Goal: Complete application form: Complete application form

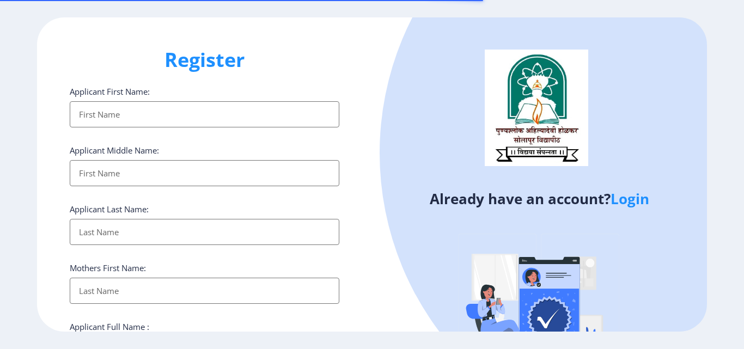
select select
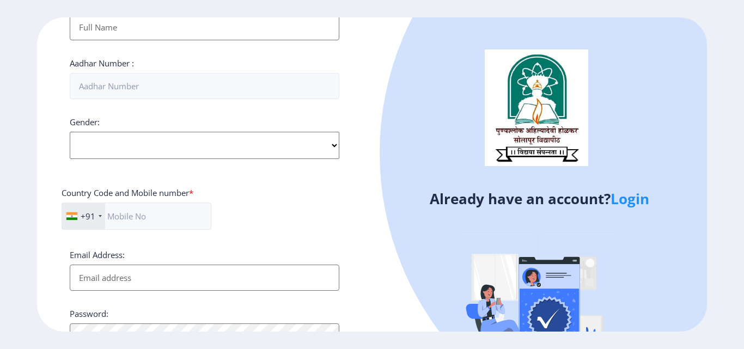
scroll to position [436, 0]
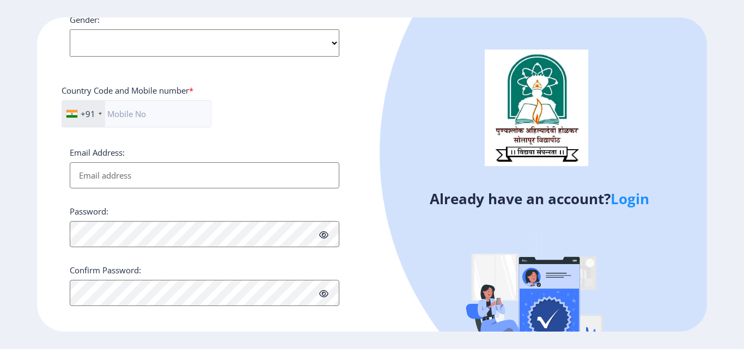
click at [626, 197] on link "Login" at bounding box center [630, 199] width 39 height 20
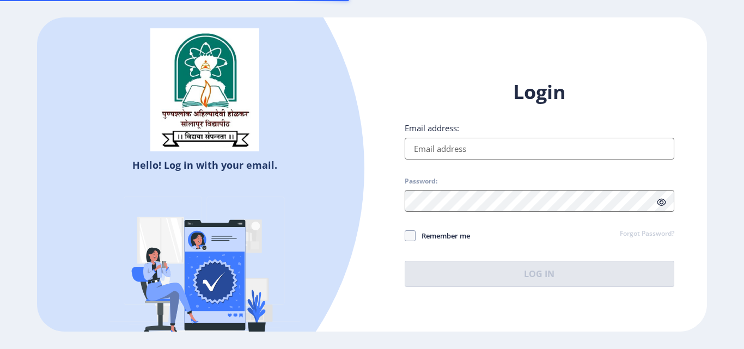
click at [493, 148] on input "Email address:" at bounding box center [540, 149] width 270 height 22
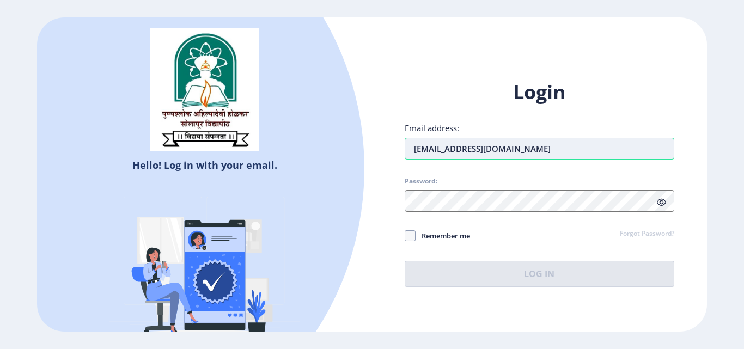
type input "[EMAIL_ADDRESS][DOMAIN_NAME]"
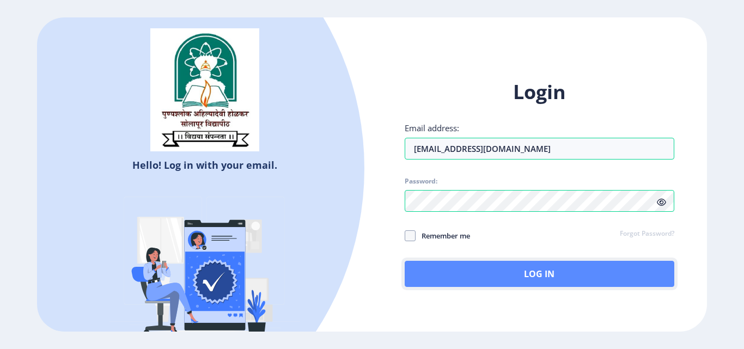
click at [520, 272] on button "Log In" at bounding box center [540, 274] width 270 height 26
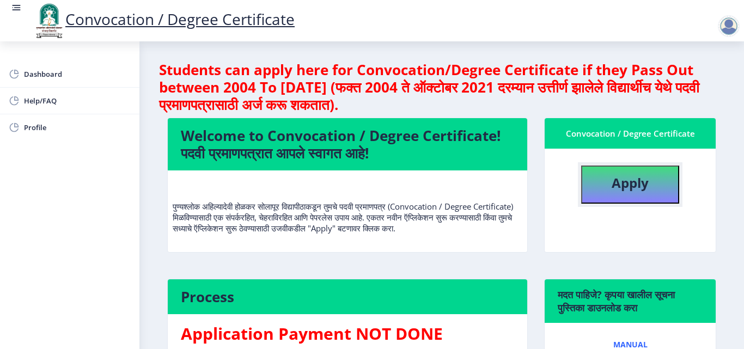
click at [616, 185] on b "Apply" at bounding box center [630, 183] width 37 height 18
select select
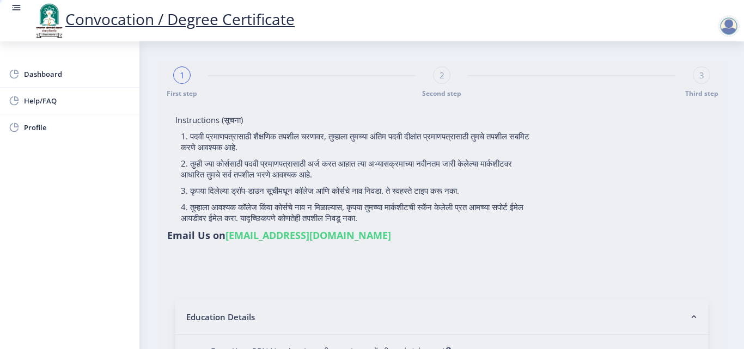
type input "KHANDARE RAHUL RAJARAM"
type input "[PERSON_NAME]"
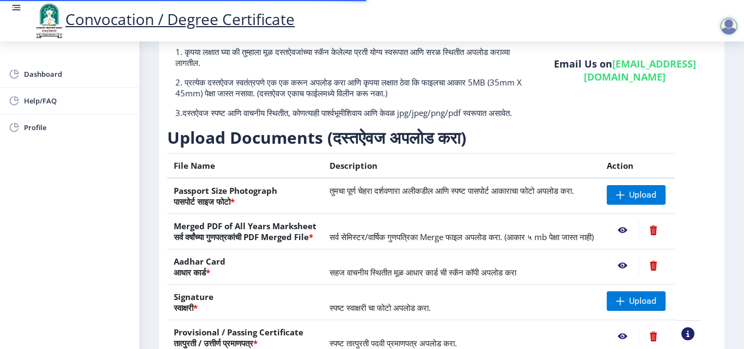
scroll to position [163, 0]
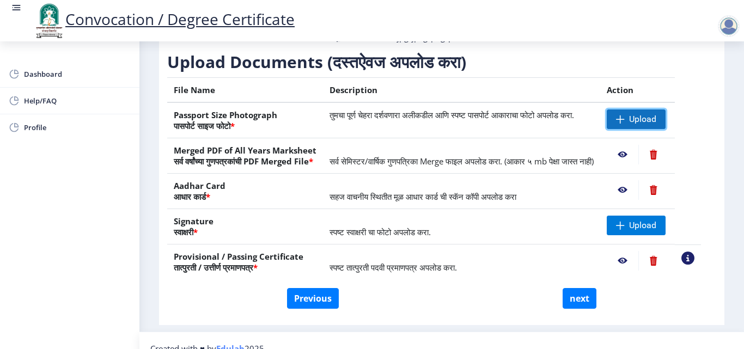
click at [625, 124] on span at bounding box center [620, 119] width 9 height 9
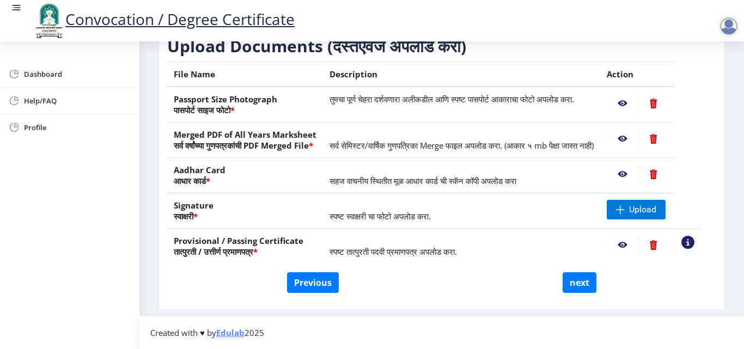
scroll to position [201, 0]
click at [715, 112] on div "Instructions (सूचना) 1. कृपया लक्षात घ्या की तुम्हाला मूळ दस्तऐवजांच्या स्कॅन क…" at bounding box center [441, 114] width 554 height 380
click at [701, 136] on table "File Name Description Action Passport Size Photograph पासपोर्ट साइज फोटो * तुमच…" at bounding box center [434, 163] width 534 height 202
click at [668, 129] on nb-action at bounding box center [653, 139] width 30 height 20
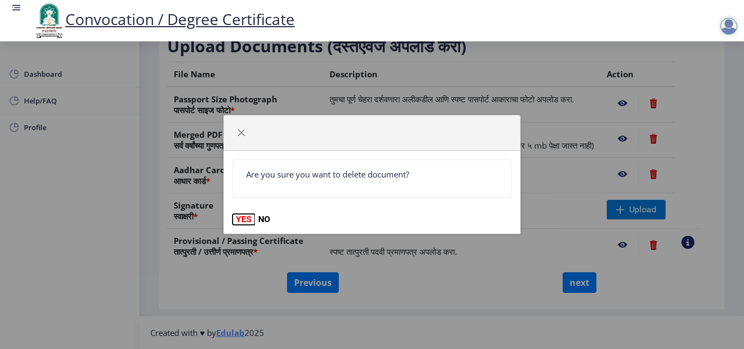
click at [242, 218] on button "YES" at bounding box center [244, 219] width 22 height 11
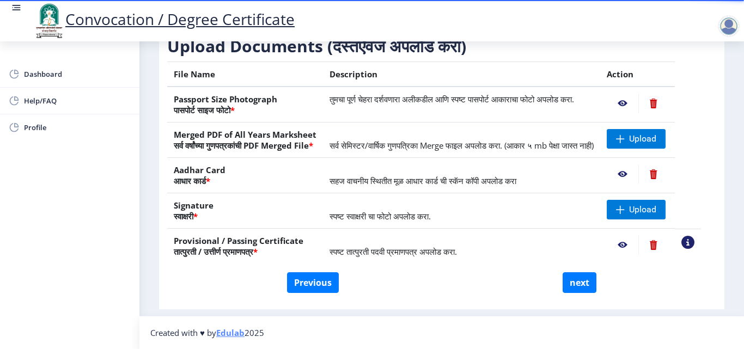
click at [666, 174] on nb-action at bounding box center [653, 174] width 30 height 20
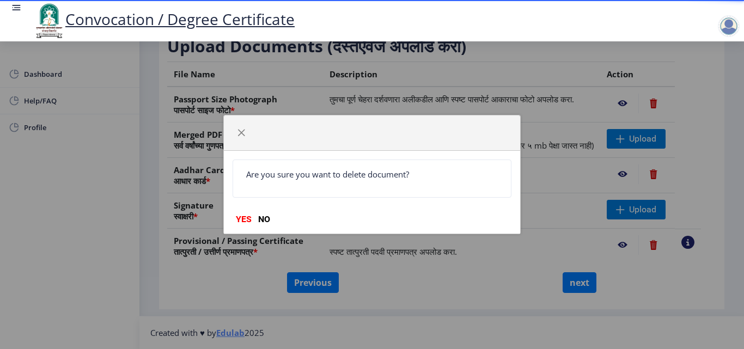
click at [241, 212] on div "Are you sure you want to delete document? YES NO" at bounding box center [372, 192] width 296 height 83
click at [239, 221] on button "YES" at bounding box center [244, 219] width 22 height 11
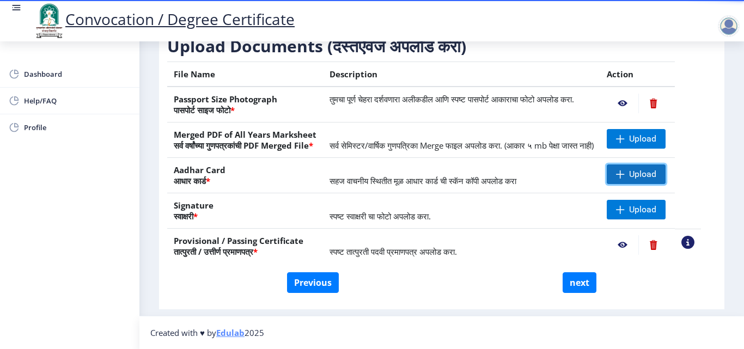
click at [647, 174] on span "Upload" at bounding box center [642, 174] width 27 height 11
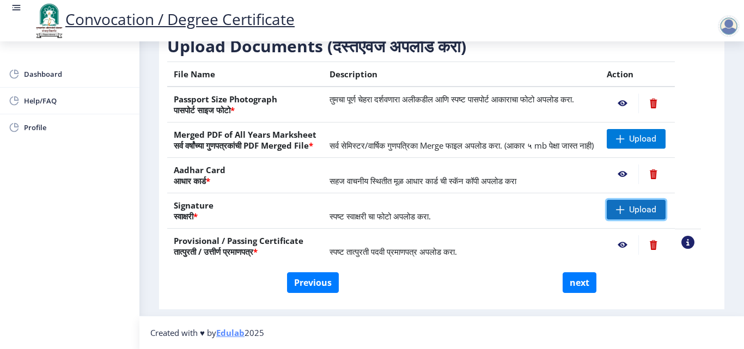
click at [656, 208] on span "Upload" at bounding box center [642, 209] width 27 height 11
click at [634, 246] on nb-action at bounding box center [623, 245] width 32 height 20
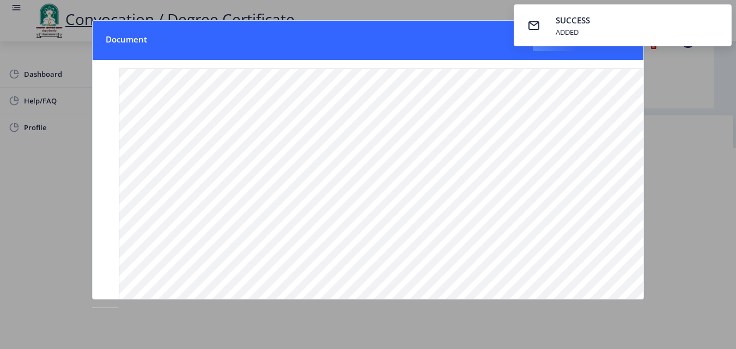
click at [455, 35] on nb-card-header "Document Close" at bounding box center [368, 40] width 551 height 39
click at [448, 37] on nb-card-header "Document Close" at bounding box center [368, 40] width 551 height 39
drag, startPoint x: 635, startPoint y: 23, endPoint x: 370, endPoint y: -7, distance: 265.8
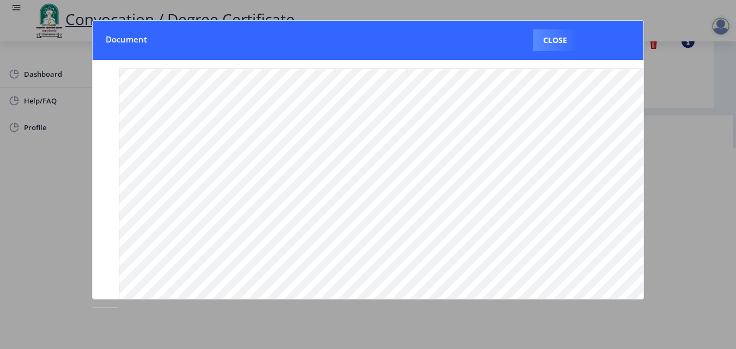
click at [631, 27] on nb-card-header "Document Close" at bounding box center [368, 40] width 551 height 39
click at [702, 155] on div at bounding box center [368, 174] width 736 height 349
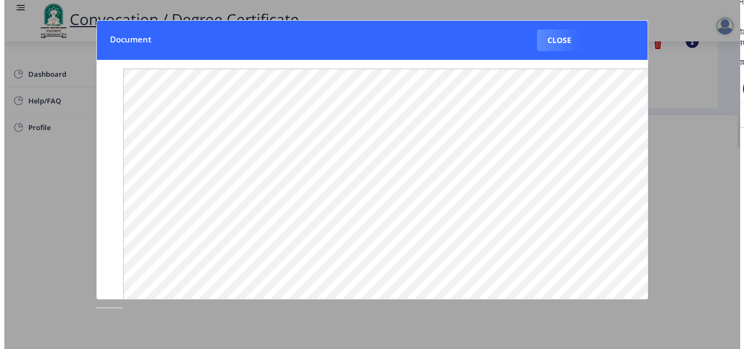
scroll to position [94, 0]
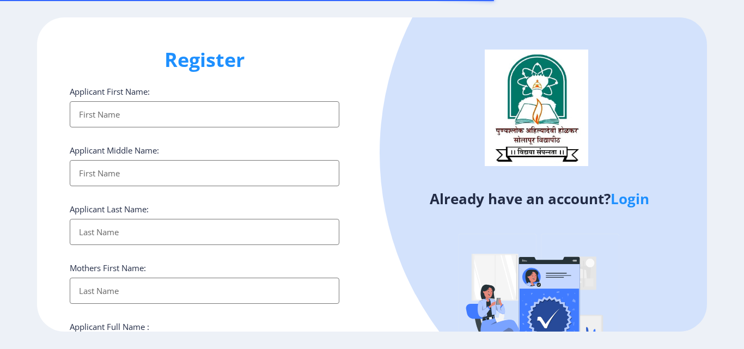
select select
click at [641, 200] on link "Login" at bounding box center [630, 199] width 39 height 20
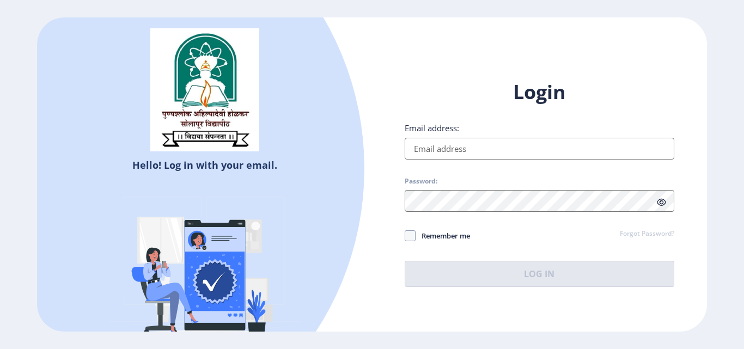
click at [486, 149] on input "Email address:" at bounding box center [540, 149] width 270 height 22
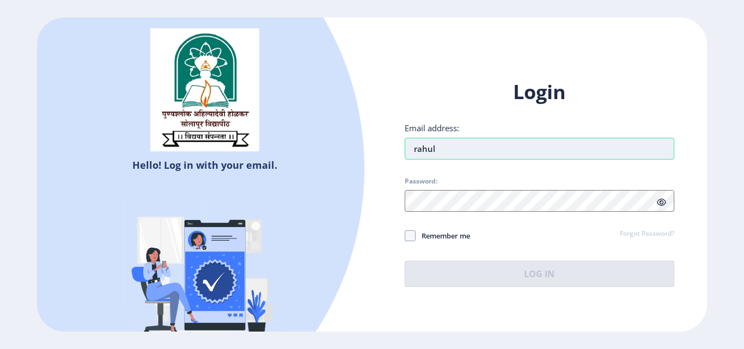
type input "[EMAIL_ADDRESS][DOMAIN_NAME]"
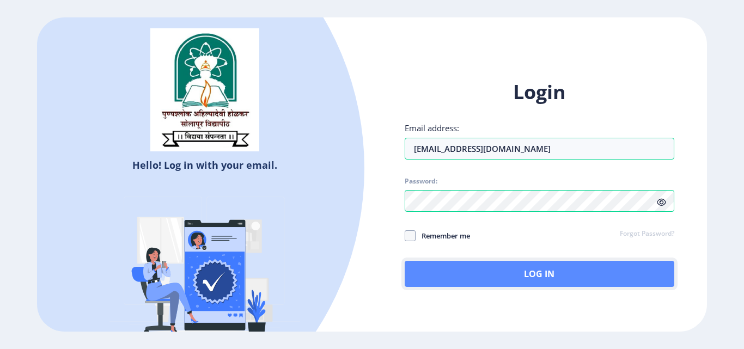
click at [520, 272] on button "Log In" at bounding box center [540, 274] width 270 height 26
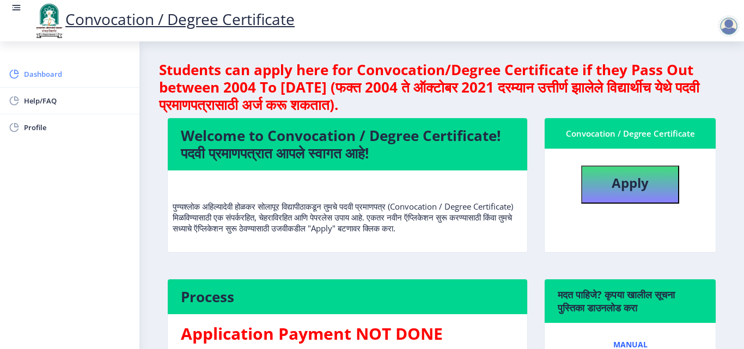
click at [33, 72] on span "Dashboard" at bounding box center [77, 74] width 107 height 13
click at [630, 179] on b "Apply" at bounding box center [630, 183] width 37 height 18
select select
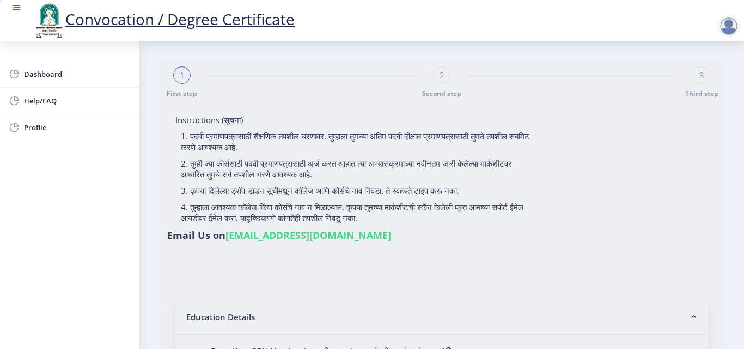
type input "KHANDARE RAHUL RAJARAM"
type input "[PERSON_NAME]"
type input "2013032500238483"
select select "External"
select select "2015"
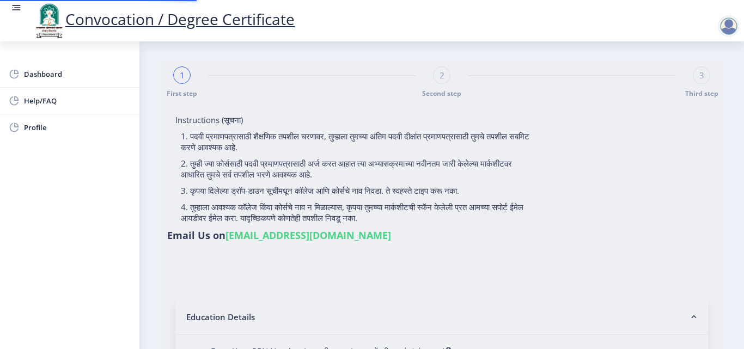
select select "May"
select select "FIRST CLASS"
type input "138253"
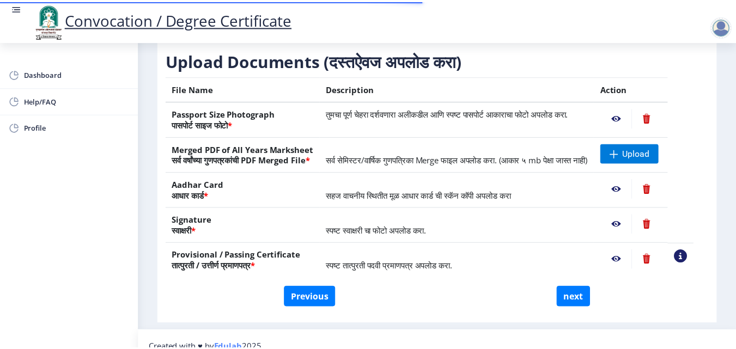
scroll to position [201, 0]
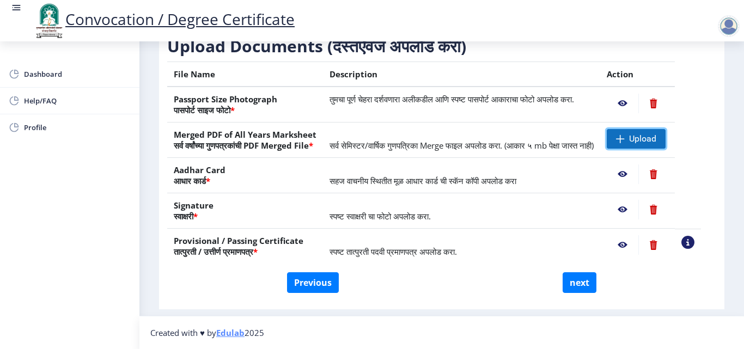
click at [641, 129] on span "Upload" at bounding box center [636, 139] width 59 height 20
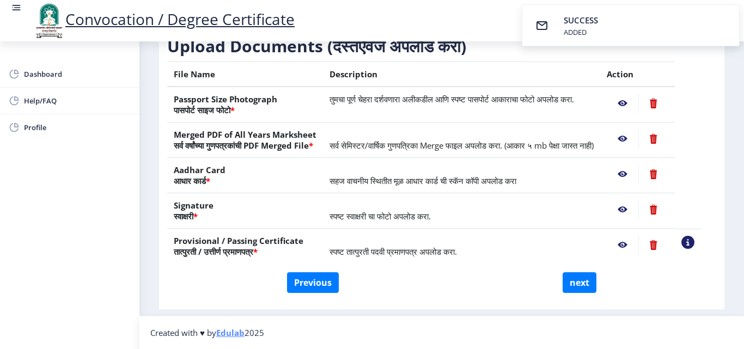
click at [636, 94] on nb-action at bounding box center [623, 104] width 32 height 20
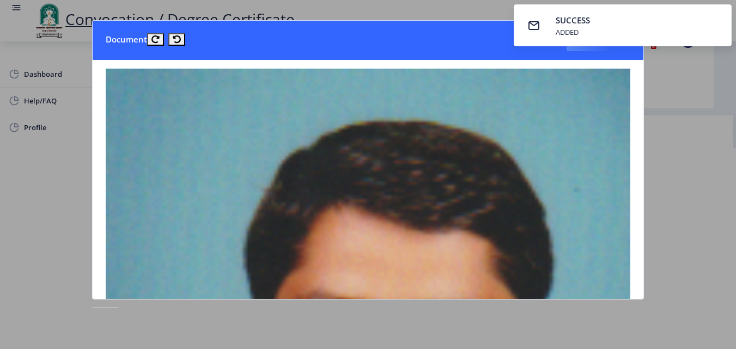
click at [705, 171] on div at bounding box center [368, 174] width 736 height 349
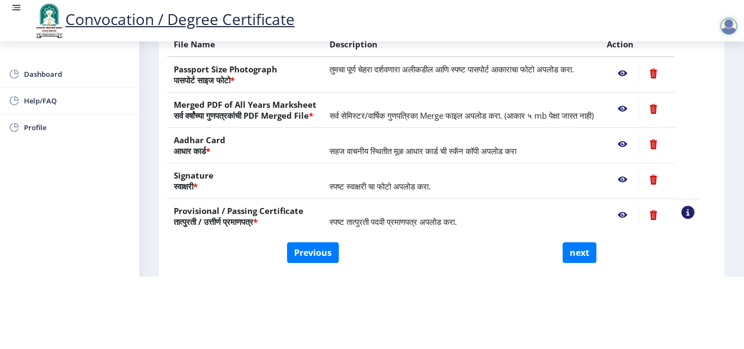
scroll to position [38, 0]
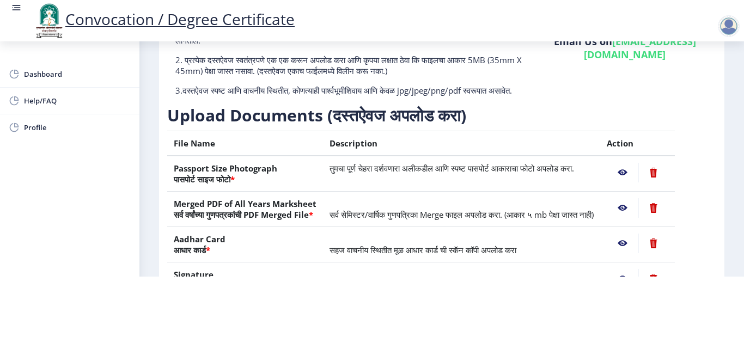
click at [635, 198] on nb-action at bounding box center [623, 208] width 32 height 20
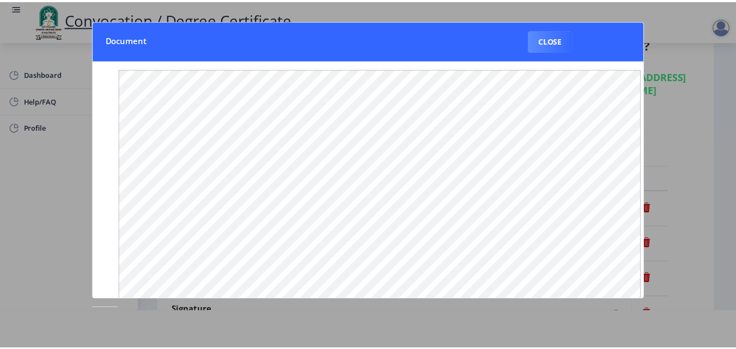
scroll to position [0, 0]
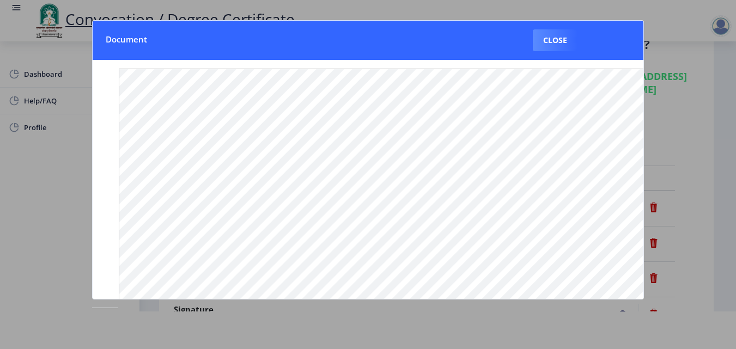
click at [703, 177] on div at bounding box center [368, 174] width 736 height 349
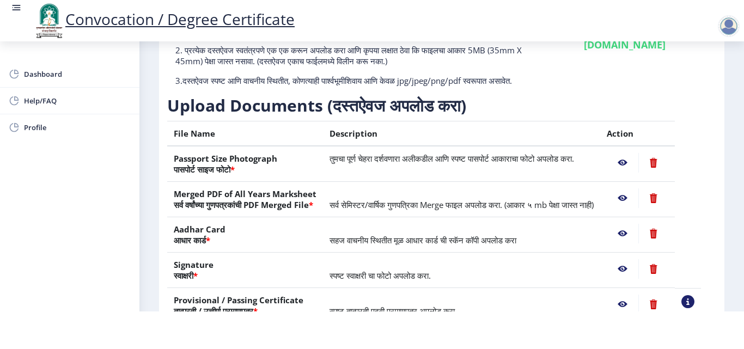
scroll to position [147, 0]
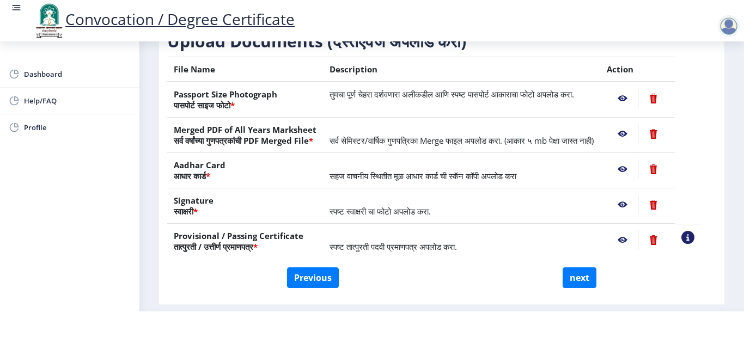
click at [636, 179] on nb-action at bounding box center [623, 170] width 32 height 20
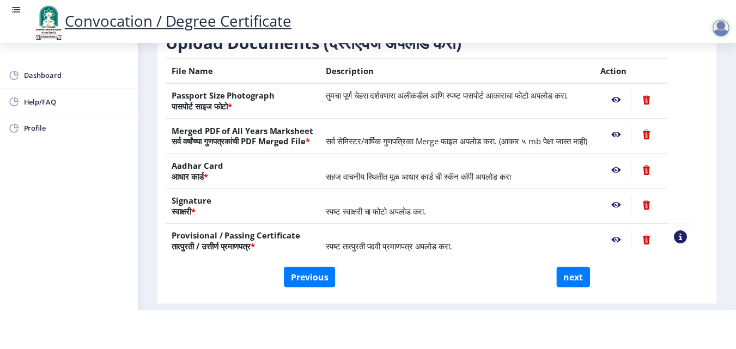
scroll to position [0, 0]
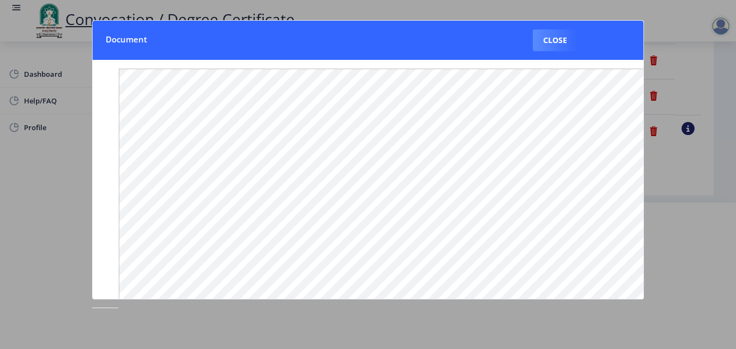
click at [696, 196] on div at bounding box center [368, 174] width 736 height 349
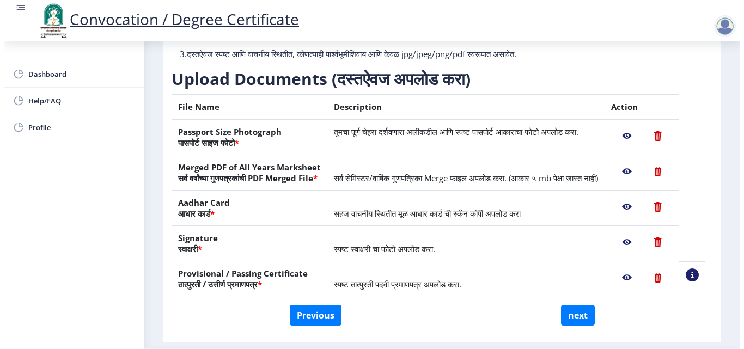
scroll to position [94, 0]
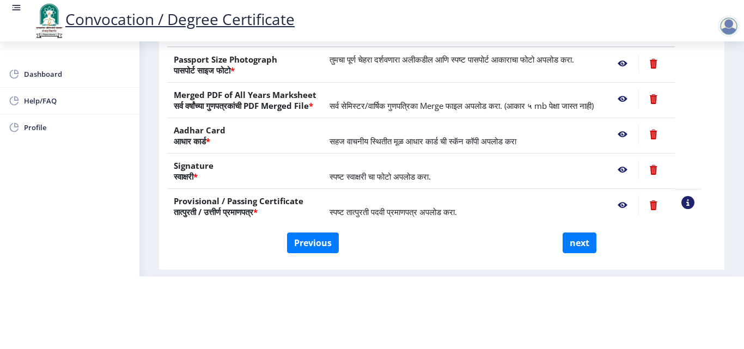
click at [638, 167] on nb-action at bounding box center [623, 170] width 32 height 20
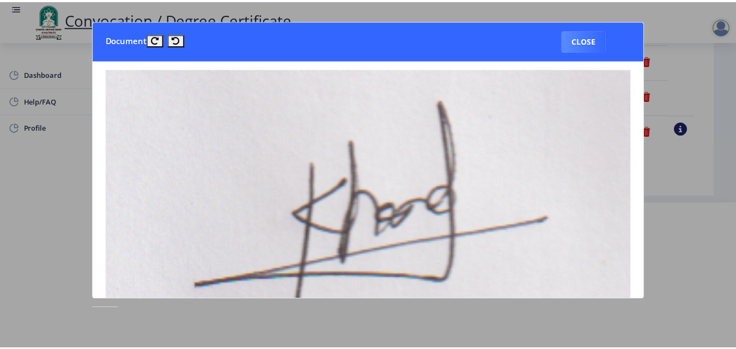
scroll to position [0, 0]
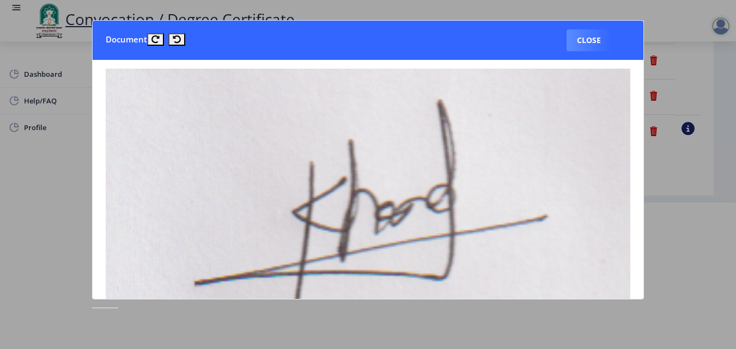
click at [684, 188] on div at bounding box center [368, 174] width 736 height 349
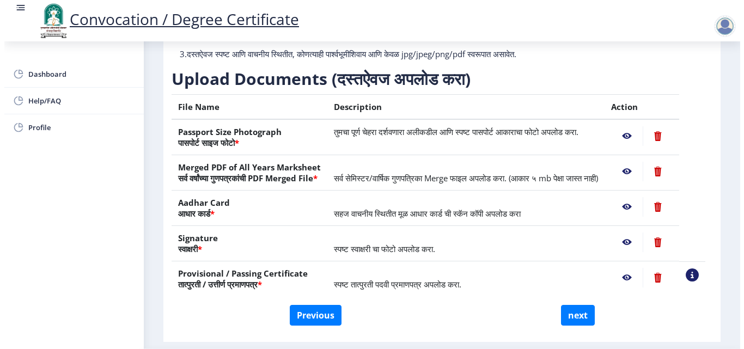
scroll to position [94, 0]
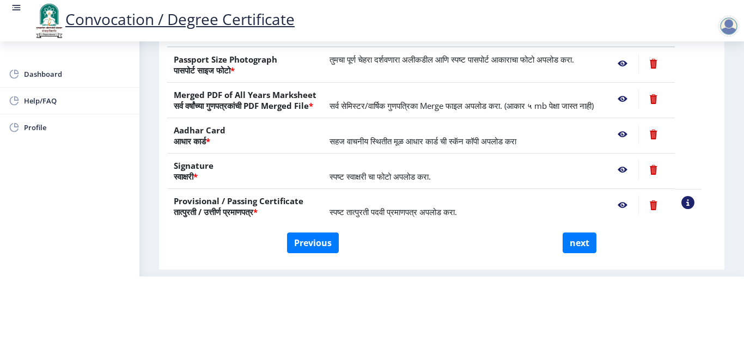
click at [637, 200] on nb-action at bounding box center [623, 206] width 32 height 20
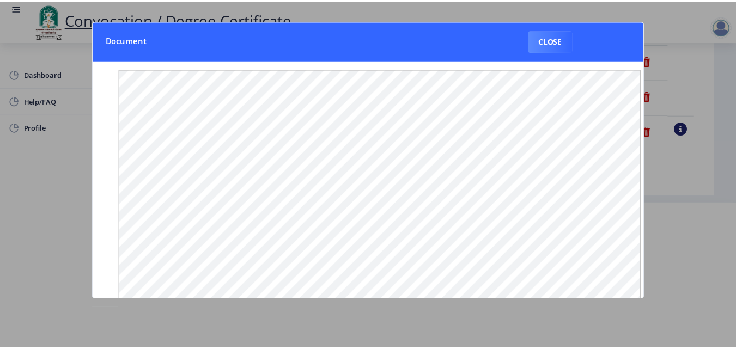
scroll to position [0, 0]
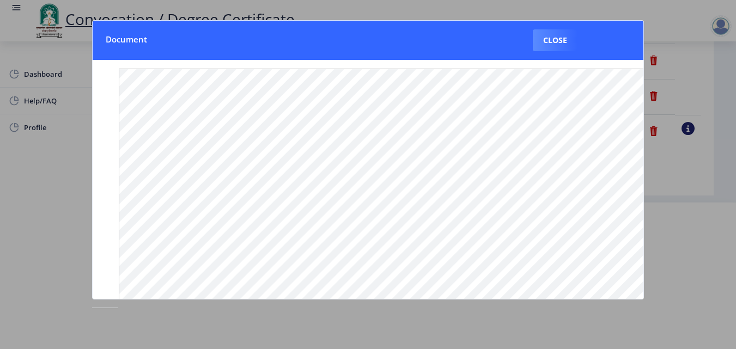
click at [704, 250] on div at bounding box center [368, 174] width 736 height 349
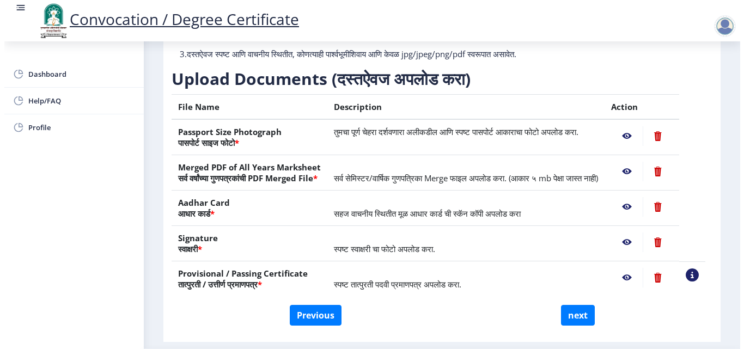
scroll to position [94, 0]
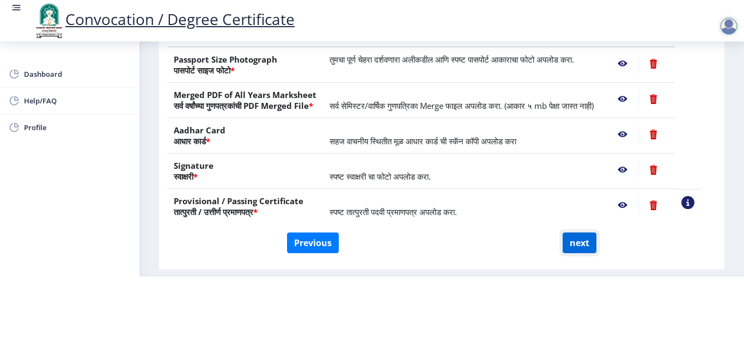
click at [573, 240] on button "next" at bounding box center [580, 243] width 34 height 21
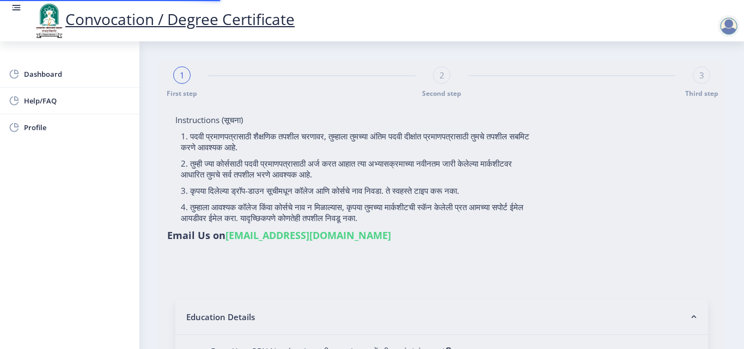
select select
type input "KHANDARE RAHUL RAJARAM"
type input "[PERSON_NAME]"
type input "2013032500238483"
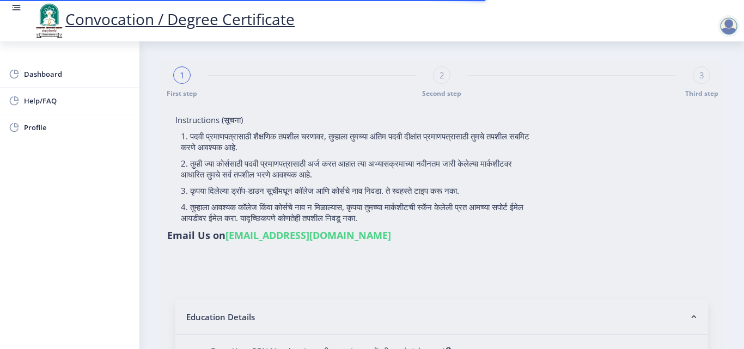
select select "External"
select select "2015"
select select "May"
select select "FIRST CLASS"
type input "138253"
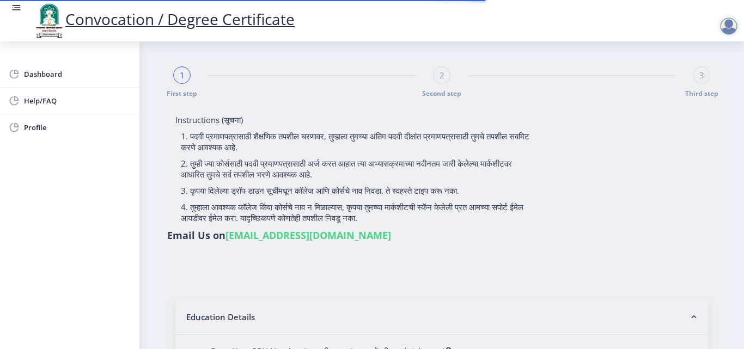
select select "Economics"
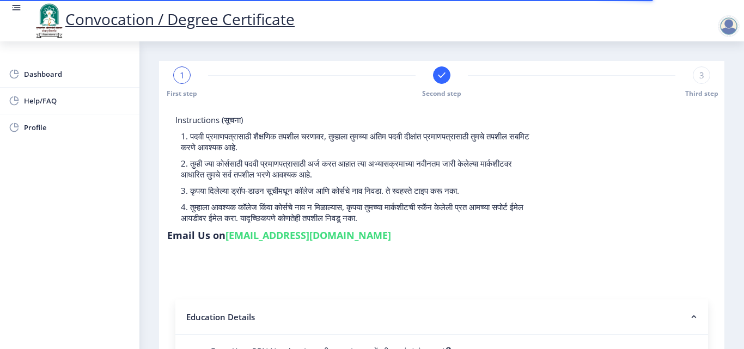
select select
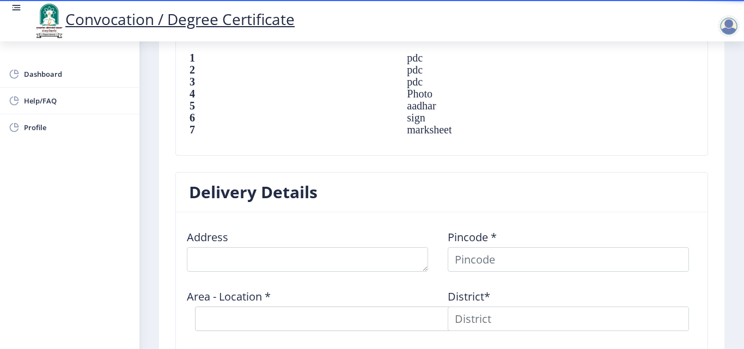
scroll to position [872, 0]
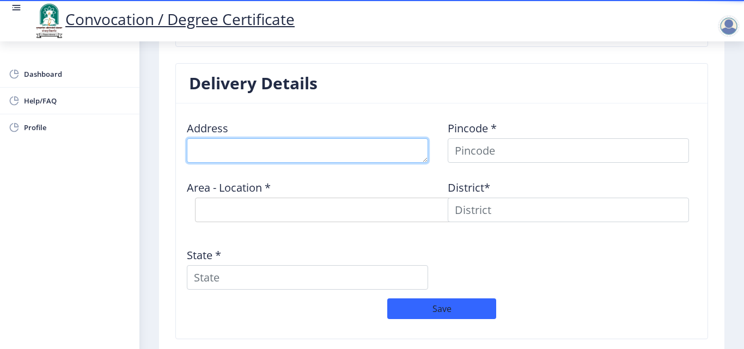
click at [361, 149] on textarea at bounding box center [307, 150] width 241 height 25
type textarea "At Post Modnimb [PERSON_NAME] Dist [GEOGRAPHIC_DATA]"
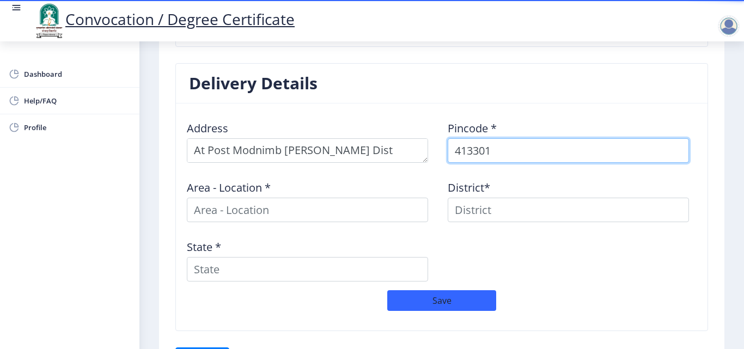
type input "413301"
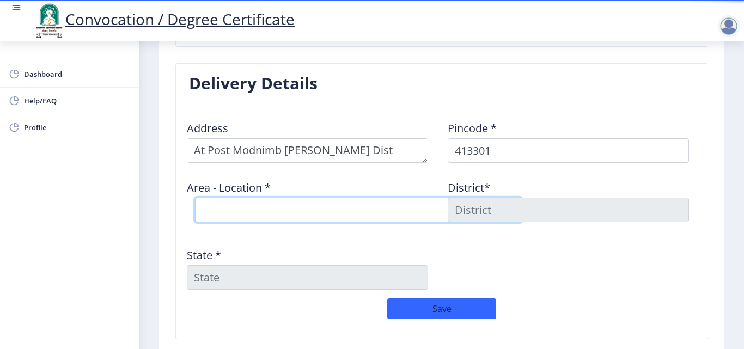
click at [257, 204] on select "Select Area Location Aran [PERSON_NAME] B.O Modnimb S.O" at bounding box center [358, 210] width 327 height 25
select select "3: Object"
click at [195, 198] on select "Select Area Location Aran [PERSON_NAME] B.O Modnimb S.O" at bounding box center [358, 210] width 327 height 25
type input "SOLAPUR"
type input "[GEOGRAPHIC_DATA]"
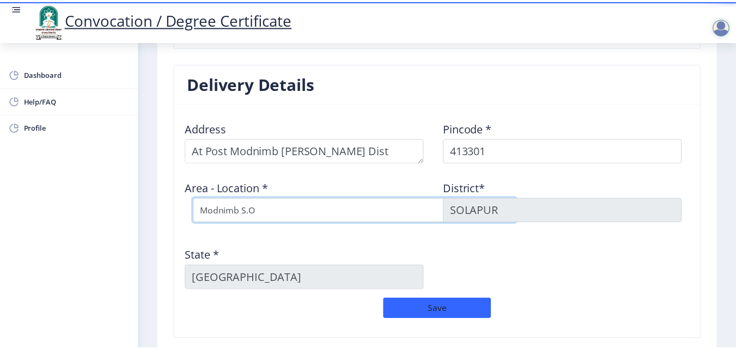
scroll to position [926, 0]
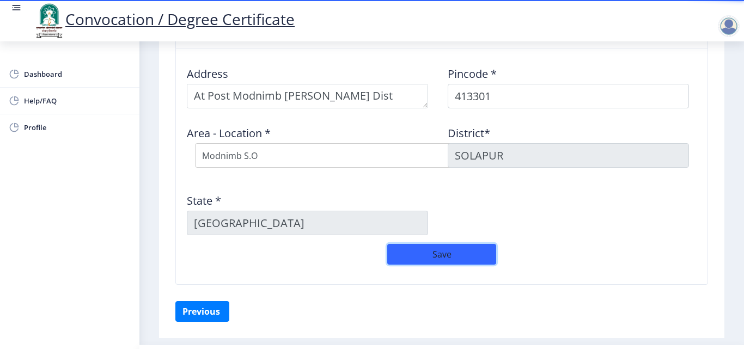
click at [438, 254] on button "Save" at bounding box center [441, 254] width 109 height 21
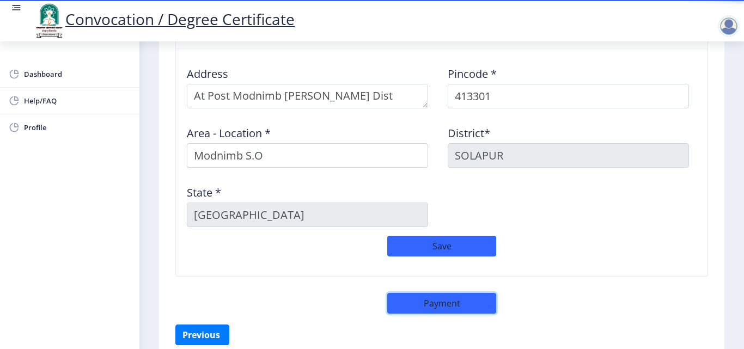
click at [443, 304] on button "Payment" at bounding box center [441, 303] width 109 height 21
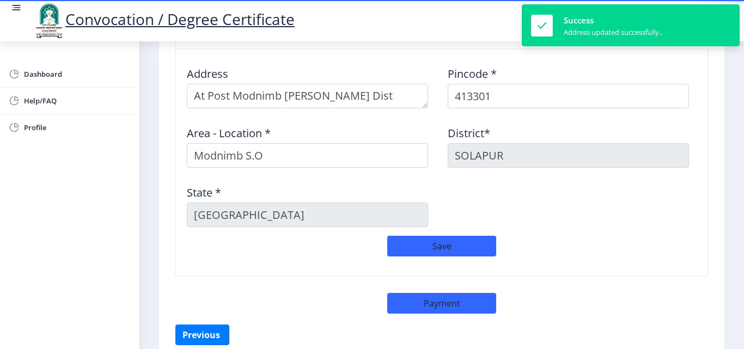
select select "sealed"
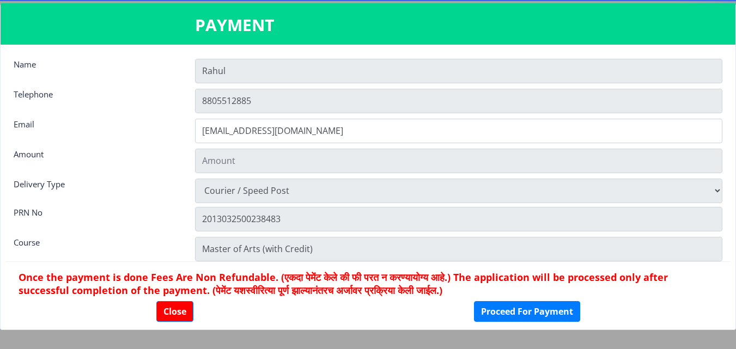
type input "1885"
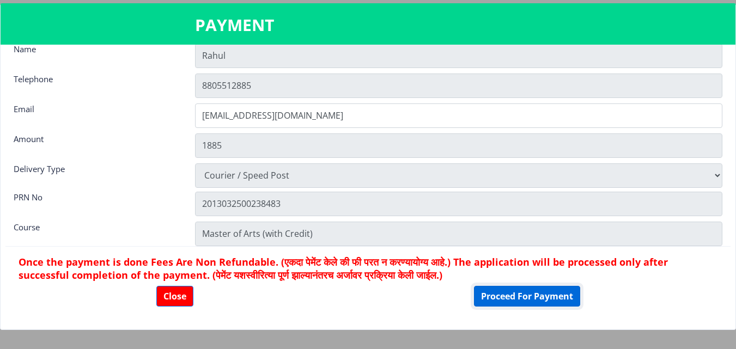
click at [527, 295] on button "Proceed For Payment" at bounding box center [527, 296] width 106 height 21
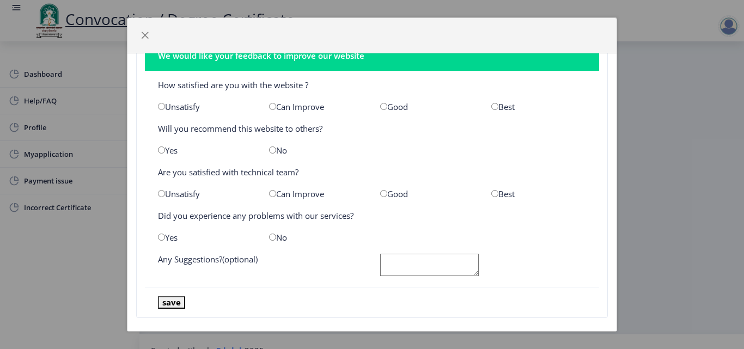
scroll to position [34, 0]
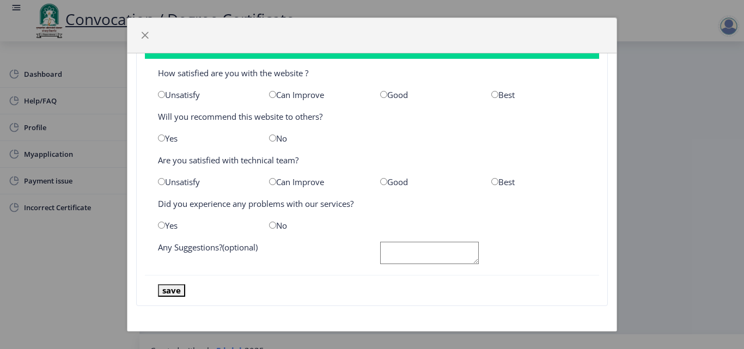
click at [406, 253] on textarea at bounding box center [429, 253] width 99 height 22
type textarea "NO"
click at [491, 93] on input "radio" at bounding box center [494, 94] width 7 height 7
radio input "true"
click at [491, 181] on input "radio" at bounding box center [494, 181] width 7 height 7
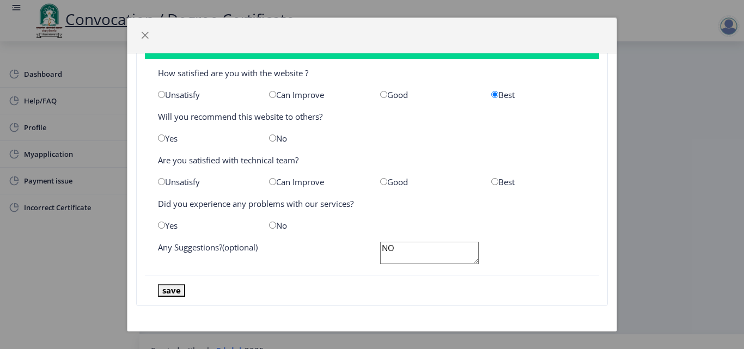
radio input "true"
click at [270, 139] on input "radio" at bounding box center [272, 138] width 7 height 7
radio input "true"
click at [272, 224] on input "radio" at bounding box center [272, 225] width 7 height 7
radio input "true"
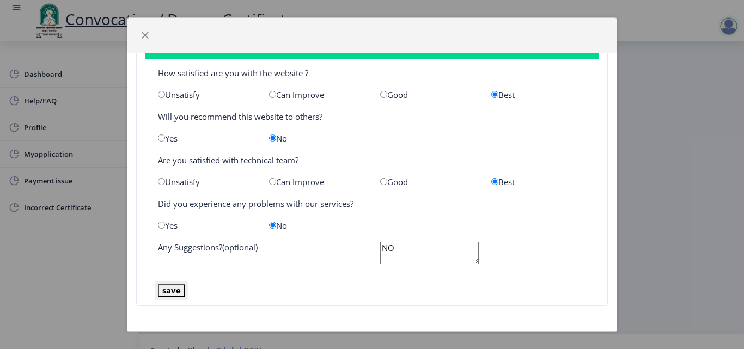
click at [174, 294] on button "save" at bounding box center [171, 290] width 27 height 13
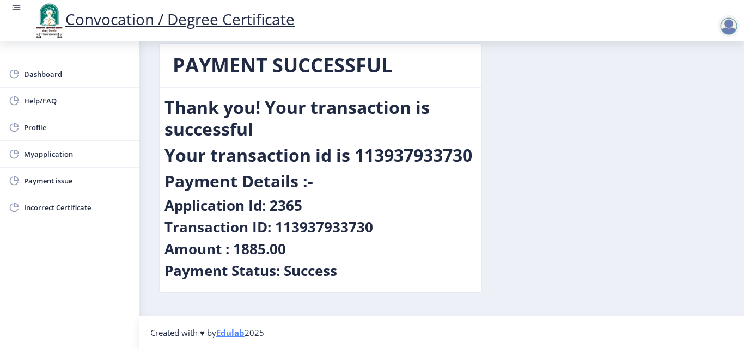
scroll to position [18, 0]
click at [44, 71] on span "Dashboard" at bounding box center [77, 74] width 107 height 13
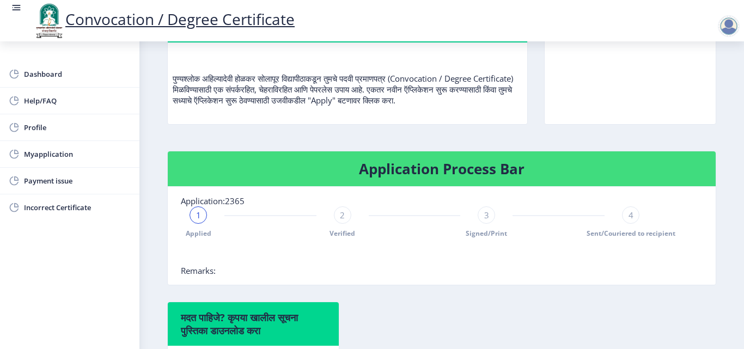
scroll to position [109, 0]
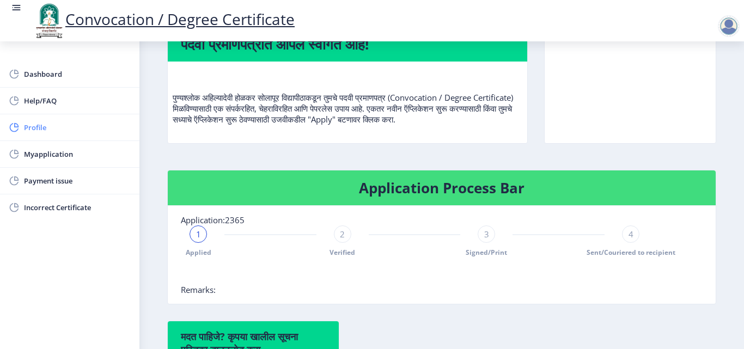
click at [42, 118] on link "Profile" at bounding box center [69, 127] width 139 height 26
select select
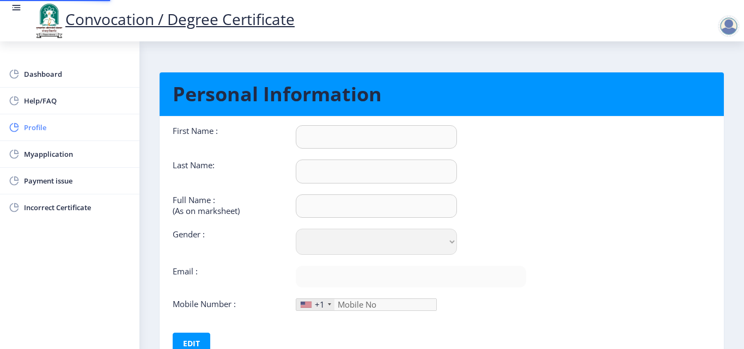
type input "Rahul"
type input "[PERSON_NAME]"
type input "KHANDARE RAHUL RAJARAM"
select select "[DEMOGRAPHIC_DATA]"
type input "[EMAIL_ADDRESS][DOMAIN_NAME]"
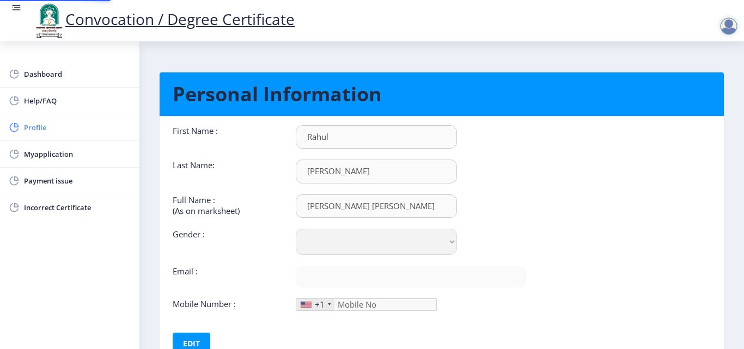
type input "8805512885"
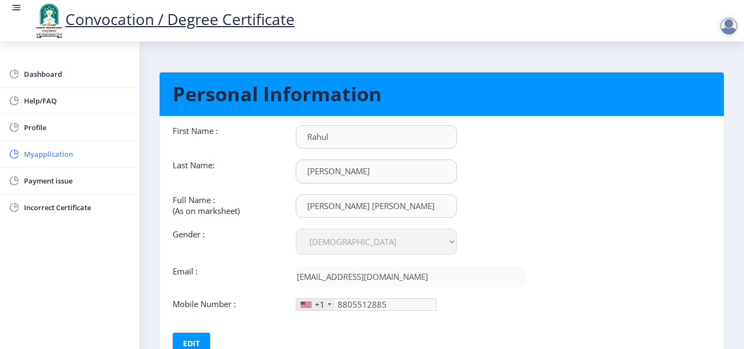
click at [55, 155] on span "Myapplication" at bounding box center [77, 154] width 107 height 13
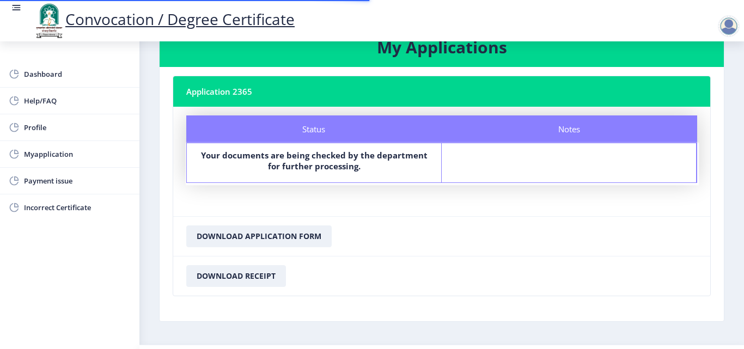
scroll to position [63, 0]
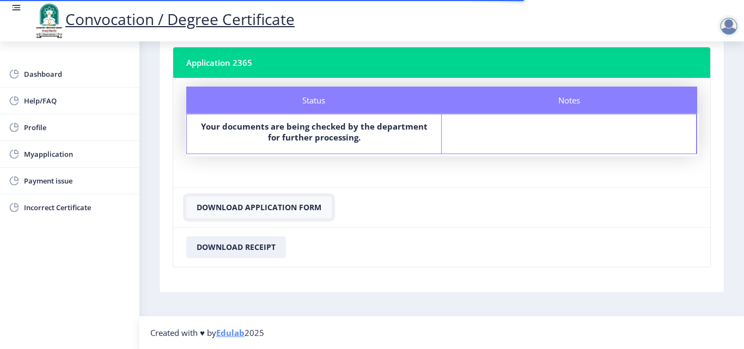
click at [248, 210] on button "Download Application Form" at bounding box center [258, 208] width 145 height 22
click at [245, 247] on button "Download Receipt" at bounding box center [236, 247] width 100 height 22
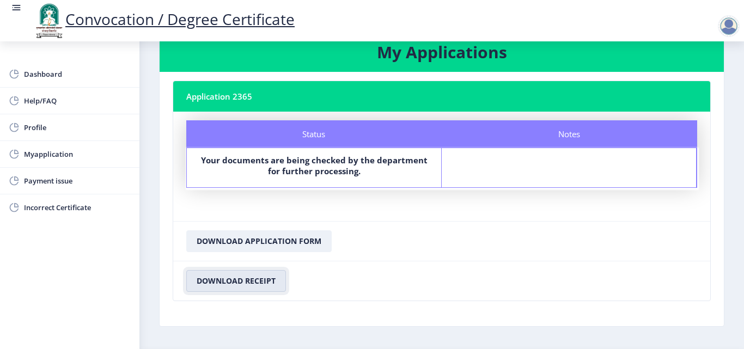
scroll to position [0, 0]
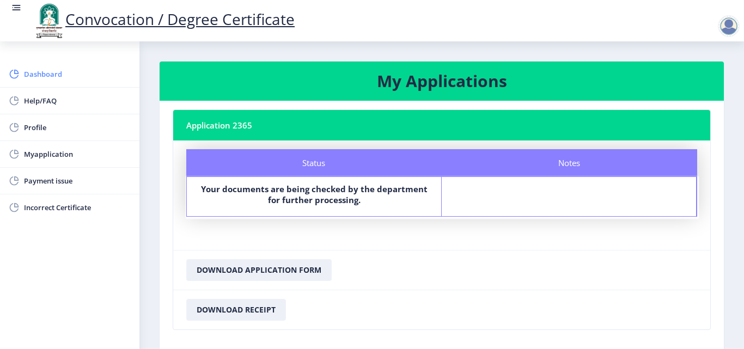
click at [40, 68] on span "Dashboard" at bounding box center [77, 74] width 107 height 13
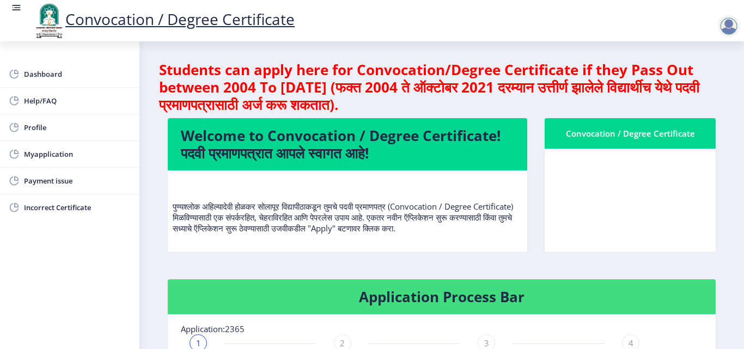
click at [624, 170] on nb-card-body at bounding box center [630, 200] width 171 height 103
click at [730, 23] on div at bounding box center [729, 26] width 22 height 22
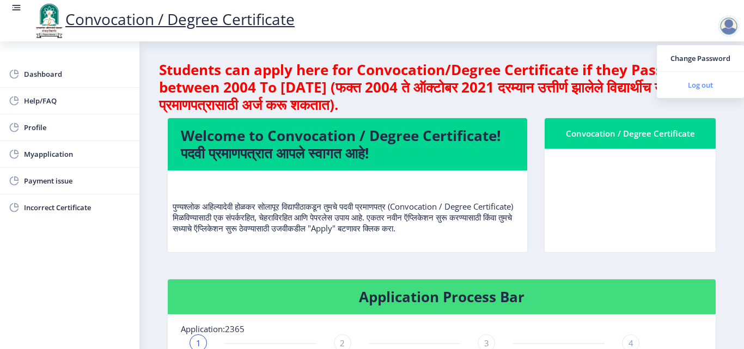
click at [697, 82] on span "Log out" at bounding box center [701, 84] width 70 height 13
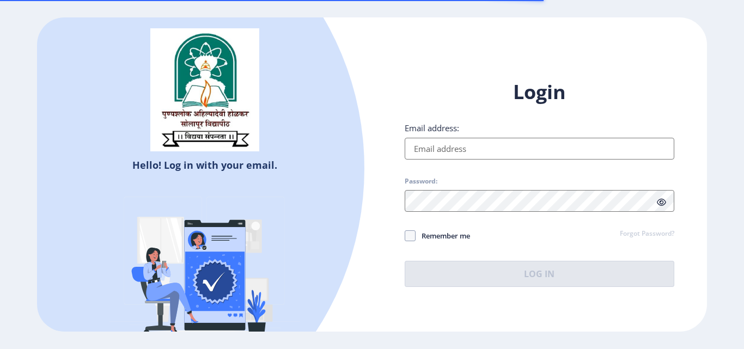
click at [473, 148] on input "Email address:" at bounding box center [540, 149] width 270 height 22
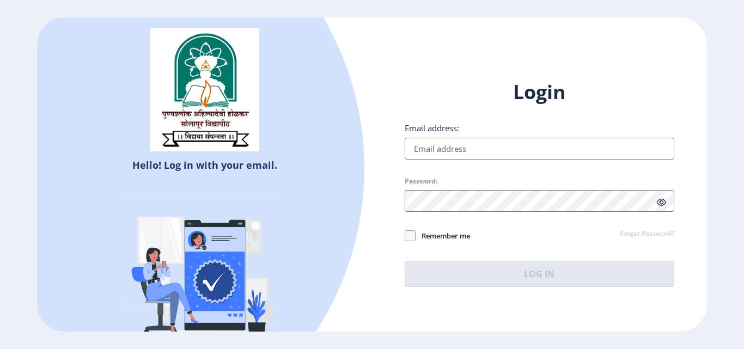
type input "[EMAIL_ADDRESS][DOMAIN_NAME]"
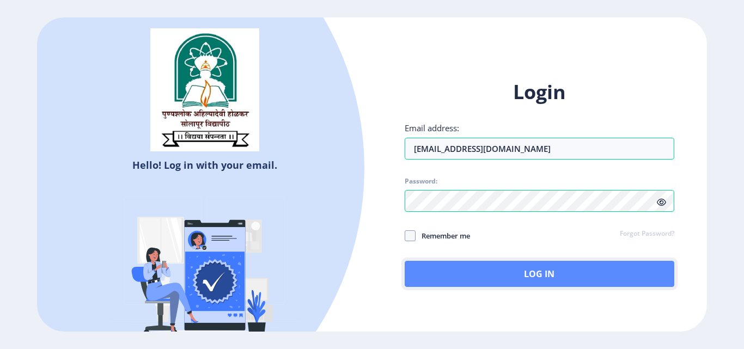
click at [537, 280] on button "Log In" at bounding box center [540, 274] width 270 height 26
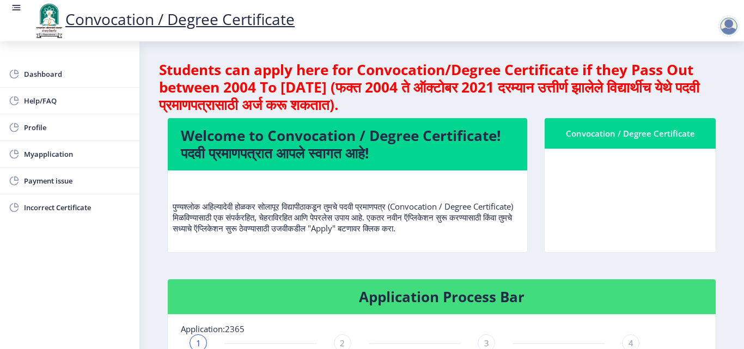
click at [619, 175] on nb-card-body at bounding box center [630, 200] width 171 height 103
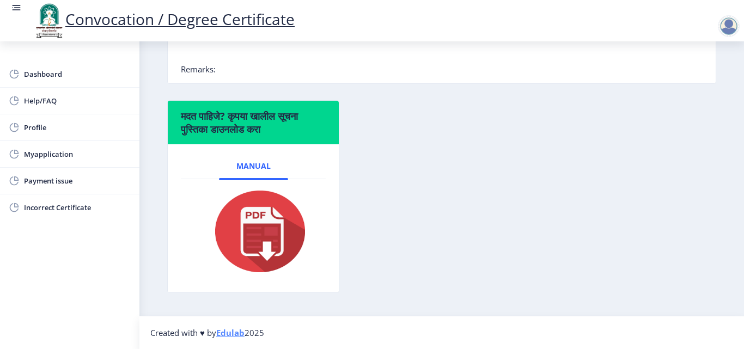
scroll to position [166, 0]
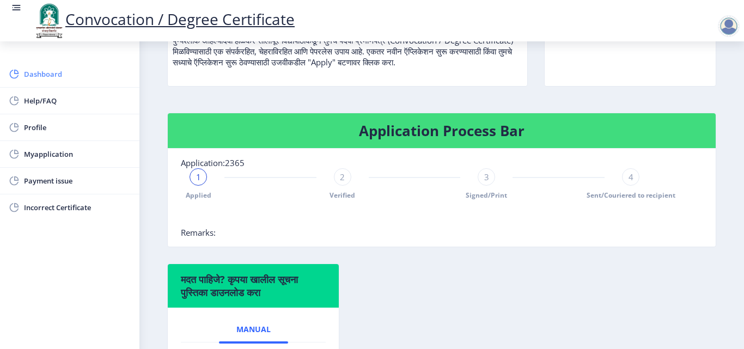
click at [27, 73] on span "Dashboard" at bounding box center [77, 74] width 107 height 13
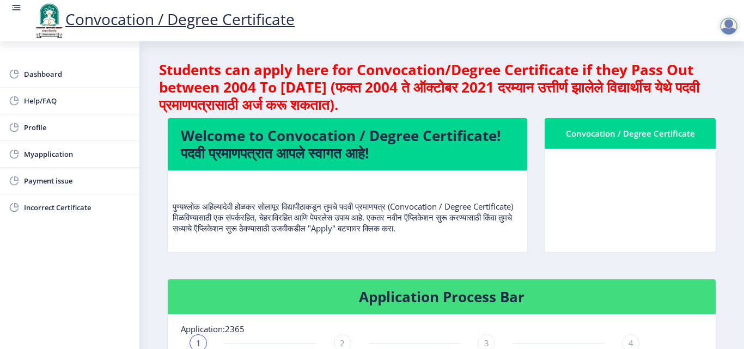
click at [610, 154] on nb-card-body at bounding box center [630, 200] width 171 height 103
click at [636, 133] on div "Convocation / Degree Certificate" at bounding box center [630, 133] width 145 height 13
click at [452, 148] on h4 "Welcome to Convocation / Degree Certificate! पदवी प्रमाणपत्रात आपले स्वागत आहे!" at bounding box center [347, 144] width 333 height 35
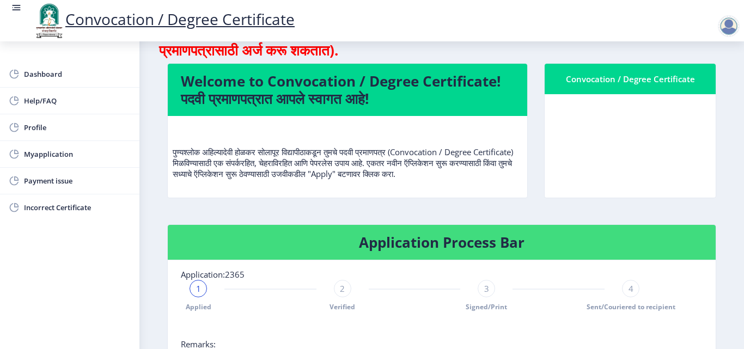
click at [455, 234] on h4 "Application Process Bar" at bounding box center [442, 242] width 522 height 17
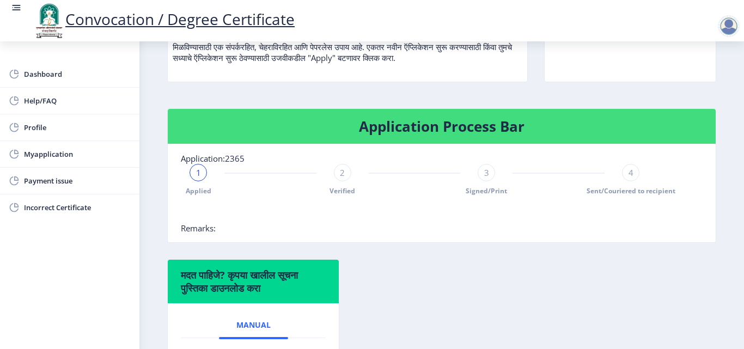
scroll to position [272, 0]
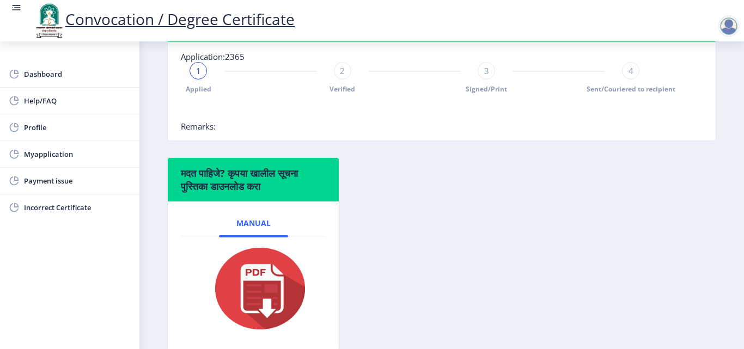
click at [354, 185] on div "मदत पाहिजे? कृपया खालील सूचना पुस्तिका डाउनलोड करा Manual" at bounding box center [441, 261] width 565 height 209
click at [35, 125] on span "Profile" at bounding box center [77, 127] width 107 height 13
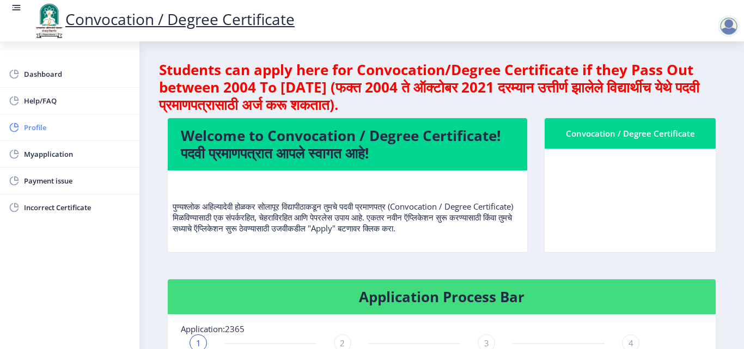
select select
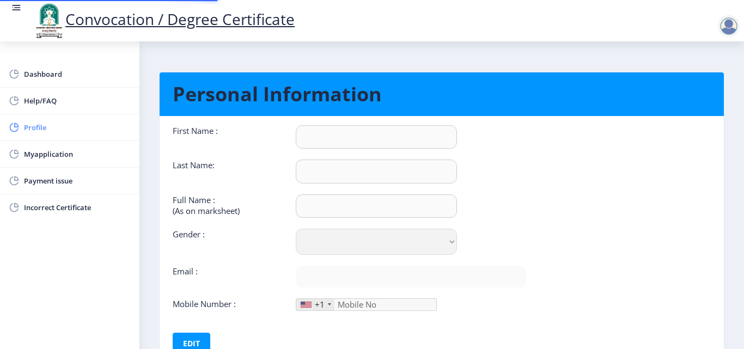
type input "Rahul"
type input "[PERSON_NAME]"
type input "KHANDARE RAHUL RAJARAM"
select select "[DEMOGRAPHIC_DATA]"
type input "rahulkhandare25@gmail.com"
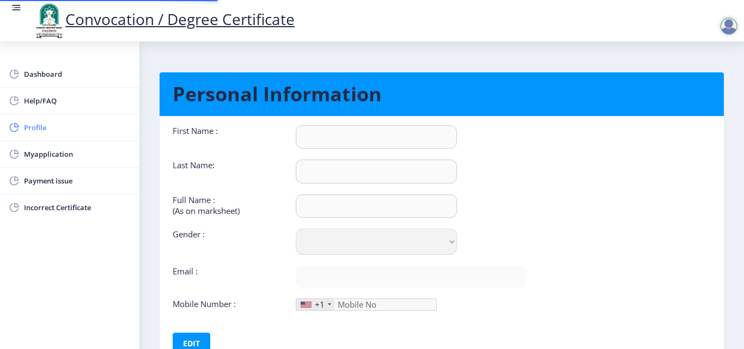
type input "8805512885"
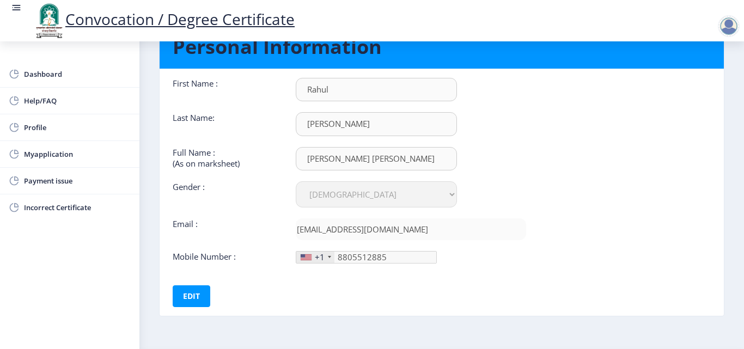
scroll to position [82, 0]
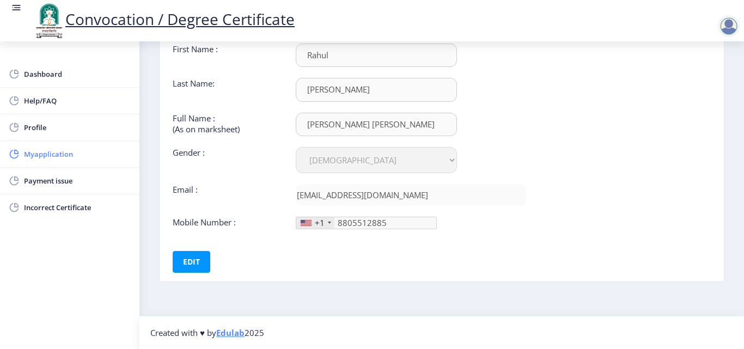
click at [56, 154] on span "Myapplication" at bounding box center [77, 154] width 107 height 13
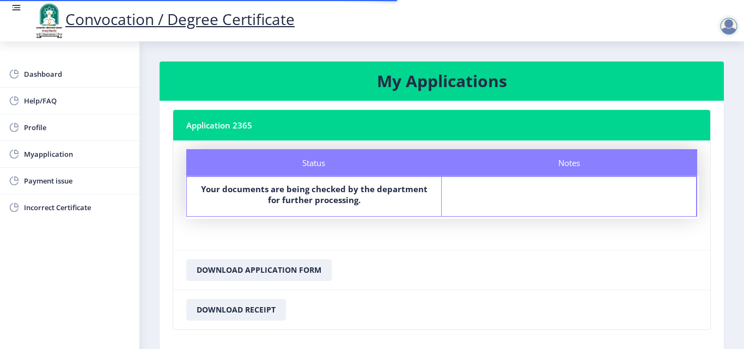
scroll to position [63, 0]
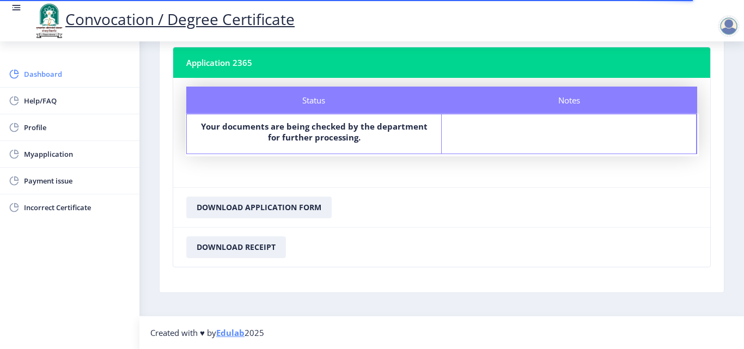
click at [59, 68] on span "Dashboard" at bounding box center [77, 74] width 107 height 13
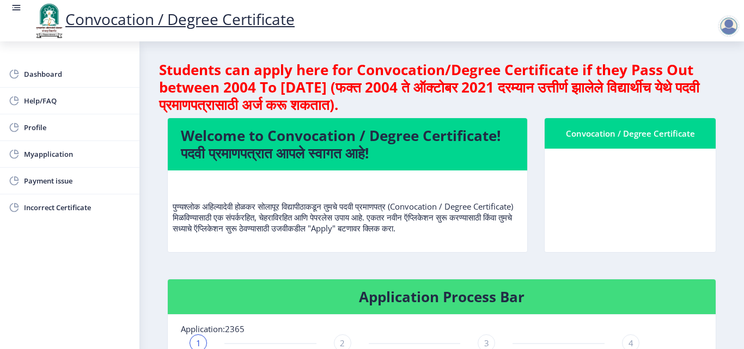
click at [204, 20] on link "Convocation / Degree Certificate" at bounding box center [164, 19] width 262 height 21
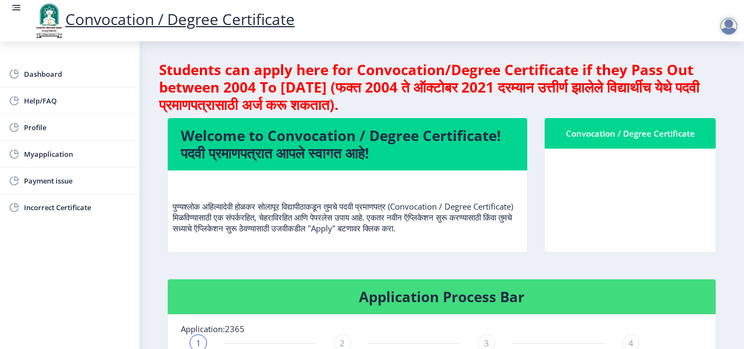
click at [728, 26] on div at bounding box center [729, 26] width 22 height 22
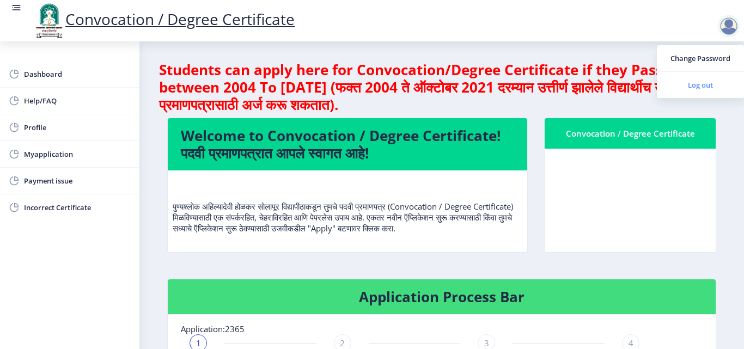
click at [700, 86] on span "Log out" at bounding box center [701, 84] width 70 height 13
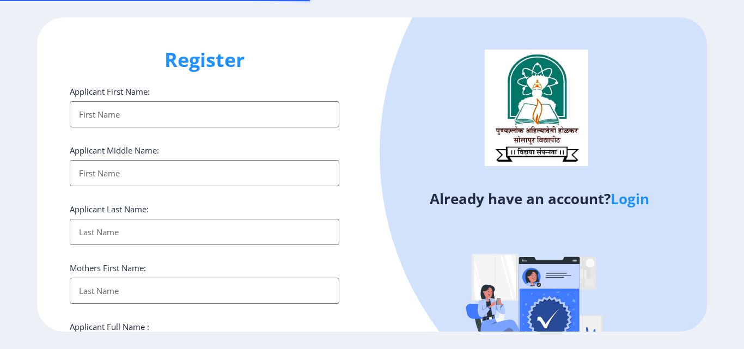
select select
type input "Rahul"
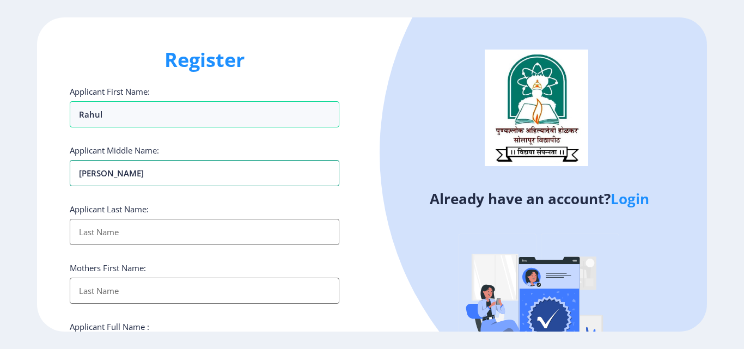
type input "[PERSON_NAME]"
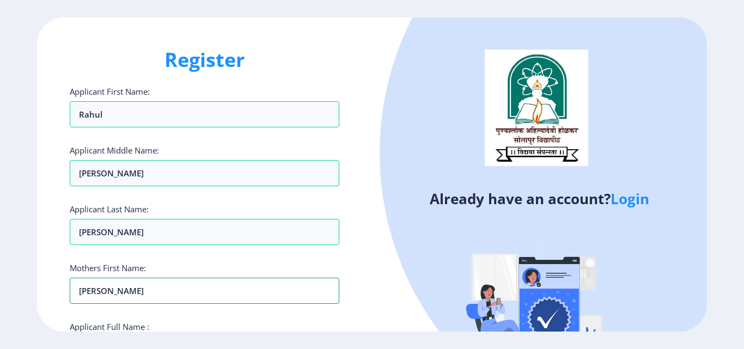
type input "[PERSON_NAME]"
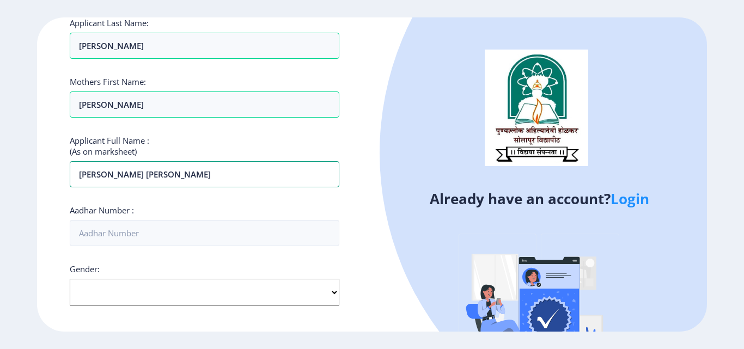
type input "[PERSON_NAME] [PERSON_NAME]"
type input "309973128758"
click at [181, 297] on select "Select Gender [DEMOGRAPHIC_DATA] [DEMOGRAPHIC_DATA] Other" at bounding box center [205, 292] width 270 height 27
click at [70, 279] on select "Select Gender [DEMOGRAPHIC_DATA] [DEMOGRAPHIC_DATA] Other" at bounding box center [205, 292] width 270 height 27
click at [116, 287] on select "Select Gender [DEMOGRAPHIC_DATA] [DEMOGRAPHIC_DATA] Other" at bounding box center [205, 292] width 270 height 27
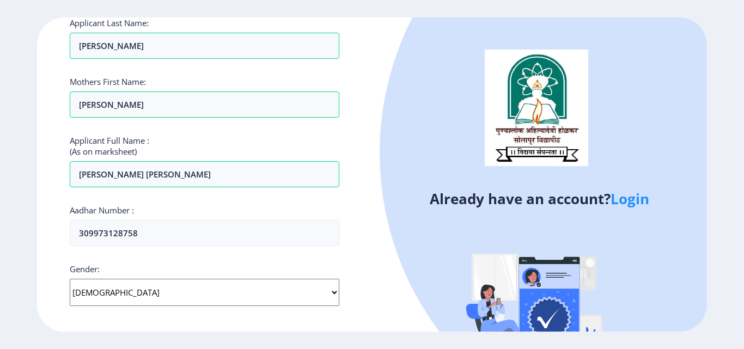
select select "[DEMOGRAPHIC_DATA]"
click at [70, 279] on select "Select Gender [DEMOGRAPHIC_DATA] [DEMOGRAPHIC_DATA] Other" at bounding box center [205, 292] width 270 height 27
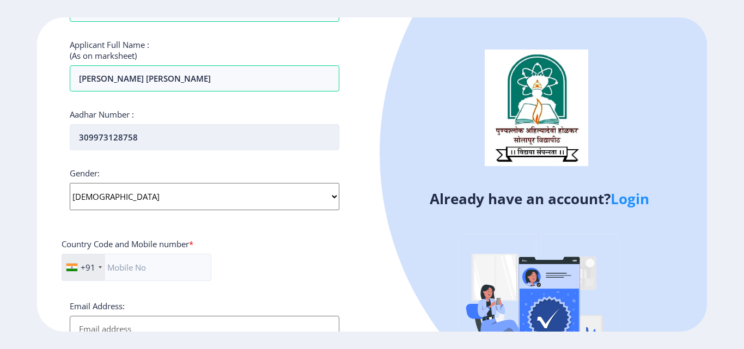
scroll to position [404, 0]
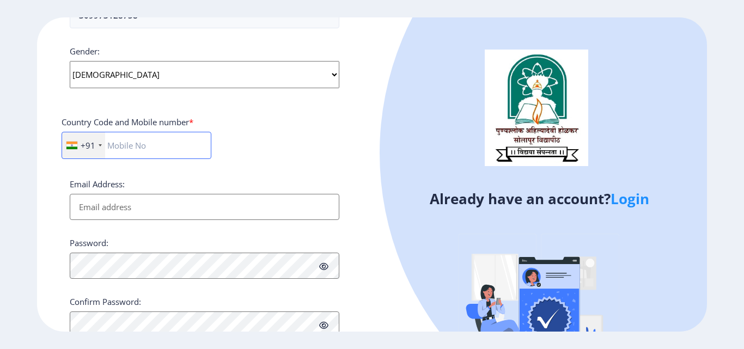
drag, startPoint x: 131, startPoint y: 147, endPoint x: 175, endPoint y: 103, distance: 62.0
click at [131, 147] on input "text" at bounding box center [137, 145] width 150 height 27
type input "8805512885"
click at [126, 204] on input "Email Address:" at bounding box center [205, 207] width 270 height 26
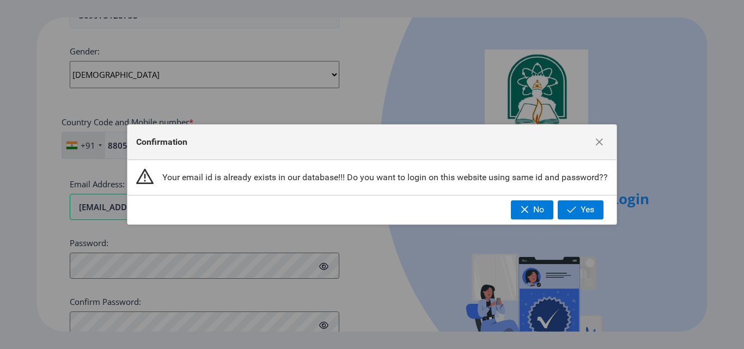
click at [117, 267] on div "Confirmation Your email id is already exists in our database!!! Do you want to …" at bounding box center [372, 174] width 744 height 349
click at [540, 206] on span "No" at bounding box center [538, 210] width 11 height 10
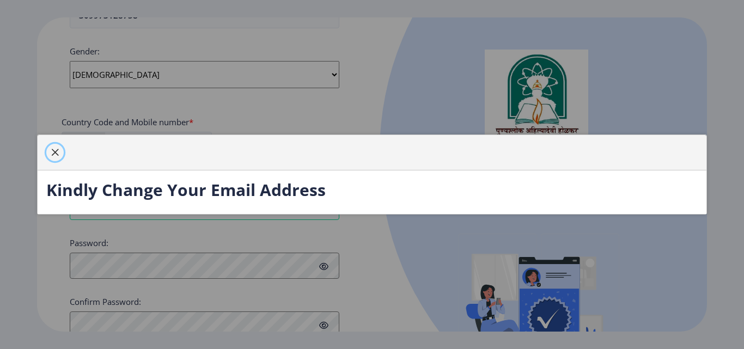
click at [54, 145] on button "button" at bounding box center [54, 152] width 17 height 17
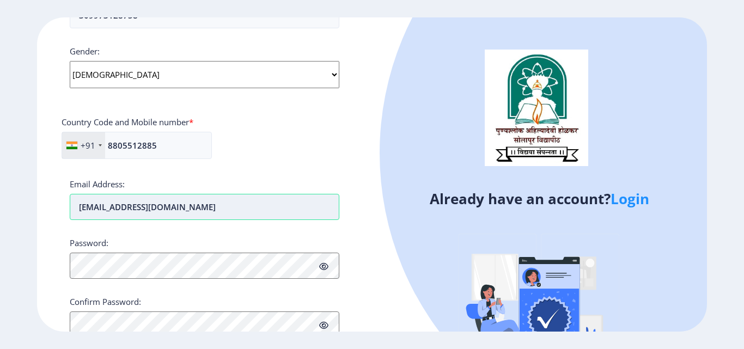
click at [115, 206] on input "[EMAIL_ADDRESS][DOMAIN_NAME]" at bounding box center [205, 207] width 270 height 26
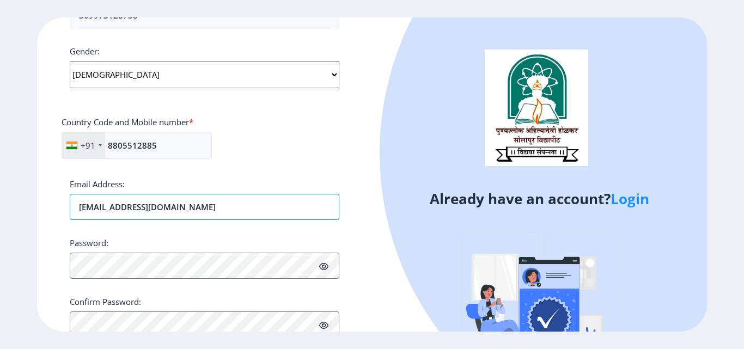
type input "[EMAIL_ADDRESS][DOMAIN_NAME]"
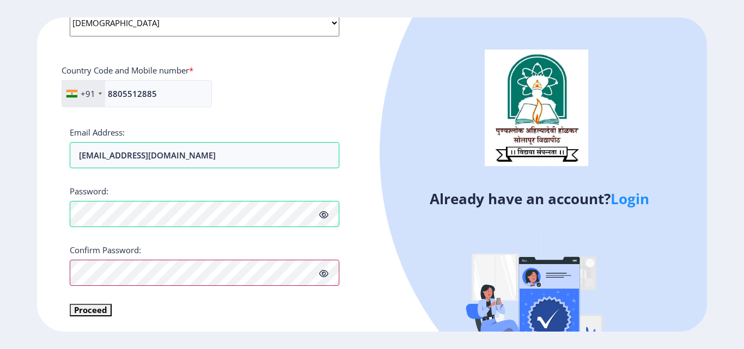
scroll to position [457, 0]
click at [92, 309] on button "Proceed" at bounding box center [91, 309] width 42 height 13
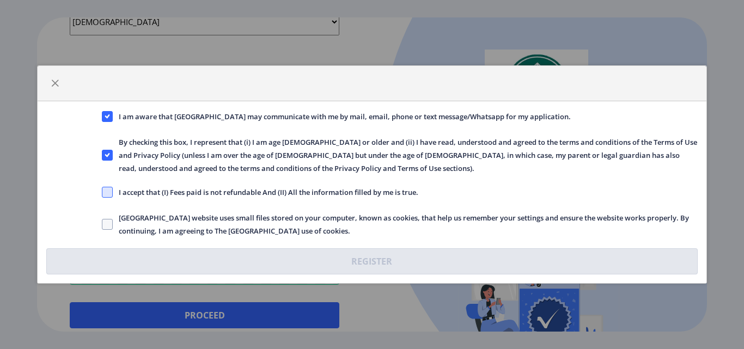
click at [108, 192] on span at bounding box center [107, 192] width 11 height 11
click at [102, 192] on input "I accept that (I) Fees paid is not refundable And (II) All the information fill…" at bounding box center [102, 192] width 1 height 1
checkbox input "true"
click at [106, 222] on span at bounding box center [107, 224] width 11 height 11
click at [102, 224] on input "Solapur University website uses small files stored on your computer, known as c…" at bounding box center [102, 224] width 1 height 1
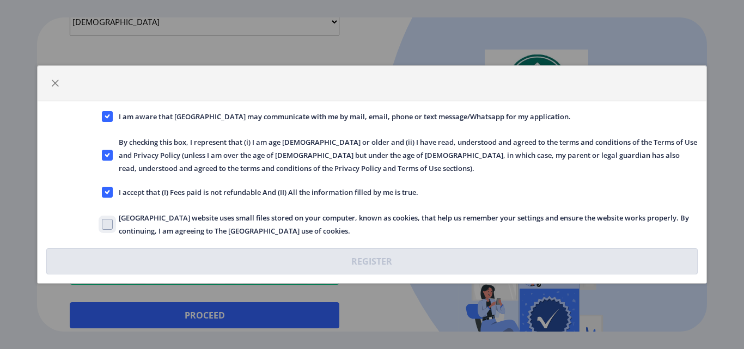
checkbox input "true"
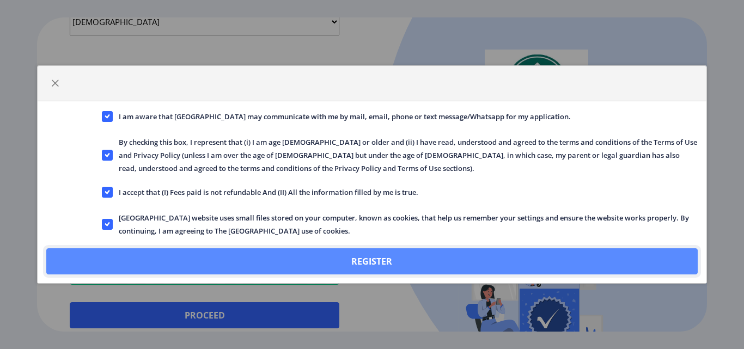
click at [379, 267] on button "Register" at bounding box center [371, 261] width 651 height 26
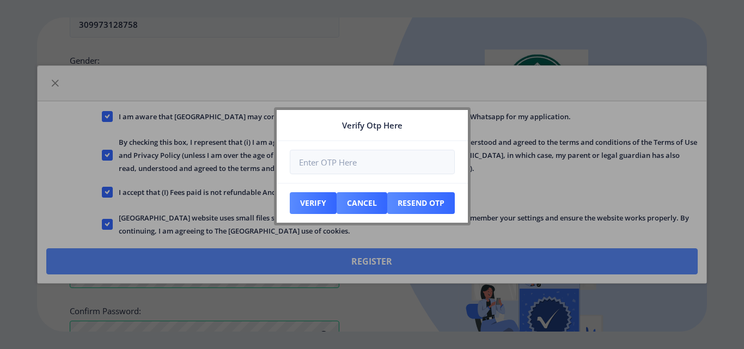
scroll to position [519, 0]
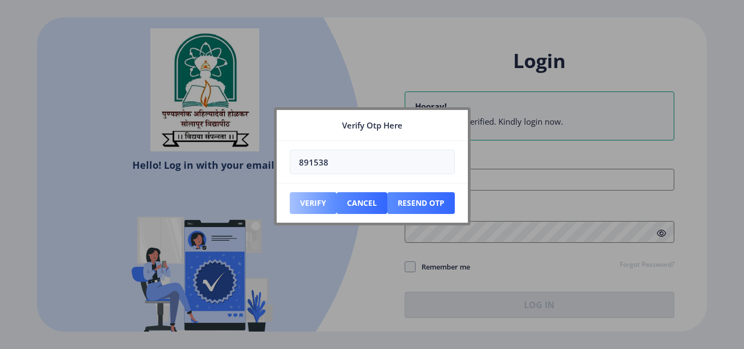
type input "891538"
click at [304, 202] on button "Verify" at bounding box center [313, 203] width 47 height 22
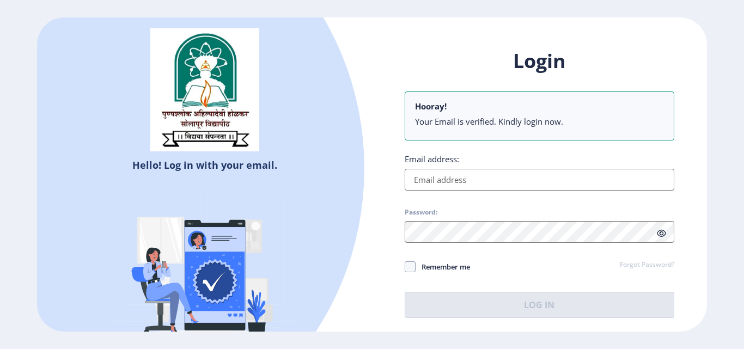
click at [479, 178] on input "Email address:" at bounding box center [540, 180] width 270 height 22
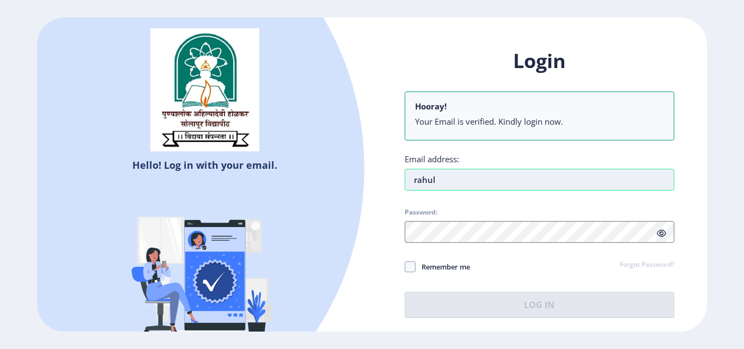
type input "rahulkhandare532@gmail.com"
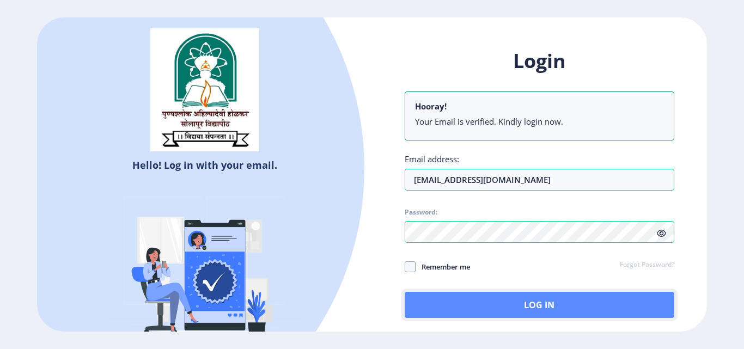
click at [495, 301] on button "Log In" at bounding box center [540, 305] width 270 height 26
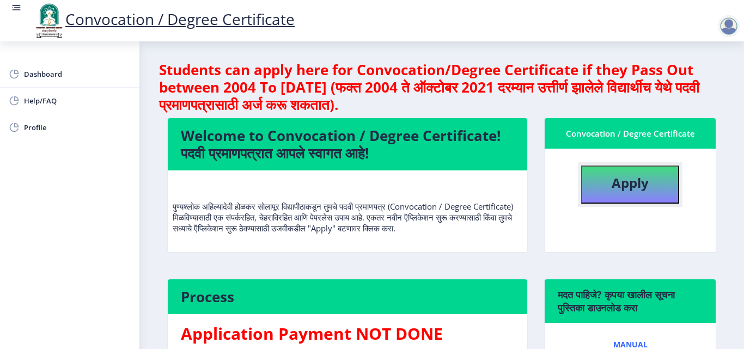
click at [623, 188] on b "Apply" at bounding box center [630, 183] width 37 height 18
select select
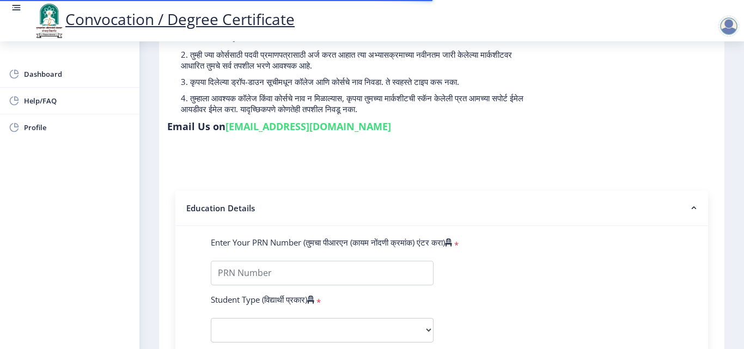
scroll to position [218, 0]
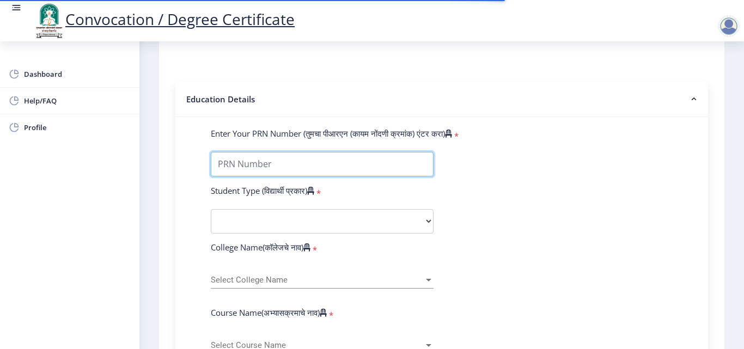
click at [255, 166] on input "Enter Your PRN Number (तुमचा पीआरएन (कायम नोंदणी क्रमांक) एंटर करा)" at bounding box center [322, 164] width 223 height 25
type input "2009032500237447"
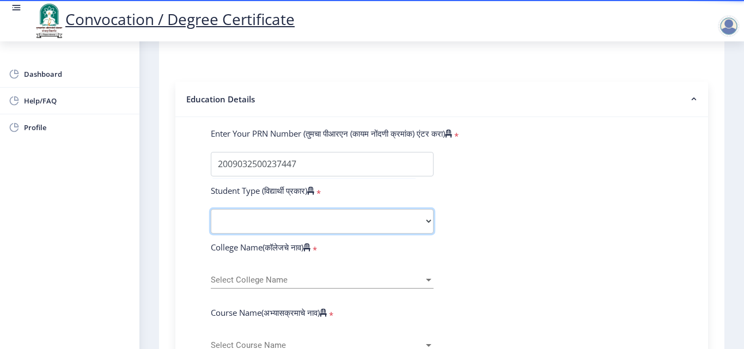
click at [267, 218] on select "Select Student Type Regular External" at bounding box center [322, 221] width 223 height 25
select select "Regular"
click at [211, 209] on select "Select Student Type Regular External" at bounding box center [322, 221] width 223 height 25
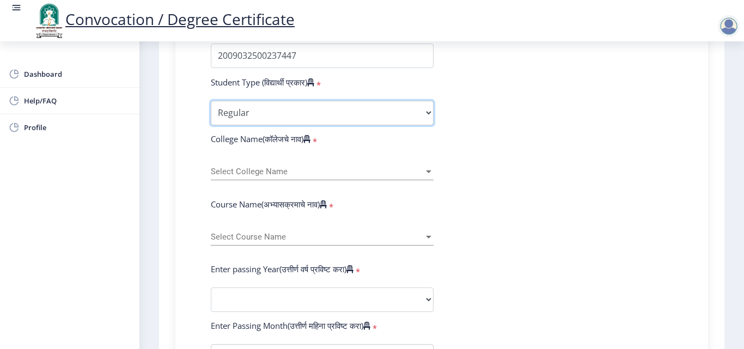
scroll to position [327, 0]
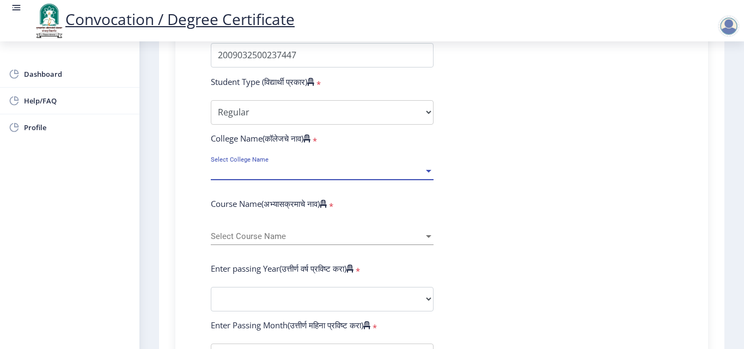
click at [263, 171] on span "Select College Name" at bounding box center [317, 171] width 213 height 9
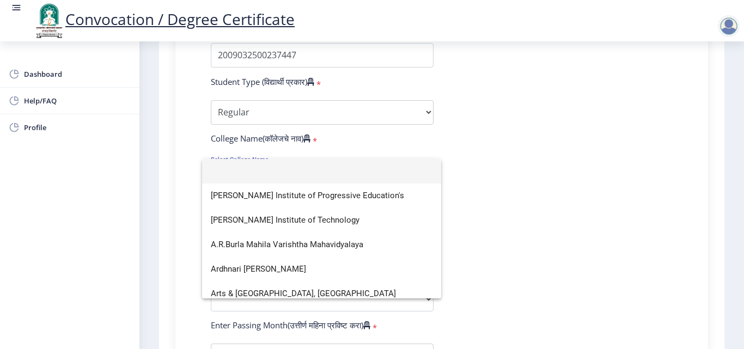
click at [536, 185] on div at bounding box center [372, 174] width 744 height 349
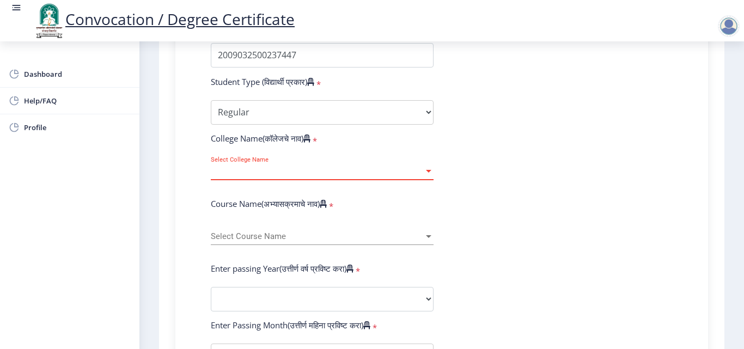
click at [282, 170] on span "Select College Name" at bounding box center [317, 171] width 213 height 9
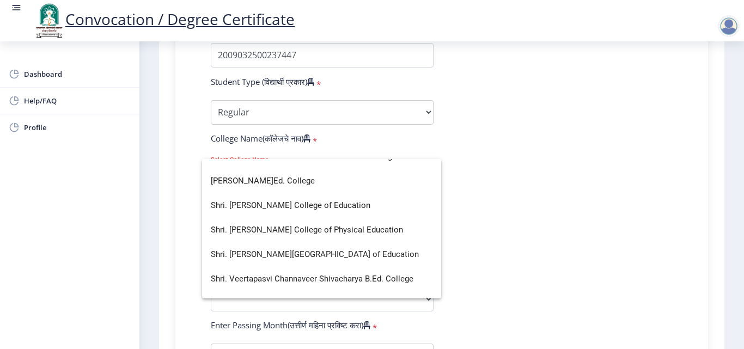
scroll to position [2941, 0]
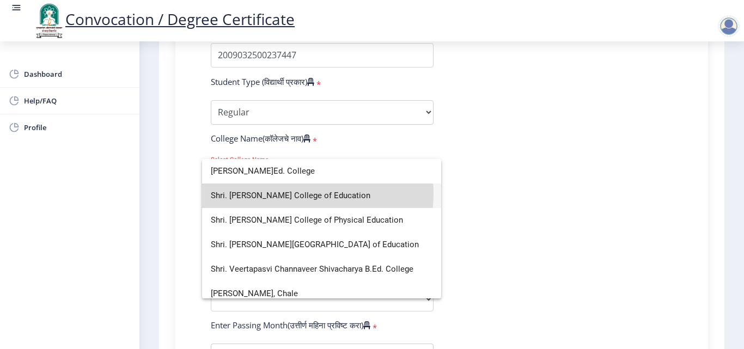
click at [295, 193] on span "Shri. [PERSON_NAME] College of Education" at bounding box center [322, 196] width 222 height 25
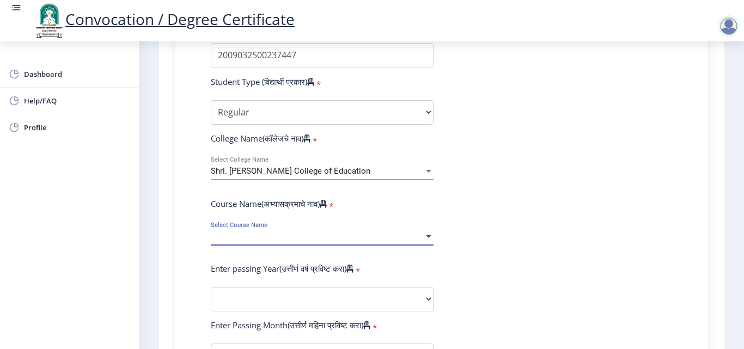
click at [286, 235] on span "Select Course Name" at bounding box center [317, 236] width 213 height 9
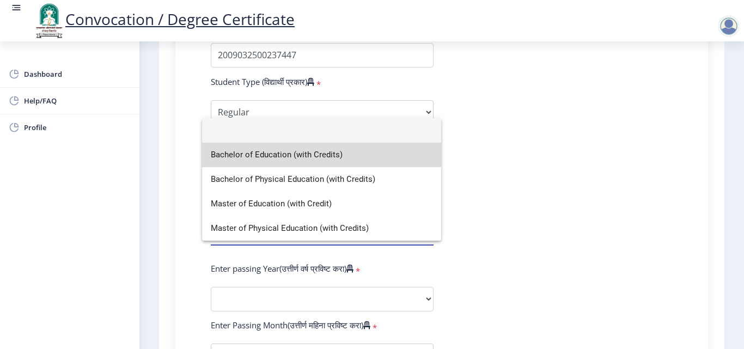
click at [284, 156] on span "Bachelor of Education (with Credits)" at bounding box center [322, 155] width 222 height 25
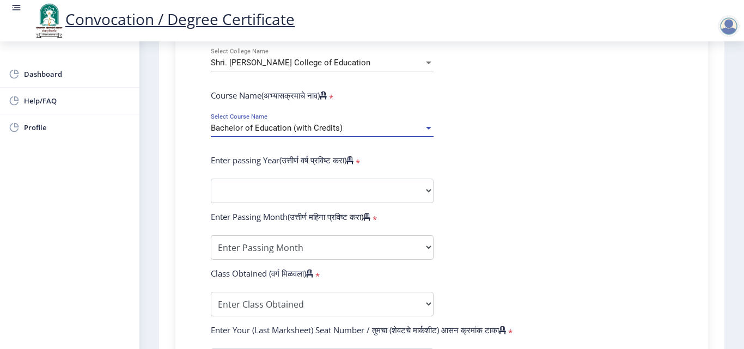
scroll to position [436, 0]
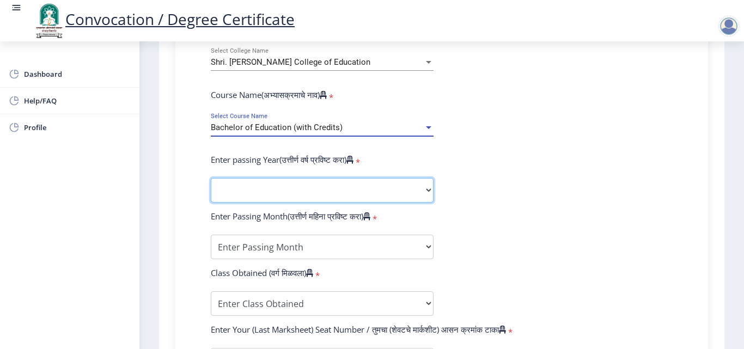
click at [314, 186] on select "2025 2024 2023 2022 2021 2020 2019 2018 2017 2016 2015 2014 2013 2012 2011 2010…" at bounding box center [322, 190] width 223 height 25
select select "2010"
click at [211, 178] on select "2025 2024 2023 2022 2021 2020 2019 2018 2017 2016 2015 2014 2013 2012 2011 2010…" at bounding box center [322, 190] width 223 height 25
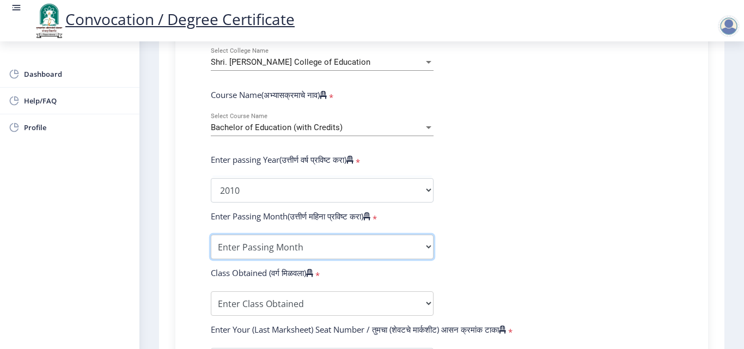
click at [272, 244] on select "Enter Passing Month March April May October November December" at bounding box center [322, 247] width 223 height 25
click at [471, 181] on form "Enter Your PRN Number (तुमचा पीआरएन (कायम नोंदणी क्रमांक) एंटर करा) * Student T…" at bounding box center [442, 198] width 478 height 577
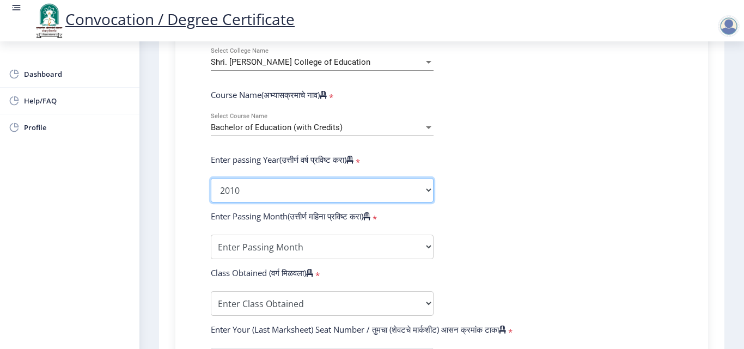
click at [272, 190] on select "2025 2024 2023 2022 2021 2020 2019 2018 2017 2016 2015 2014 2013 2012 2011 2010…" at bounding box center [322, 190] width 223 height 25
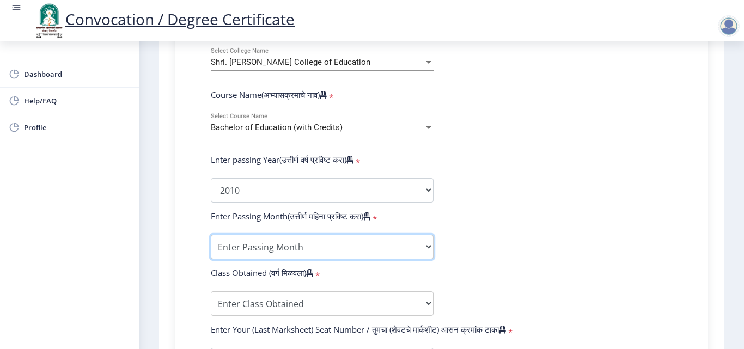
click at [267, 246] on select "Enter Passing Month March April May October November December" at bounding box center [322, 247] width 223 height 25
select select "March"
click at [211, 235] on select "Enter Passing Month March April May October November December" at bounding box center [322, 247] width 223 height 25
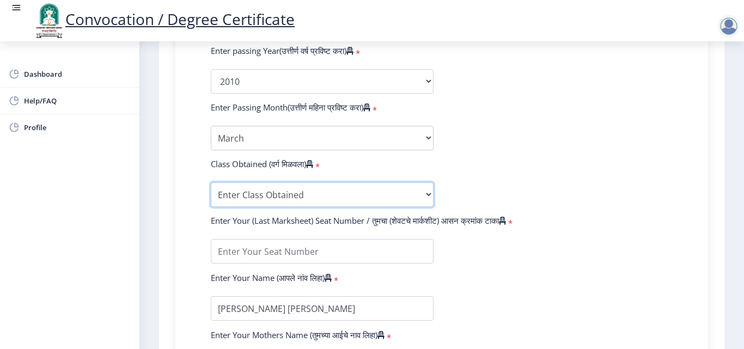
click at [297, 193] on select "Enter Class Obtained FIRST CLASS WITH DISTINCTION FIRST CLASS HIGHER SECOND CLA…" at bounding box center [322, 194] width 223 height 25
select select "FIRST CLASS"
click at [211, 182] on select "Enter Class Obtained FIRST CLASS WITH DISTINCTION FIRST CLASS HIGHER SECOND CLA…" at bounding box center [322, 194] width 223 height 25
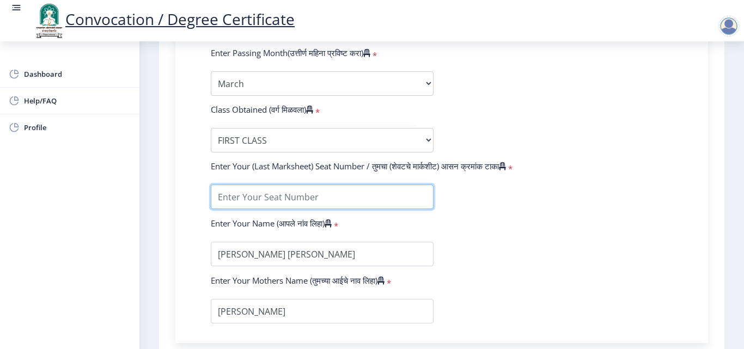
click at [284, 194] on input "textarea" at bounding box center [322, 197] width 223 height 25
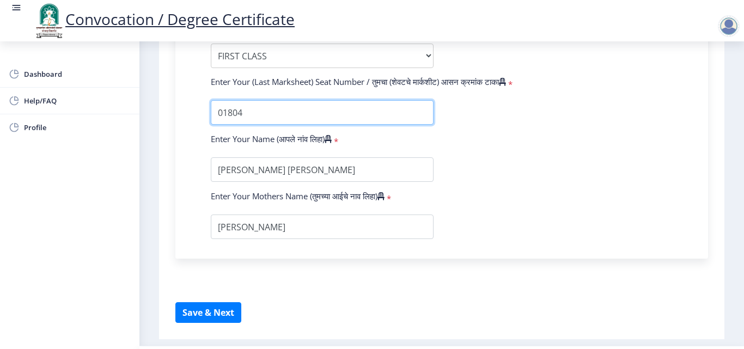
scroll to position [708, 0]
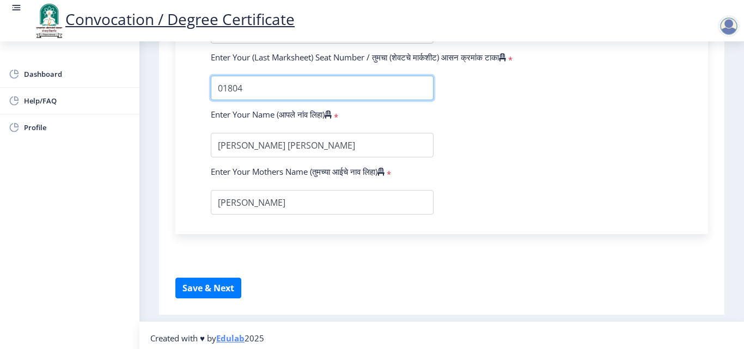
type input "01804"
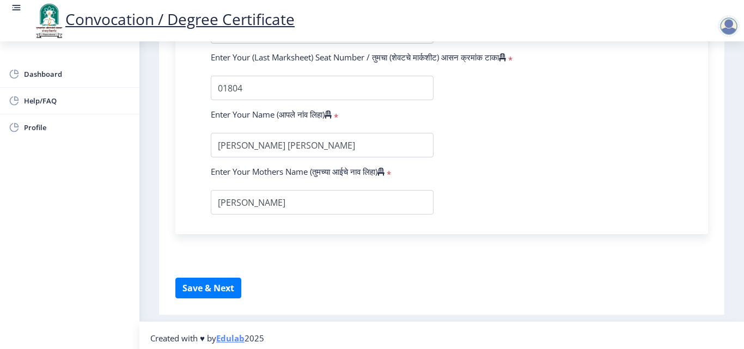
click at [217, 285] on button "Save & Next" at bounding box center [208, 288] width 66 height 21
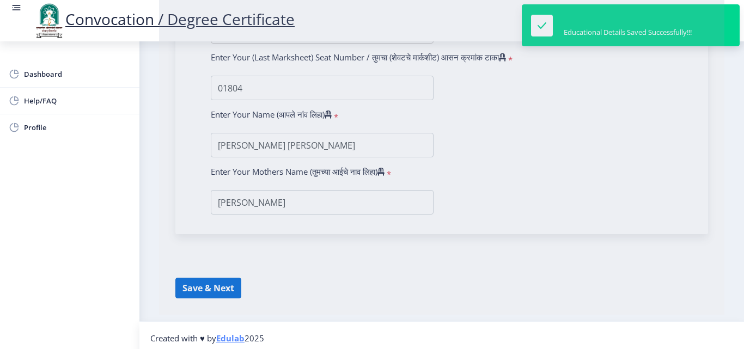
select select
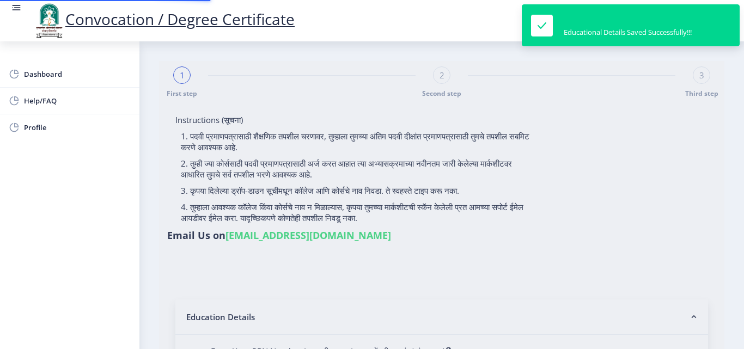
type input "2009032500237447"
select select "Regular"
select select "2010"
select select "March"
select select "FIRST CLASS"
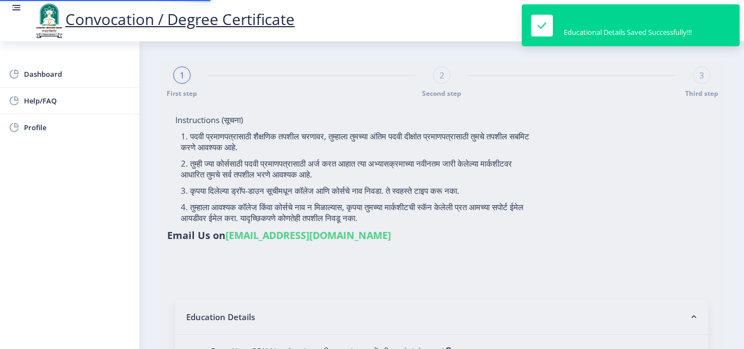
type input "01804"
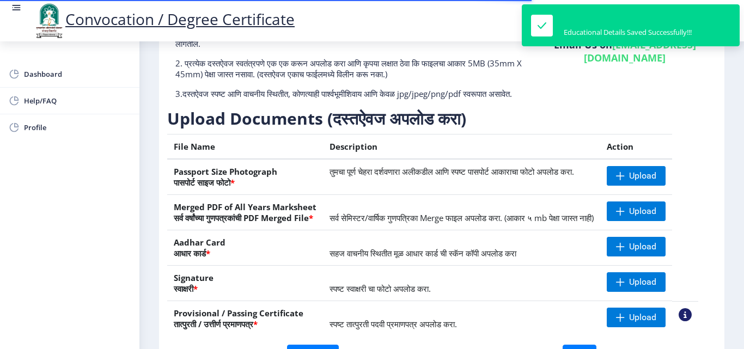
scroll to position [109, 0]
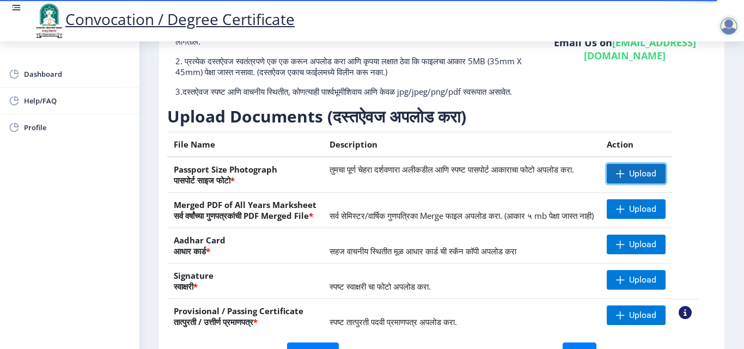
click at [642, 179] on span "Upload" at bounding box center [636, 174] width 59 height 20
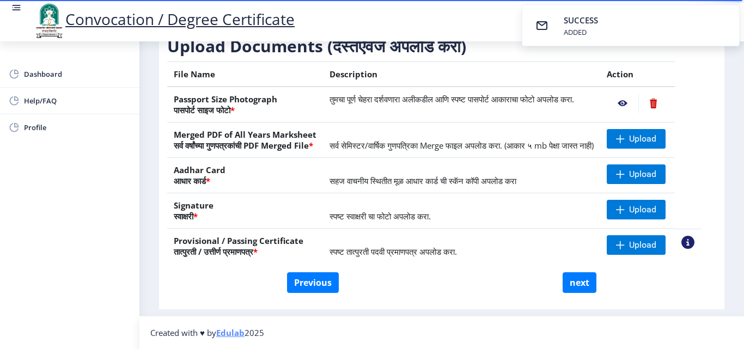
scroll to position [201, 0]
click at [640, 170] on span "Upload" at bounding box center [636, 174] width 59 height 20
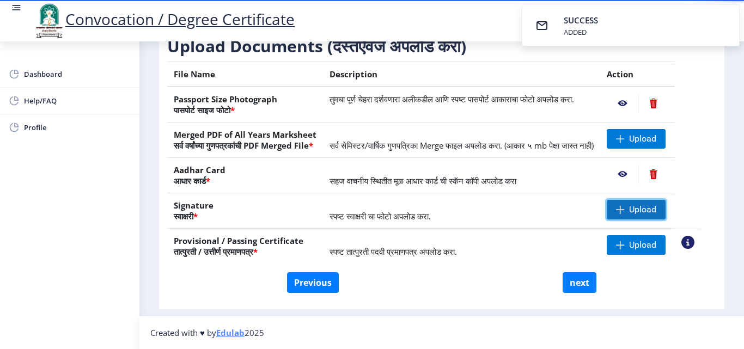
click at [651, 212] on span "Upload" at bounding box center [642, 209] width 27 height 11
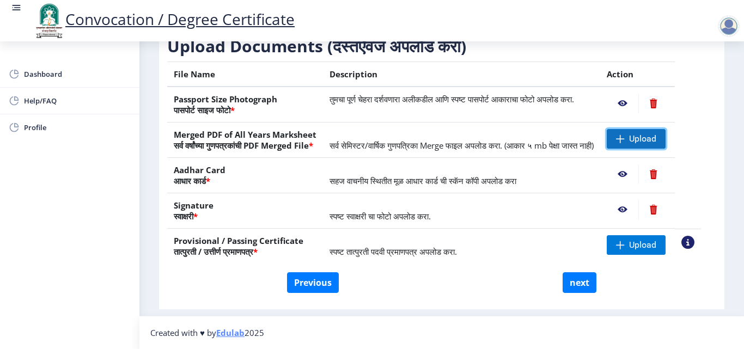
click at [652, 133] on span "Upload" at bounding box center [642, 138] width 27 height 11
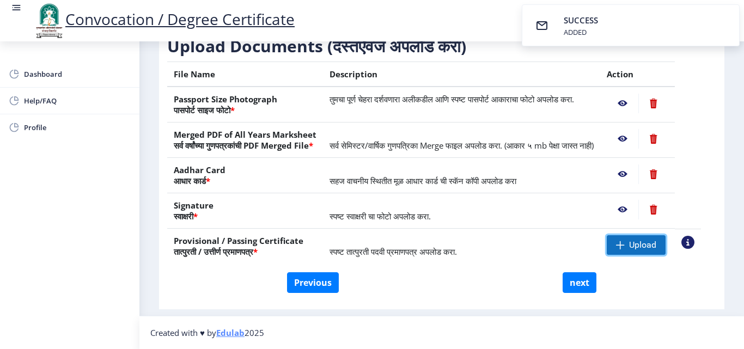
click at [641, 243] on span "Upload" at bounding box center [636, 245] width 59 height 20
drag, startPoint x: 586, startPoint y: 286, endPoint x: 711, endPoint y: 287, distance: 124.7
click at [718, 302] on div "First step 2 Second step 3 Third step Instructions (सूचना) 1. कृपया लक्षात घ्या…" at bounding box center [441, 96] width 565 height 428
click at [635, 94] on nb-action at bounding box center [623, 104] width 32 height 20
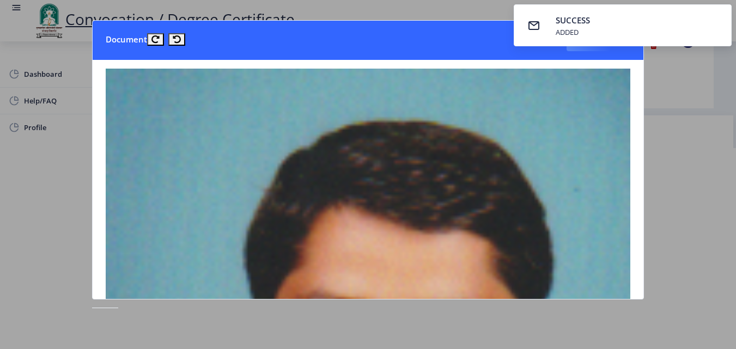
click at [690, 160] on div at bounding box center [368, 174] width 736 height 349
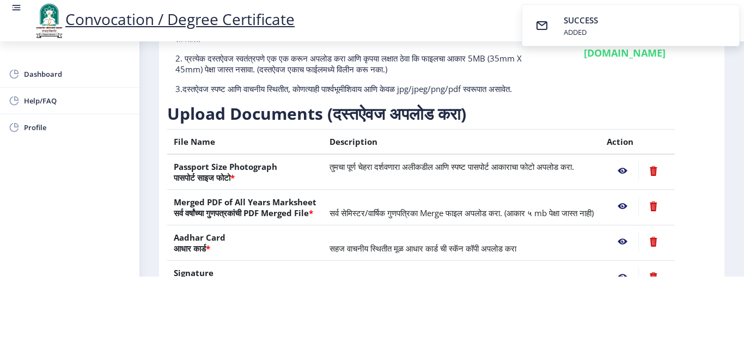
scroll to position [38, 0]
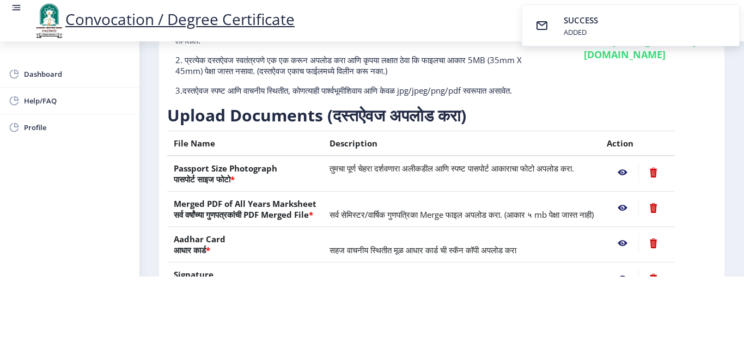
click at [635, 198] on nb-action at bounding box center [623, 208] width 32 height 20
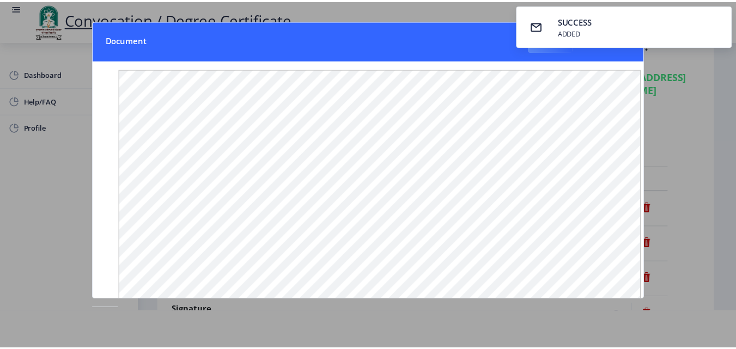
scroll to position [0, 0]
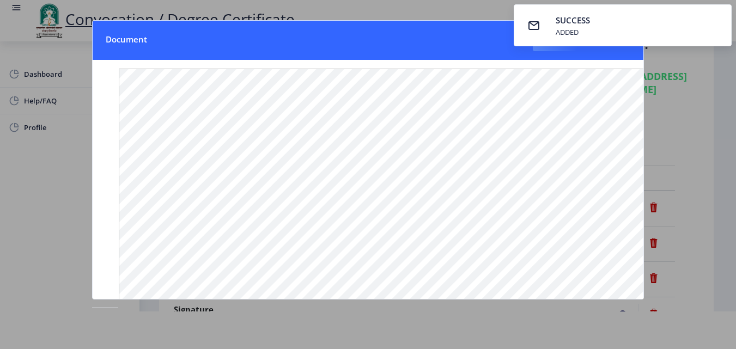
click at [705, 136] on div at bounding box center [368, 174] width 736 height 349
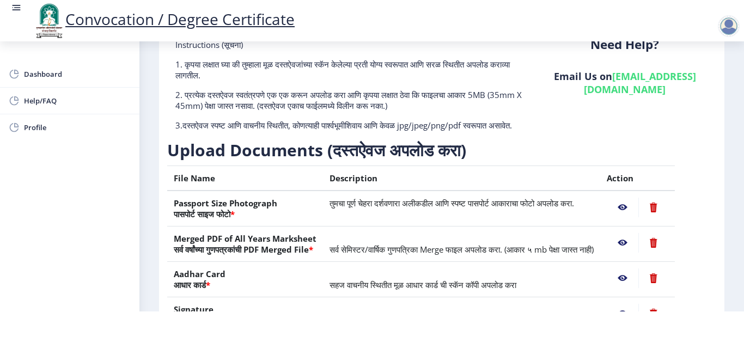
scroll to position [147, 0]
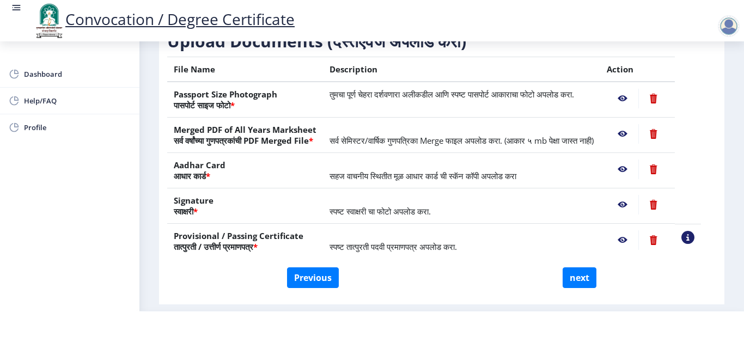
click at [636, 179] on nb-action at bounding box center [623, 170] width 32 height 20
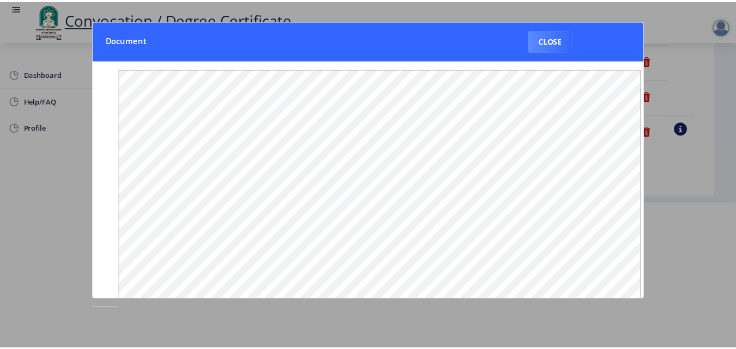
scroll to position [0, 0]
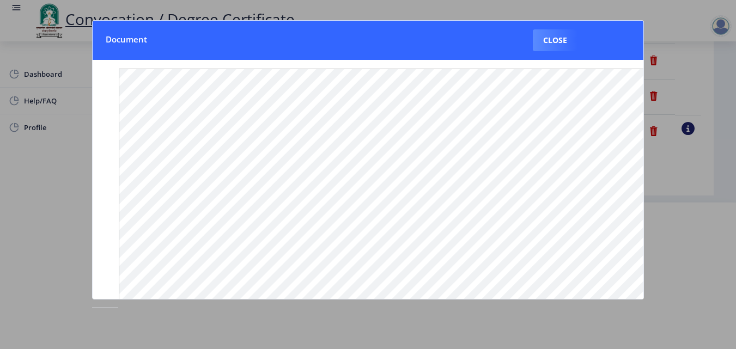
click at [717, 140] on div at bounding box center [368, 174] width 736 height 349
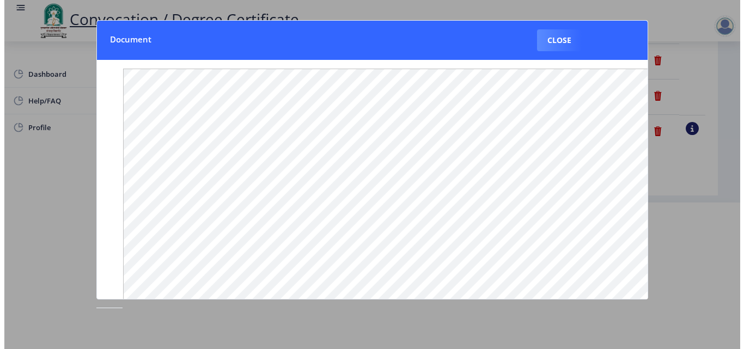
scroll to position [94, 0]
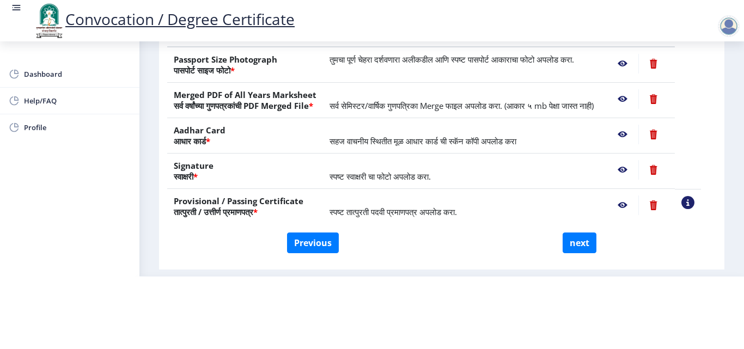
click at [632, 131] on nb-action at bounding box center [623, 135] width 32 height 20
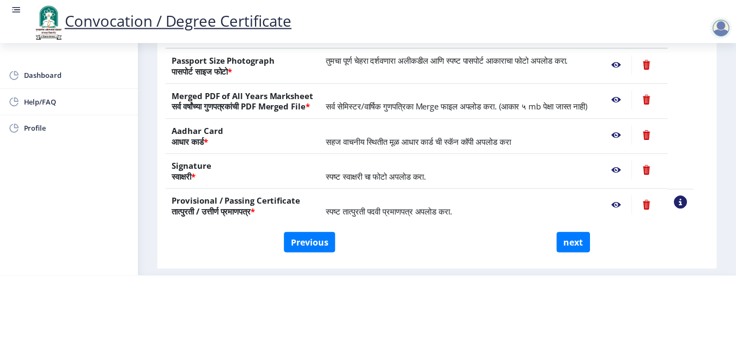
scroll to position [0, 0]
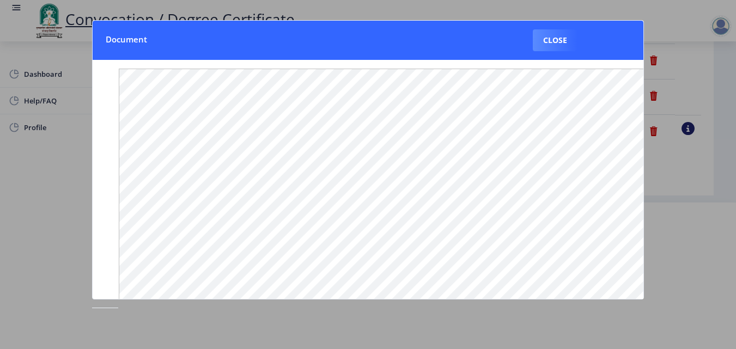
click at [700, 97] on div at bounding box center [368, 174] width 736 height 349
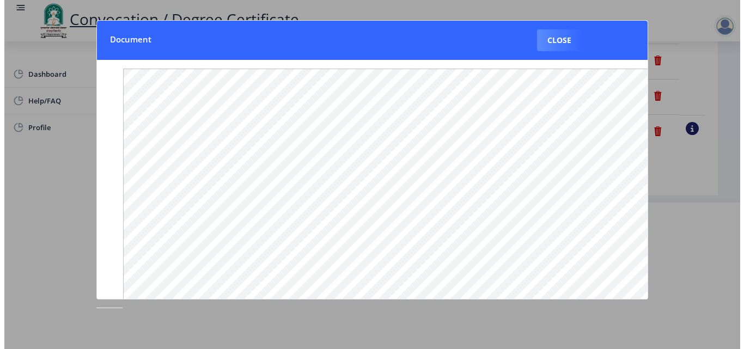
scroll to position [94, 0]
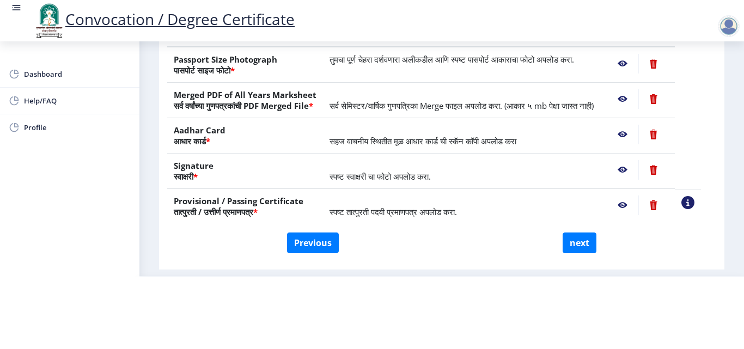
click at [638, 170] on nb-action at bounding box center [623, 170] width 32 height 20
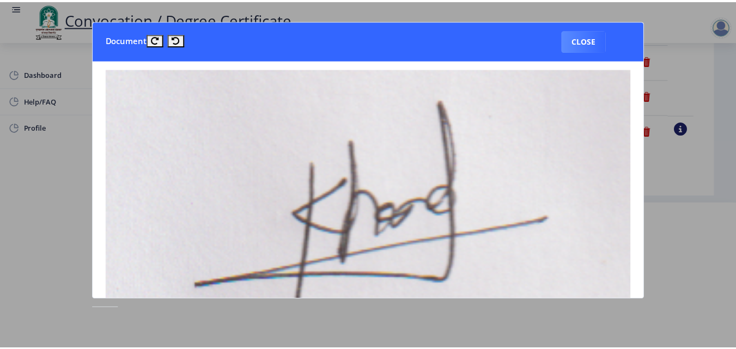
scroll to position [0, 0]
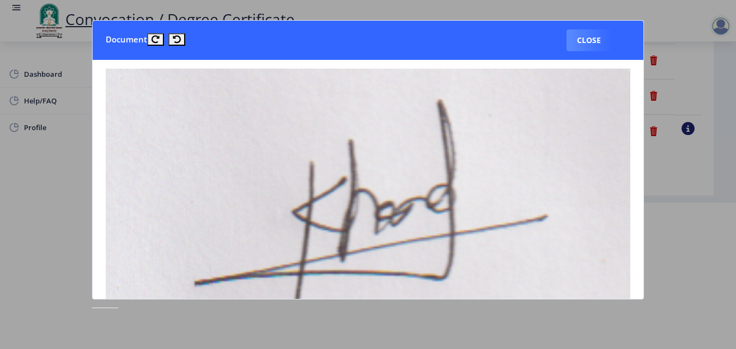
click at [706, 114] on div at bounding box center [368, 174] width 736 height 349
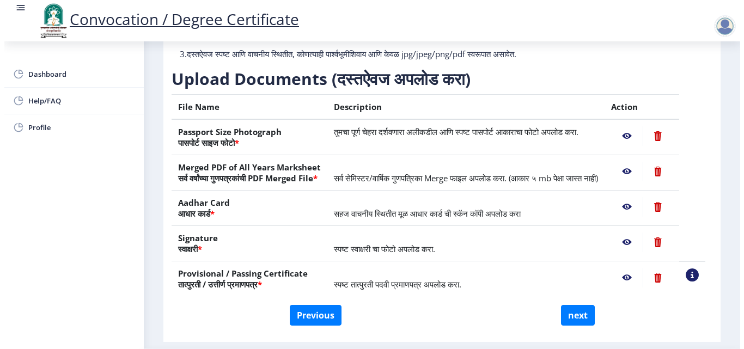
scroll to position [94, 0]
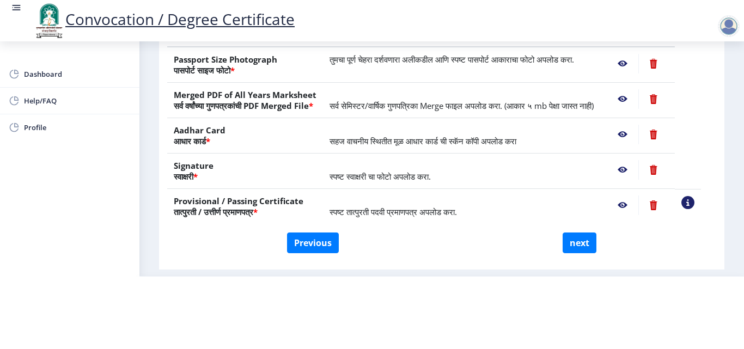
click at [634, 203] on nb-action at bounding box center [623, 206] width 32 height 20
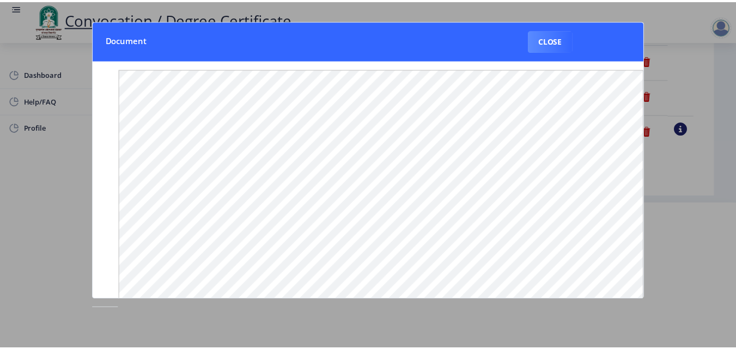
scroll to position [0, 0]
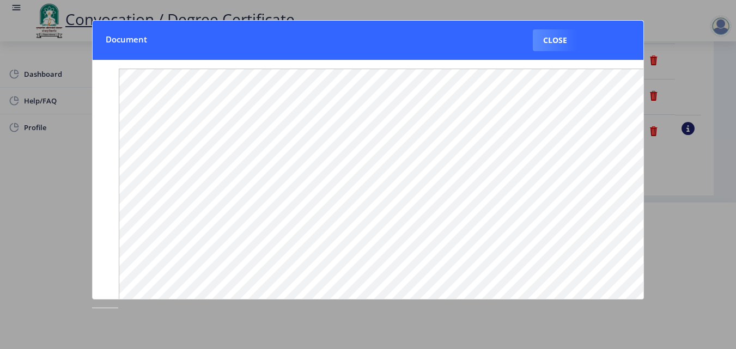
click at [724, 134] on div at bounding box center [368, 174] width 736 height 349
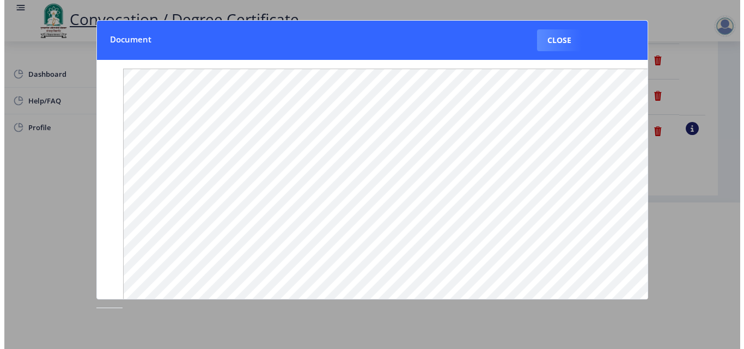
scroll to position [94, 0]
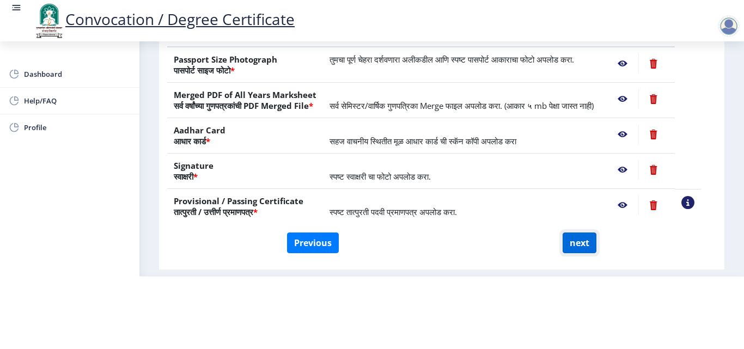
click at [572, 240] on button "next" at bounding box center [580, 243] width 34 height 21
select select
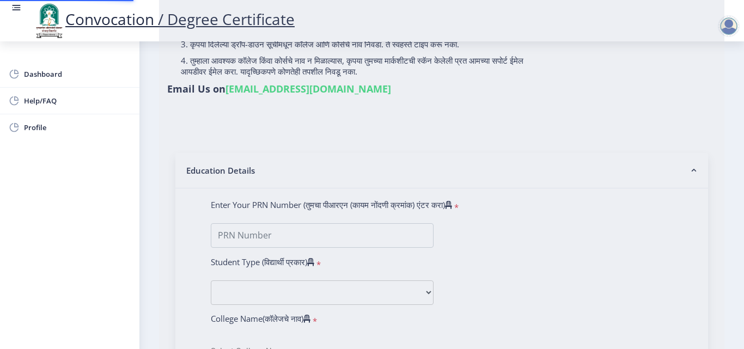
scroll to position [0, 0]
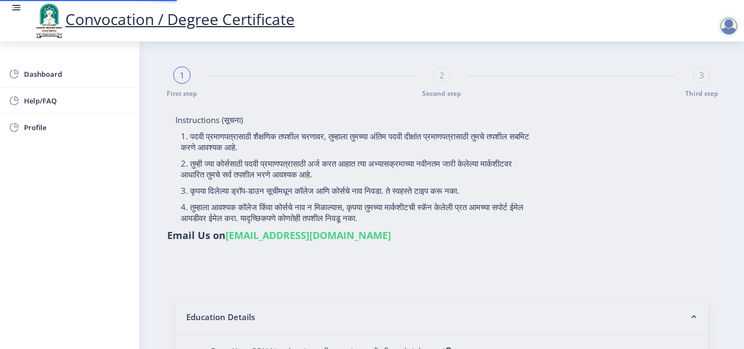
select select
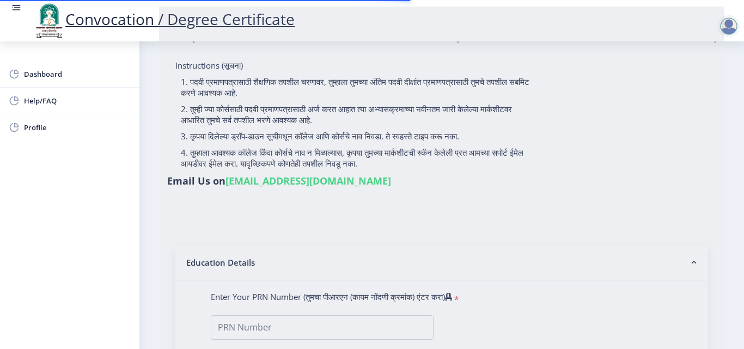
type input "2009032500237447"
select select "Regular"
select select "2010"
select select "March"
select select "FIRST CLASS"
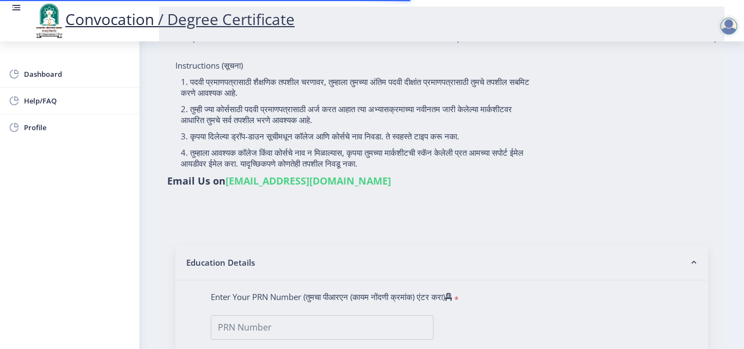
type input "01804"
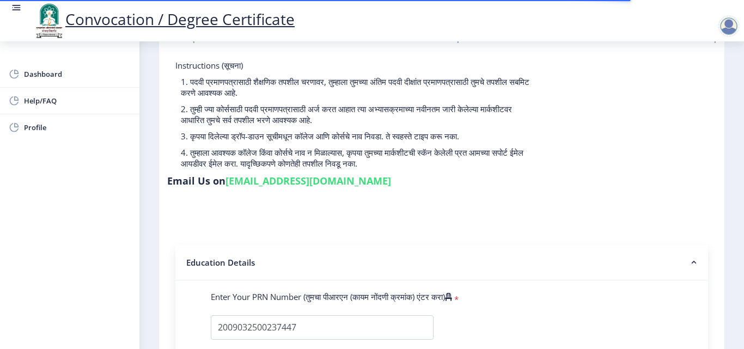
scroll to position [218, 0]
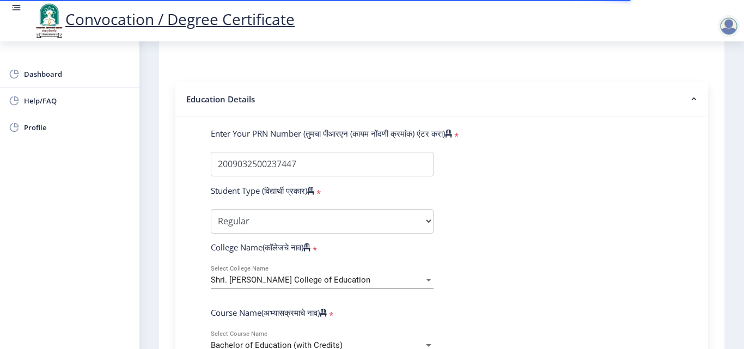
select select
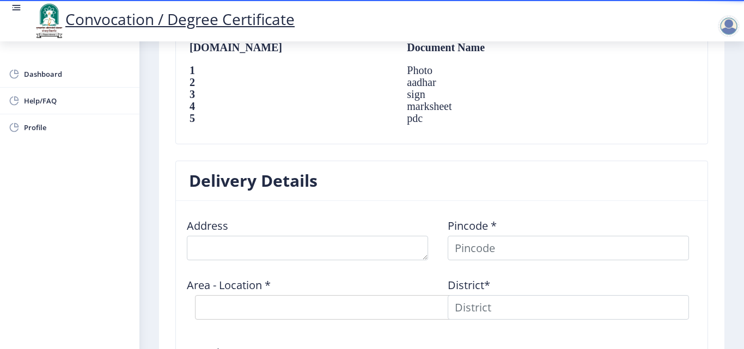
scroll to position [817, 0]
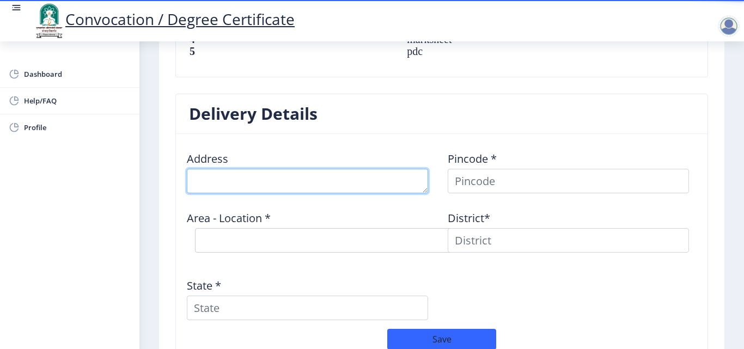
click at [293, 173] on textarea at bounding box center [307, 181] width 241 height 25
type textarea "At Post Modnimb Tal Madha Dist Solapur"
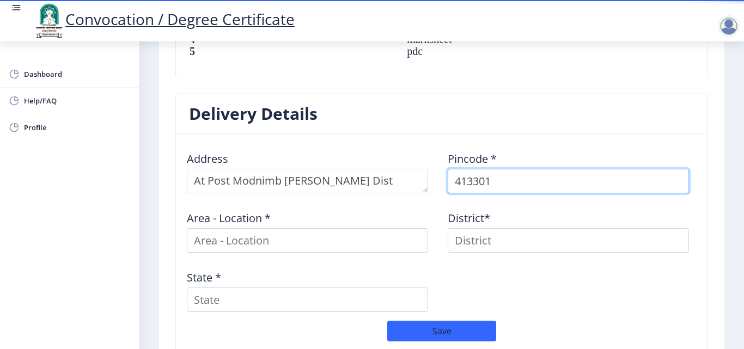
type input "413301"
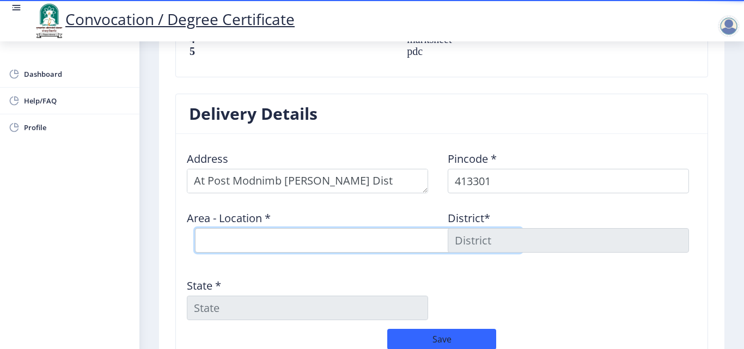
click at [336, 235] on select "Select Area Location Aran B.O Bavi B.O Modnimb S.O" at bounding box center [358, 240] width 327 height 25
select select "3: Object"
click at [195, 228] on select "Select Area Location Aran B.O Bavi B.O Modnimb S.O" at bounding box center [358, 240] width 327 height 25
type input "SOLAPUR"
type input "Maharashtra"
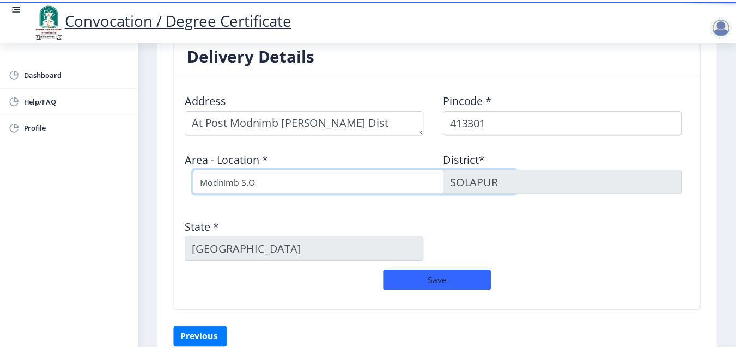
scroll to position [926, 0]
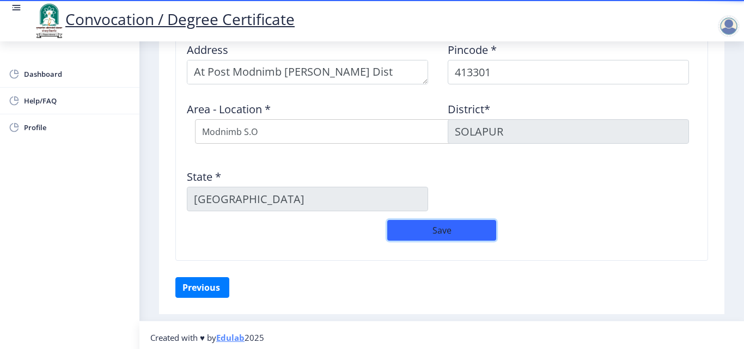
click at [458, 233] on button "Save" at bounding box center [441, 230] width 109 height 21
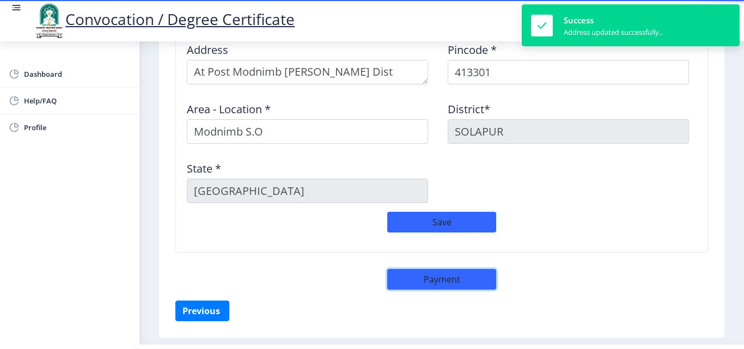
click at [456, 278] on button "Payment" at bounding box center [441, 279] width 109 height 21
select select "sealed"
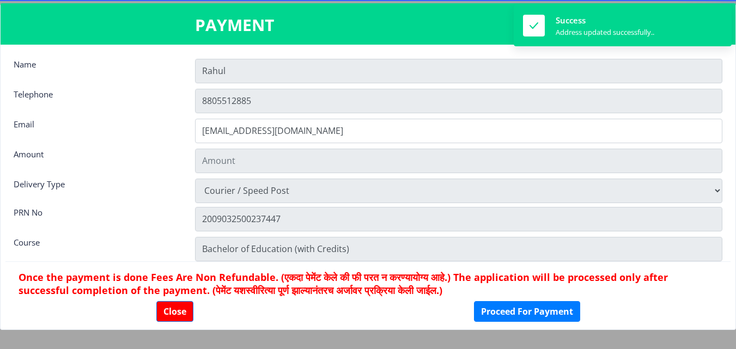
type input "2885"
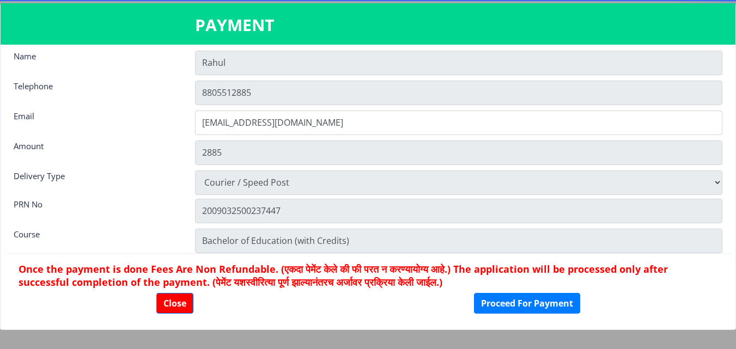
scroll to position [15, 0]
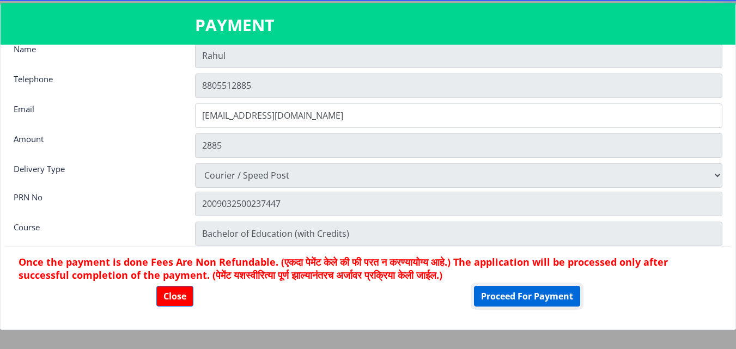
click at [540, 295] on button "Proceed For Payment" at bounding box center [527, 296] width 106 height 21
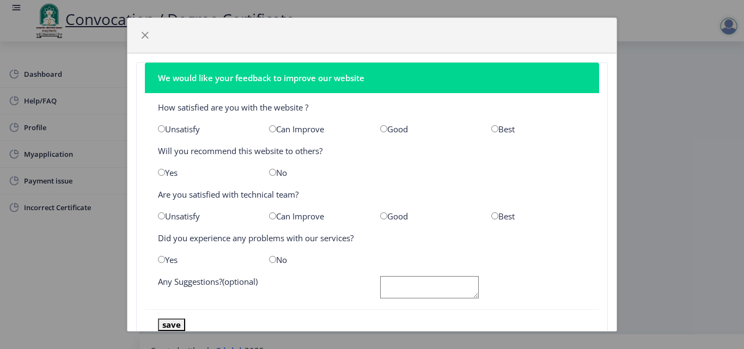
click at [491, 127] on input "radio" at bounding box center [494, 128] width 7 height 7
radio input "true"
click at [269, 174] on input "radio" at bounding box center [272, 172] width 7 height 7
radio input "true"
click at [491, 214] on input "radio" at bounding box center [494, 215] width 7 height 7
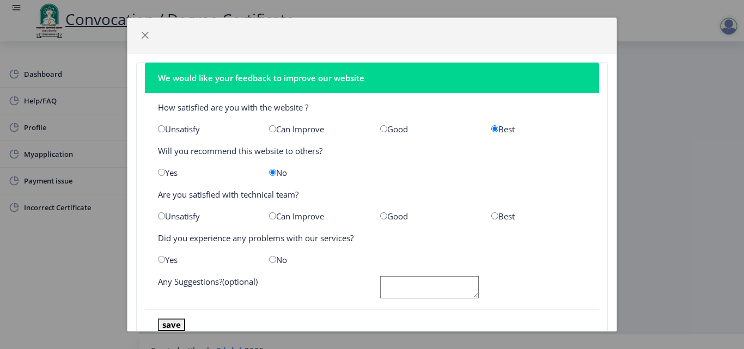
radio input "true"
click at [270, 258] on input "radio" at bounding box center [272, 259] width 7 height 7
radio input "true"
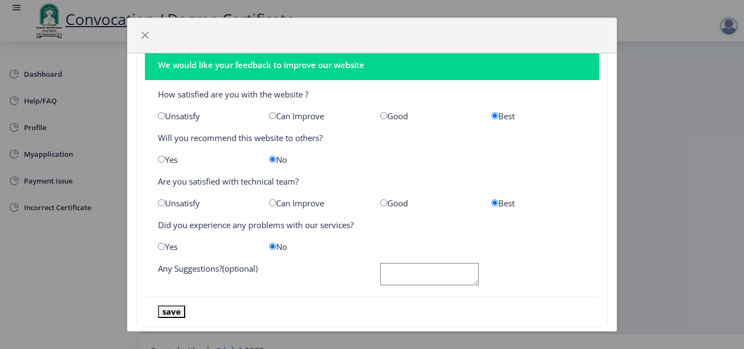
scroll to position [34, 0]
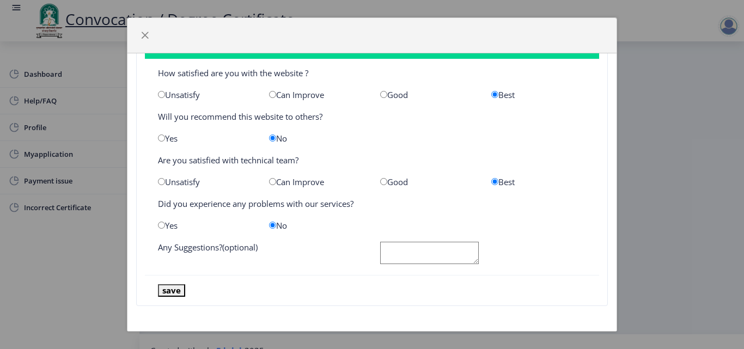
click at [432, 245] on textarea at bounding box center [429, 253] width 99 height 22
type textarea "NO"
click at [177, 291] on button "save" at bounding box center [171, 290] width 27 height 13
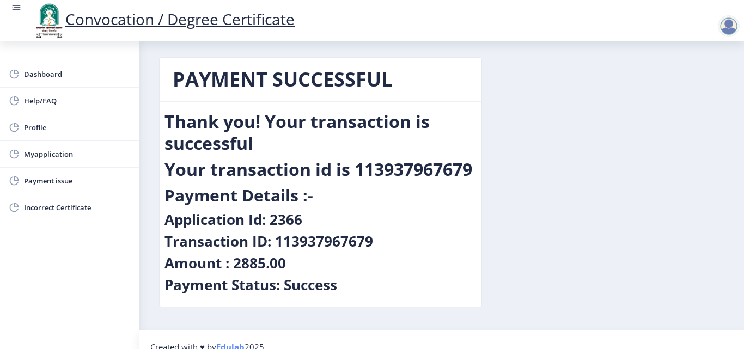
scroll to position [0, 0]
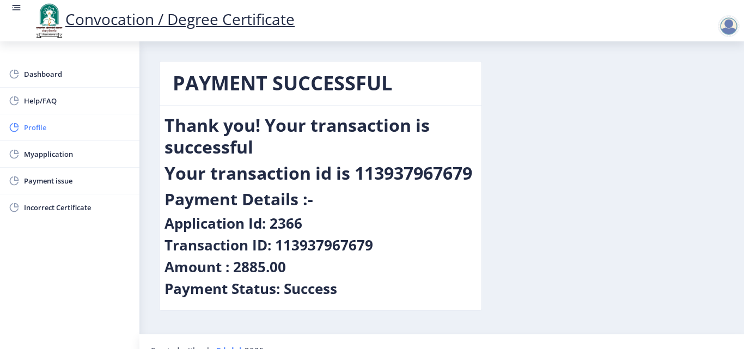
click at [44, 126] on span "Profile" at bounding box center [77, 127] width 107 height 13
select select
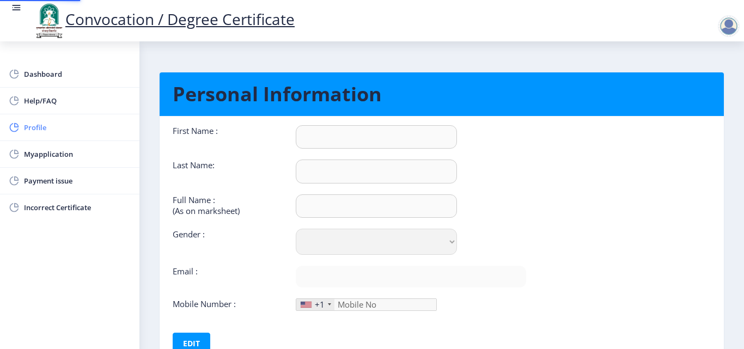
type input "Rahul"
type input "[PERSON_NAME]"
type input "[PERSON_NAME] [PERSON_NAME]"
select select "[DEMOGRAPHIC_DATA]"
type input "rahulkhandare532@gmail.com"
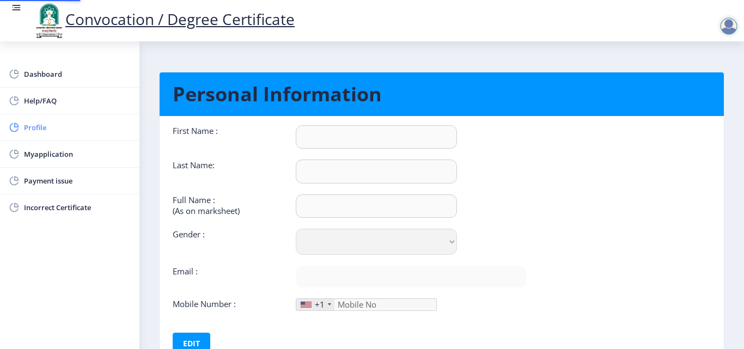
type input "8805512885"
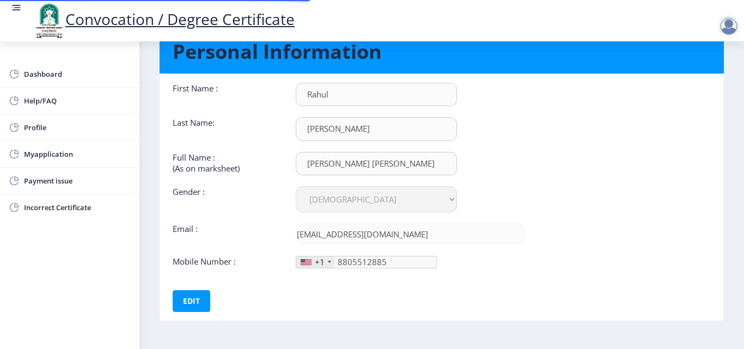
scroll to position [82, 0]
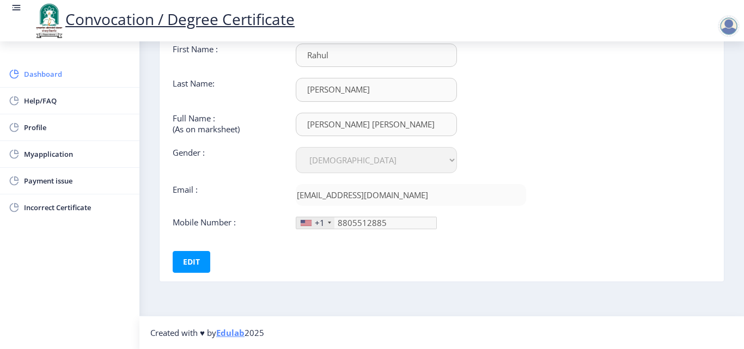
click at [46, 70] on span "Dashboard" at bounding box center [77, 74] width 107 height 13
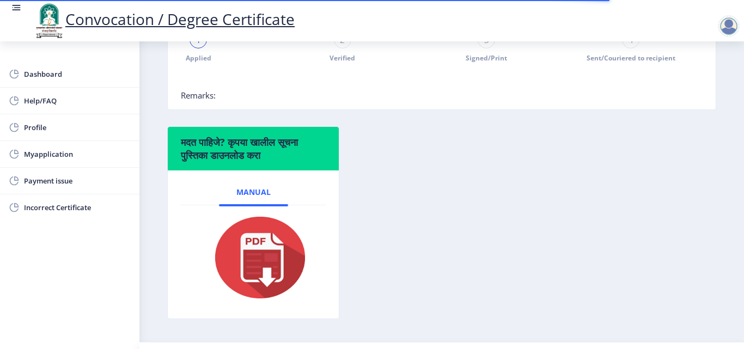
scroll to position [330, 0]
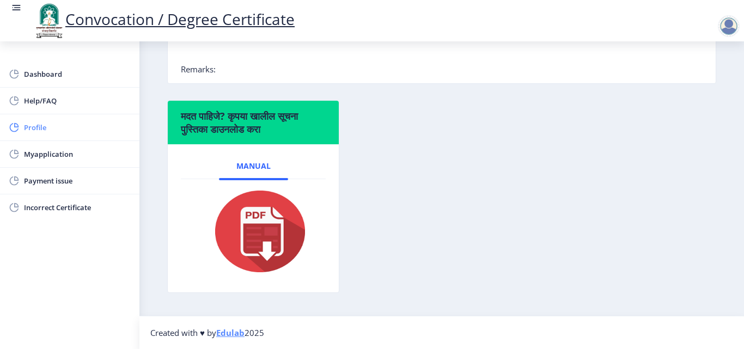
click at [46, 128] on span "Profile" at bounding box center [77, 127] width 107 height 13
select select
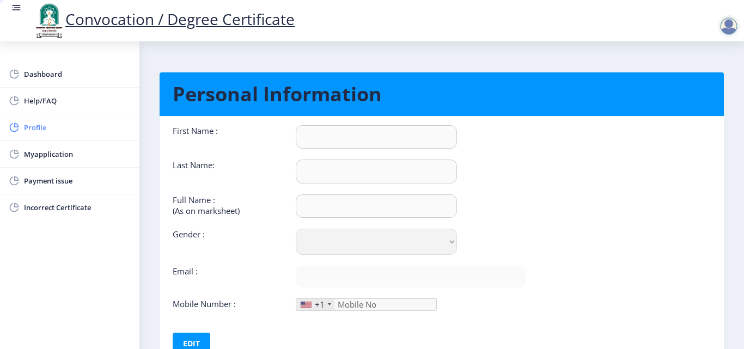
type input "Rahul"
type input "[PERSON_NAME]"
type input "[PERSON_NAME] [PERSON_NAME]"
select select "[DEMOGRAPHIC_DATA]"
type input "rahulkhandare532@gmail.com"
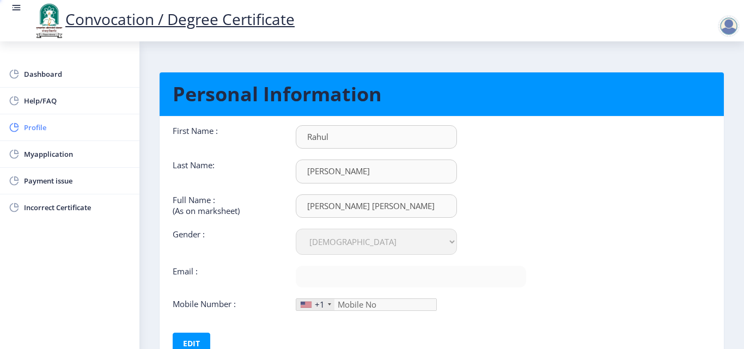
type input "8805512885"
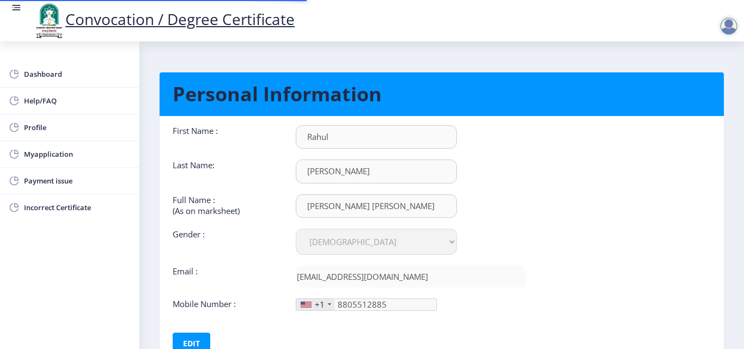
scroll to position [82, 0]
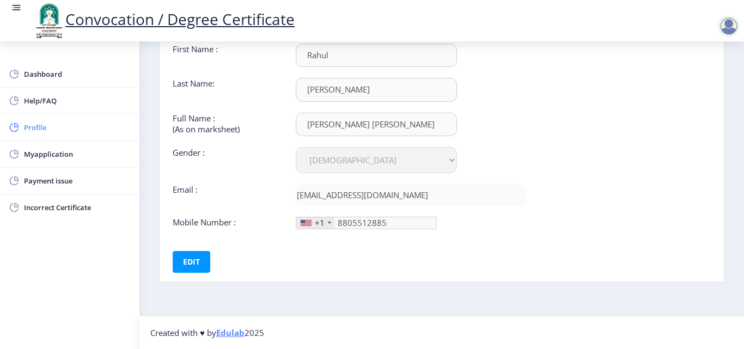
click at [39, 128] on span "Profile" at bounding box center [77, 127] width 107 height 13
click at [51, 153] on span "Myapplication" at bounding box center [77, 154] width 107 height 13
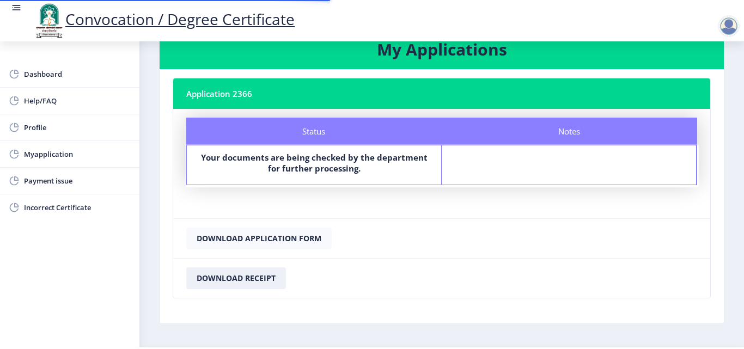
scroll to position [63, 0]
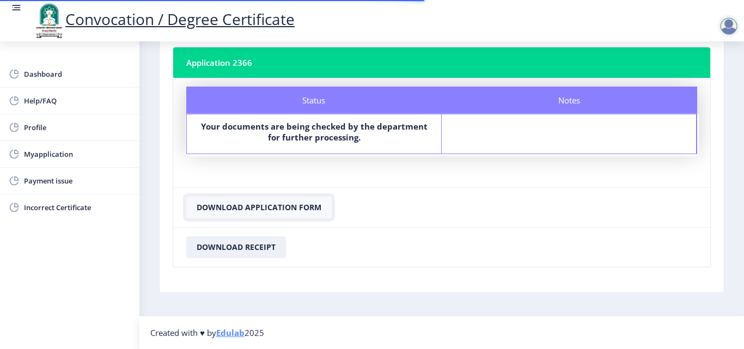
click at [255, 205] on button "Download Application Form" at bounding box center [258, 208] width 145 height 22
click at [246, 248] on button "Download Receipt" at bounding box center [236, 247] width 100 height 22
click at [734, 24] on div at bounding box center [729, 26] width 22 height 22
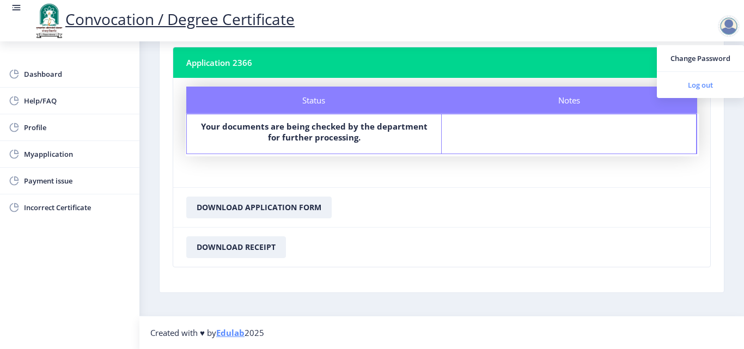
click at [696, 87] on span "Log out" at bounding box center [701, 84] width 70 height 13
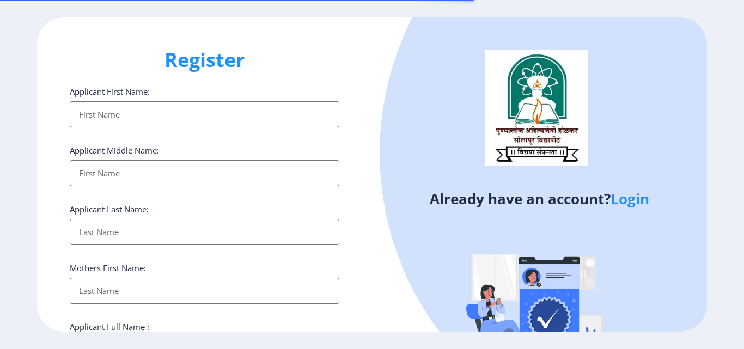
select select
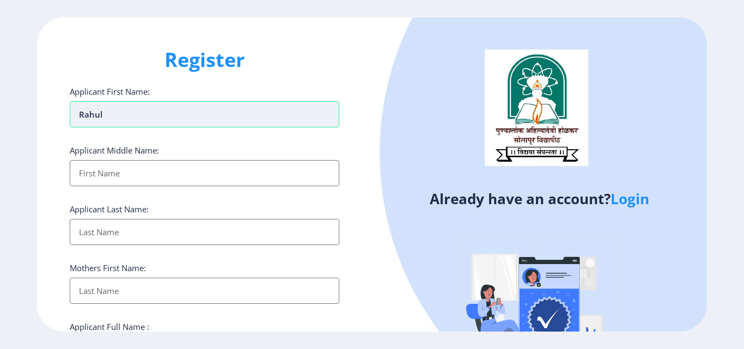
type input "Rahul"
type input "[PERSON_NAME]"
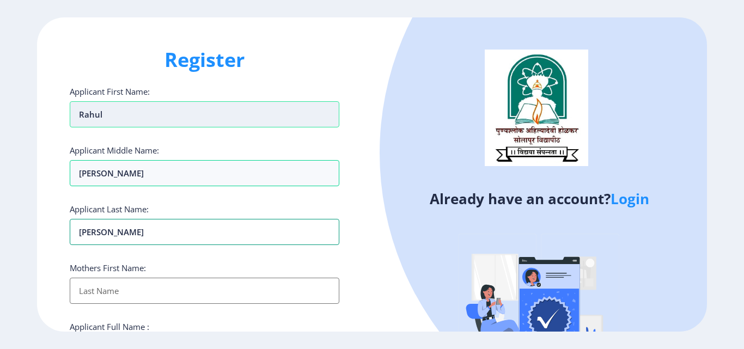
type input "[PERSON_NAME]"
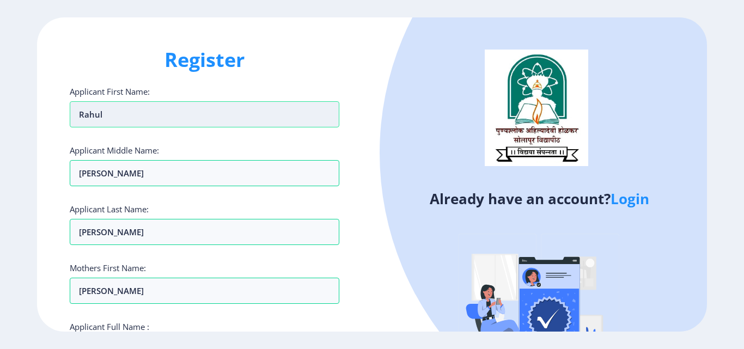
scroll to position [186, 0]
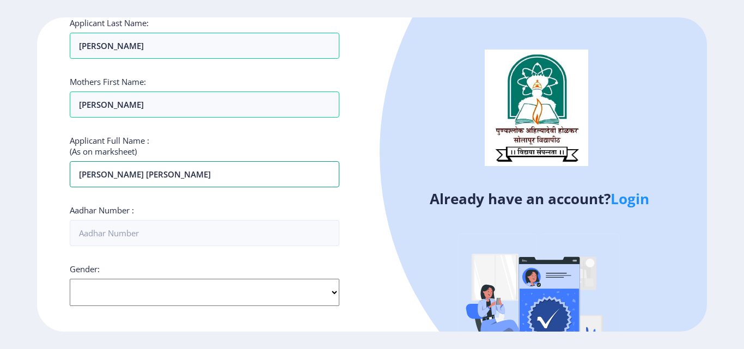
type input "[PERSON_NAME] [PERSON_NAME]"
type input "309973128758"
drag, startPoint x: 247, startPoint y: 286, endPoint x: 202, endPoint y: 289, distance: 45.3
click at [246, 287] on select "Select Gender [DEMOGRAPHIC_DATA] [DEMOGRAPHIC_DATA] Other" at bounding box center [205, 292] width 270 height 27
select select "[DEMOGRAPHIC_DATA]"
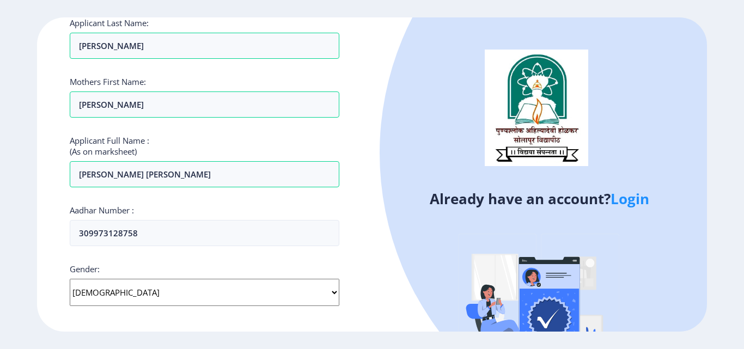
click at [70, 279] on select "Select Gender [DEMOGRAPHIC_DATA] [DEMOGRAPHIC_DATA] Other" at bounding box center [205, 292] width 270 height 27
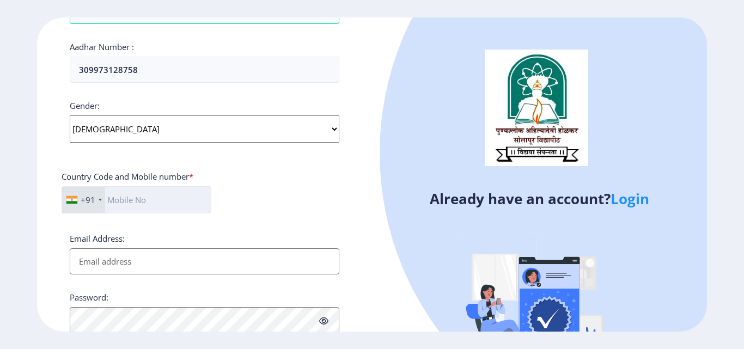
click at [146, 204] on input "text" at bounding box center [137, 199] width 150 height 27
type input "8805512885"
type input "[EMAIL_ADDRESS][DOMAIN_NAME]"
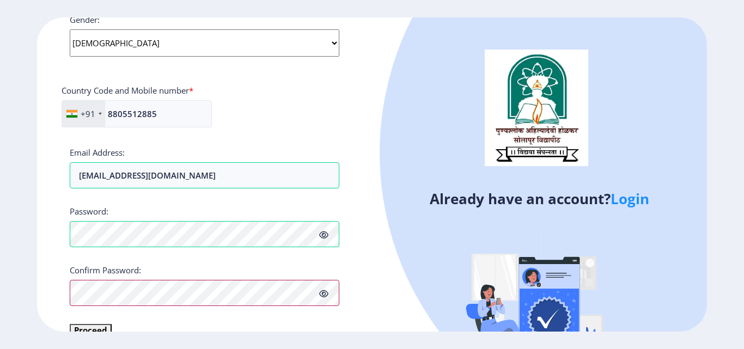
scroll to position [457, 0]
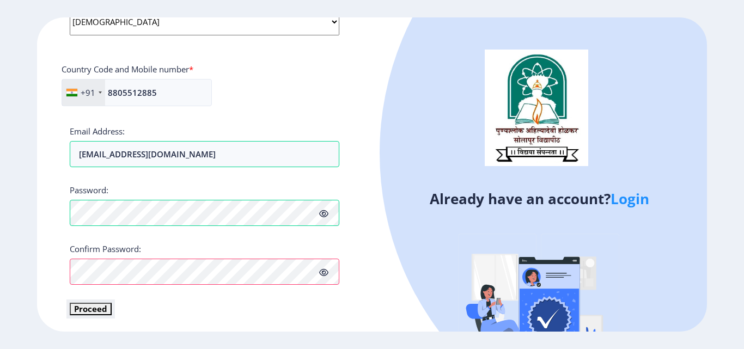
click at [95, 311] on button "Proceed" at bounding box center [91, 309] width 42 height 13
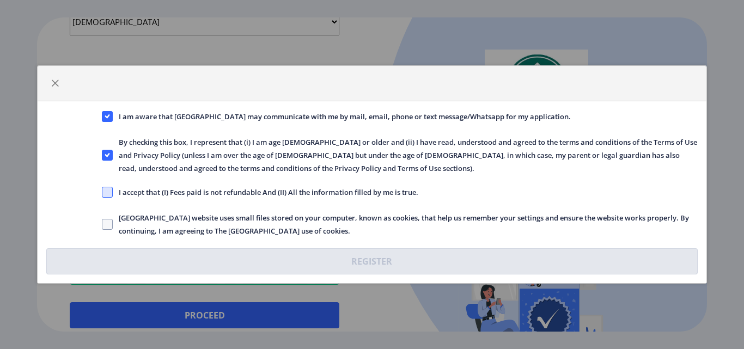
click at [108, 192] on span at bounding box center [107, 192] width 11 height 11
click at [102, 192] on input "I accept that (I) Fees paid is not refundable And (II) All the information fill…" at bounding box center [102, 192] width 1 height 1
checkbox input "true"
click at [105, 219] on span at bounding box center [107, 224] width 11 height 11
click at [102, 224] on input "[GEOGRAPHIC_DATA] website uses small files stored on your computer, known as co…" at bounding box center [102, 224] width 1 height 1
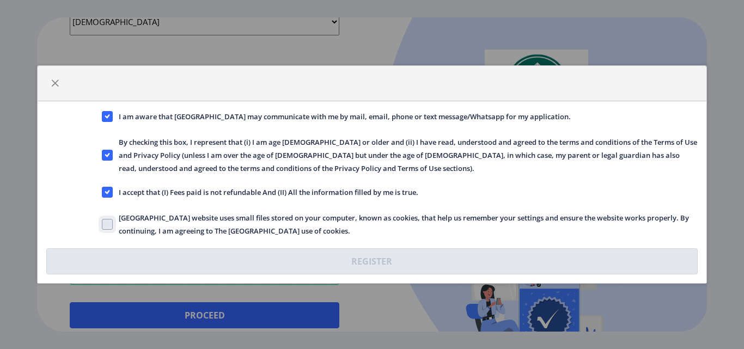
checkbox input "true"
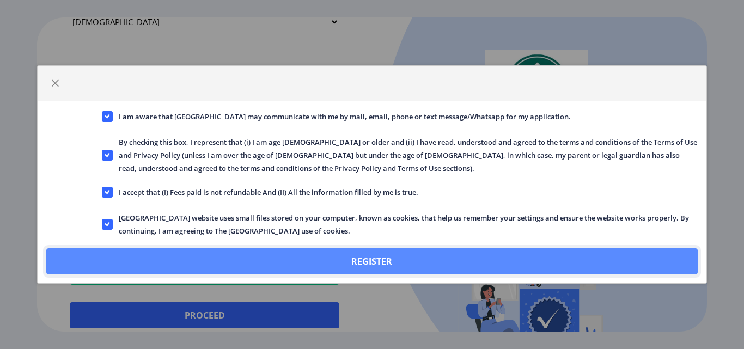
click at [342, 266] on button "Register" at bounding box center [371, 261] width 651 height 26
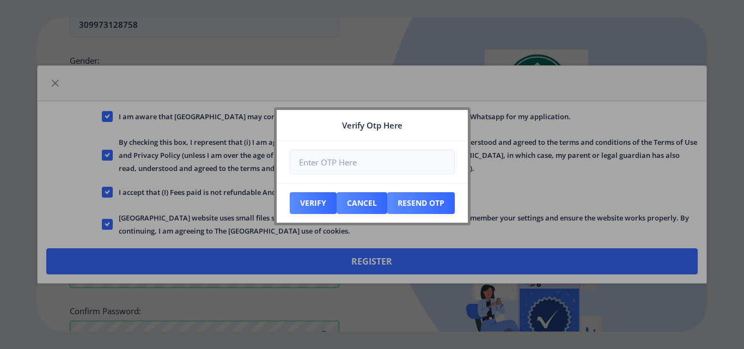
scroll to position [519, 0]
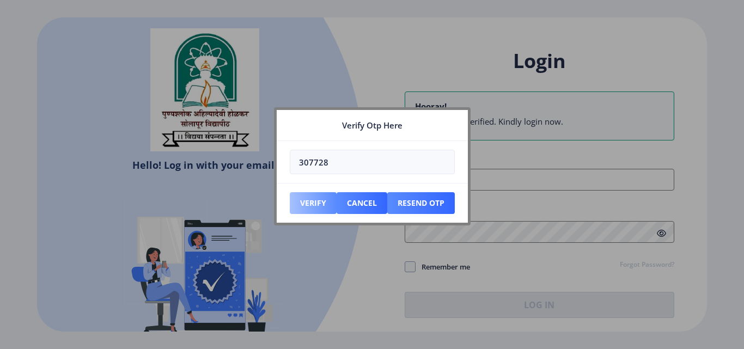
type input "307728"
click at [309, 202] on button "Verify" at bounding box center [313, 203] width 47 height 22
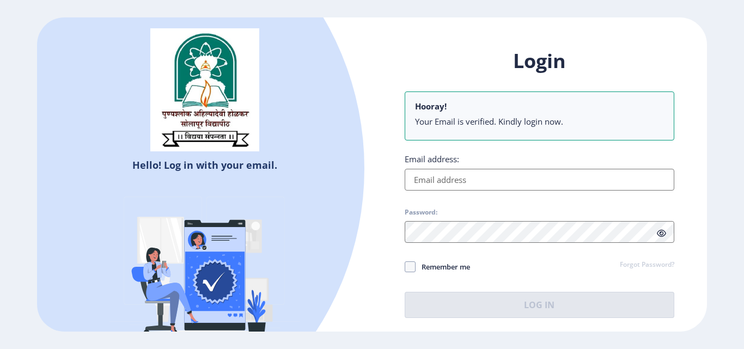
click at [452, 178] on input "Email address:" at bounding box center [540, 180] width 270 height 22
type input "[EMAIL_ADDRESS][DOMAIN_NAME]"
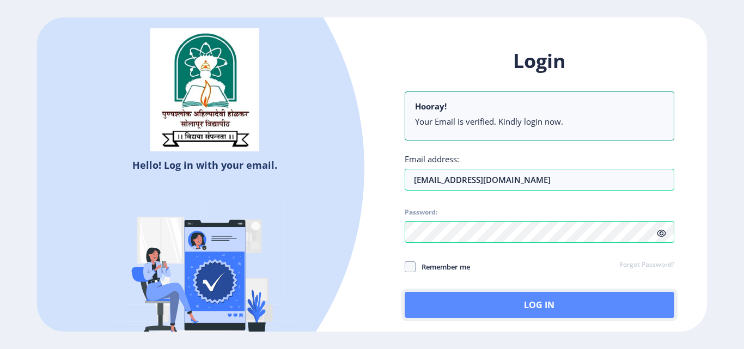
click at [494, 303] on button "Log In" at bounding box center [540, 305] width 270 height 26
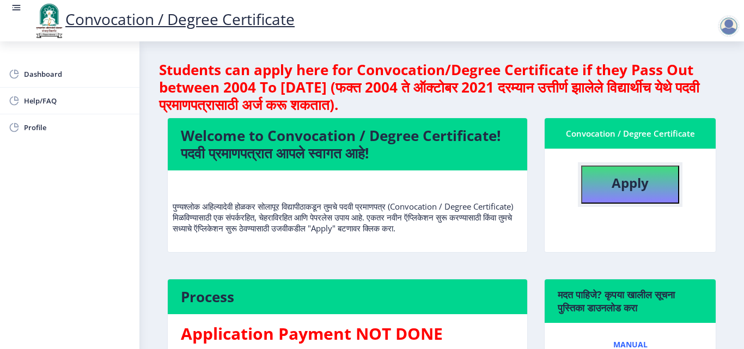
click at [632, 187] on b "Apply" at bounding box center [630, 183] width 37 height 18
select select
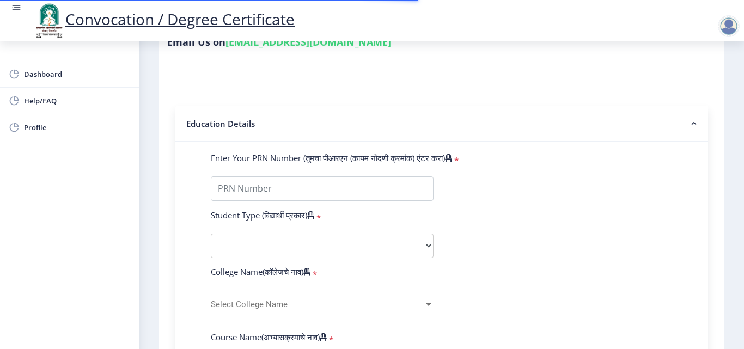
scroll to position [272, 0]
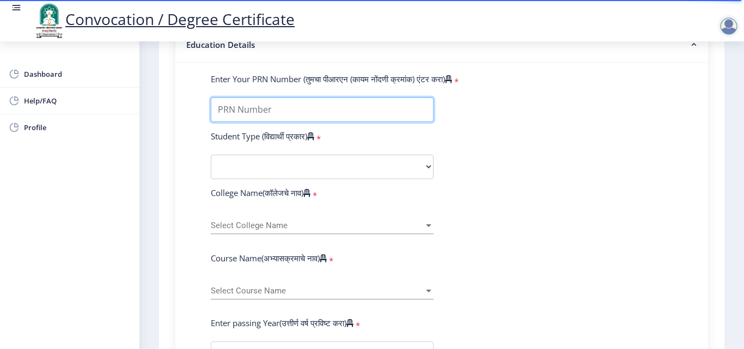
click at [290, 114] on input "Enter Your PRN Number (तुमचा पीआरएन (कायम नोंदणी क्रमांक) एंटर करा)" at bounding box center [322, 110] width 223 height 25
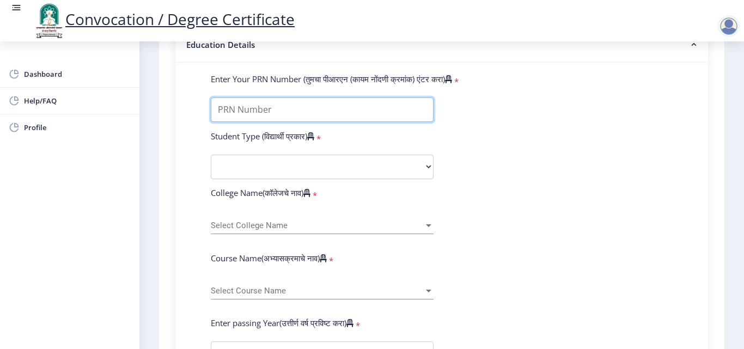
click at [304, 108] on input "Enter Your PRN Number (तुमचा पीआरएन (कायम नोंदणी क्रमांक) एंटर करा)" at bounding box center [322, 110] width 223 height 25
type input "2010032500455012"
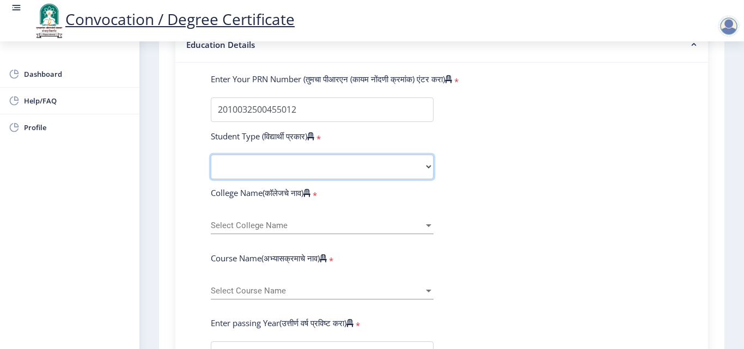
click at [354, 172] on select "Select Student Type Regular External" at bounding box center [322, 167] width 223 height 25
select select "Regular"
click at [211, 155] on select "Select Student Type Regular External" at bounding box center [322, 167] width 223 height 25
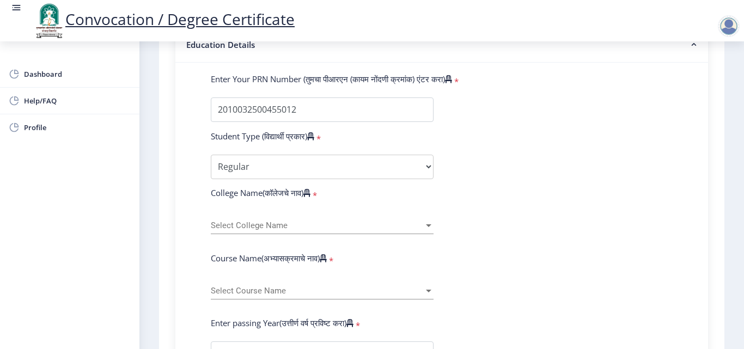
click at [282, 225] on span "Select College Name" at bounding box center [317, 225] width 213 height 9
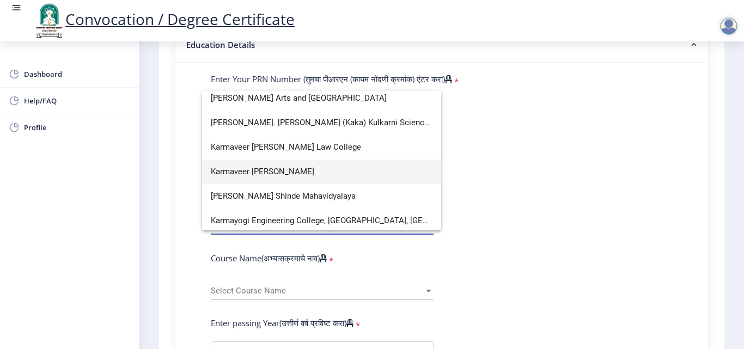
scroll to position [1253, 0]
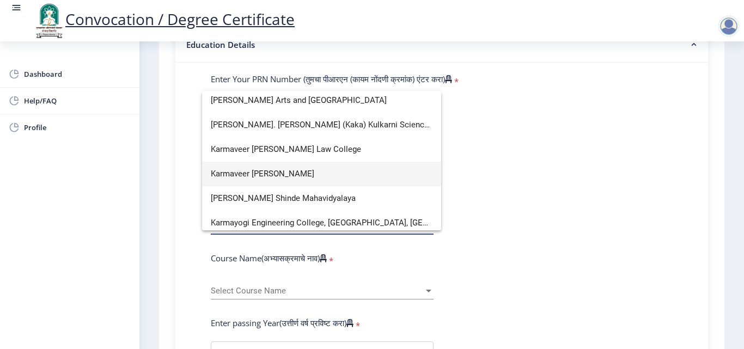
click at [365, 173] on span "Karmaveer [PERSON_NAME]" at bounding box center [322, 174] width 222 height 25
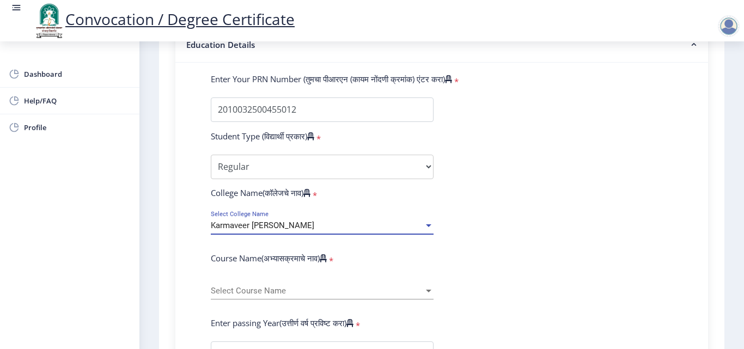
click at [424, 228] on div at bounding box center [429, 225] width 10 height 9
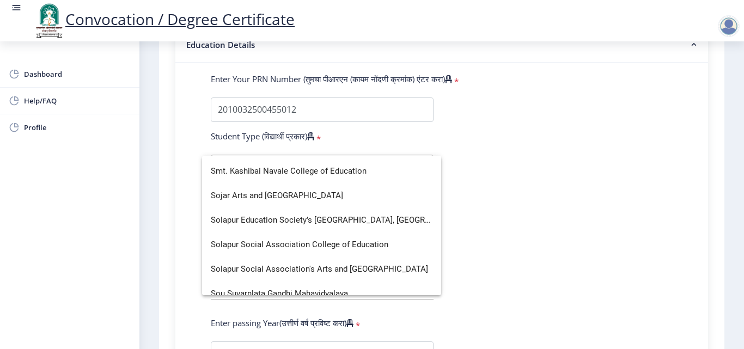
scroll to position [3293, 0]
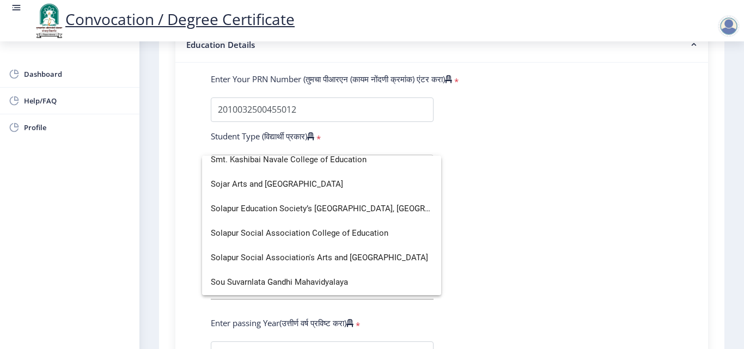
click at [503, 155] on div at bounding box center [372, 174] width 744 height 349
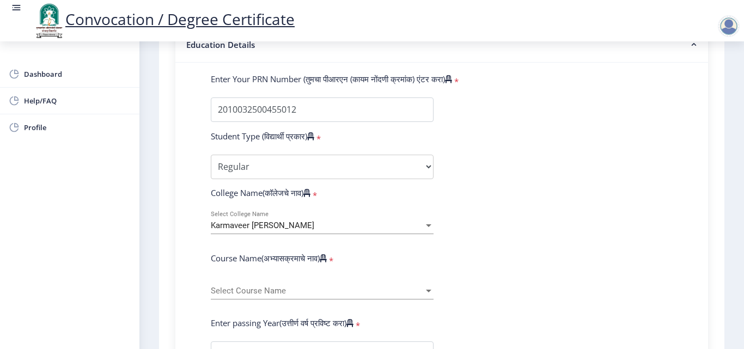
click at [257, 282] on div "Select Course Name Select Course Name" at bounding box center [322, 288] width 223 height 23
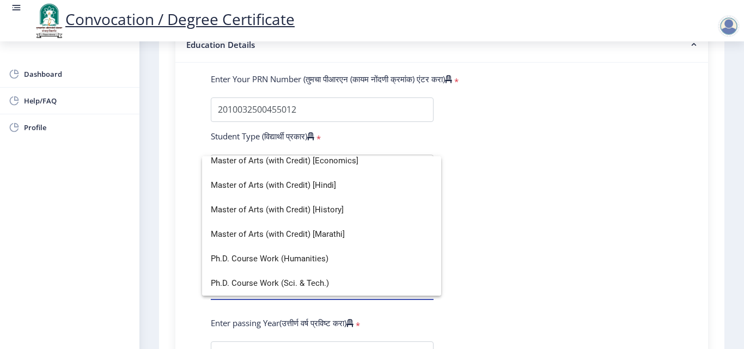
scroll to position [132, 0]
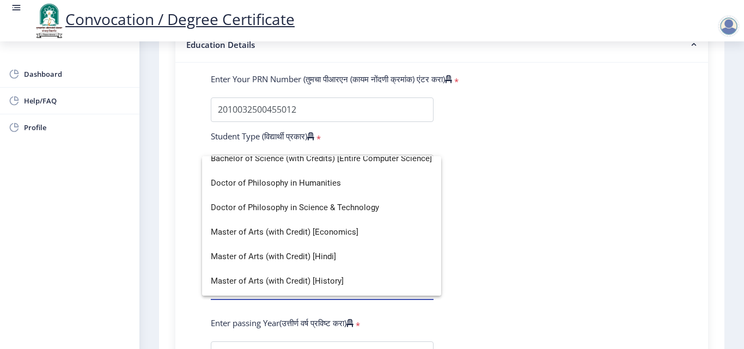
click at [490, 176] on div at bounding box center [372, 174] width 744 height 349
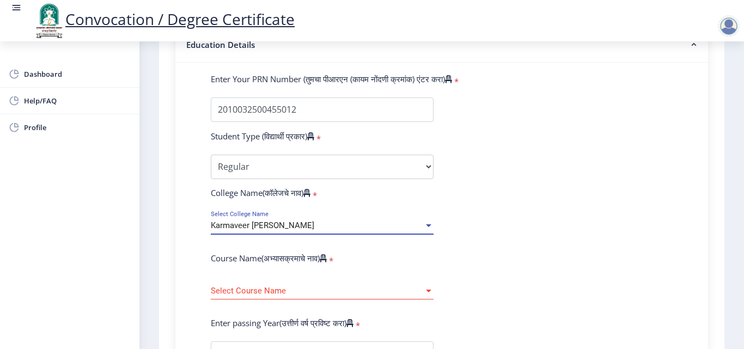
click at [367, 222] on div "Karmaveer [PERSON_NAME]" at bounding box center [317, 225] width 213 height 9
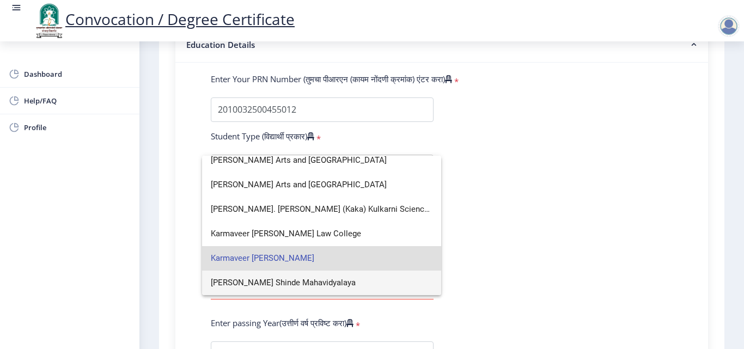
scroll to position [0, 0]
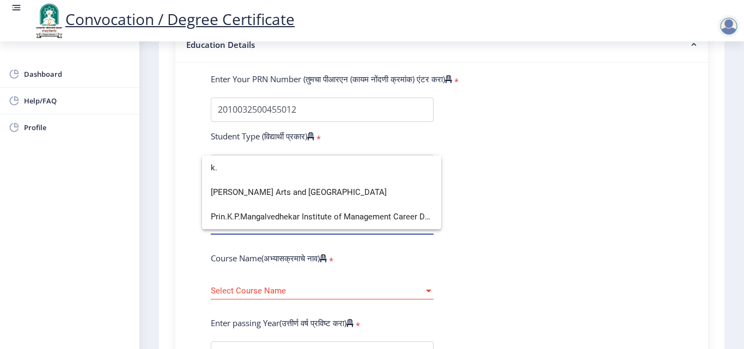
type input "k"
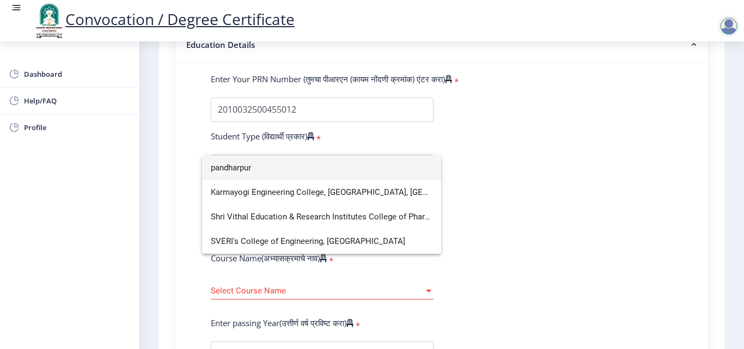
click at [278, 166] on input "pandharpur" at bounding box center [322, 168] width 222 height 25
type input "pandharpur"
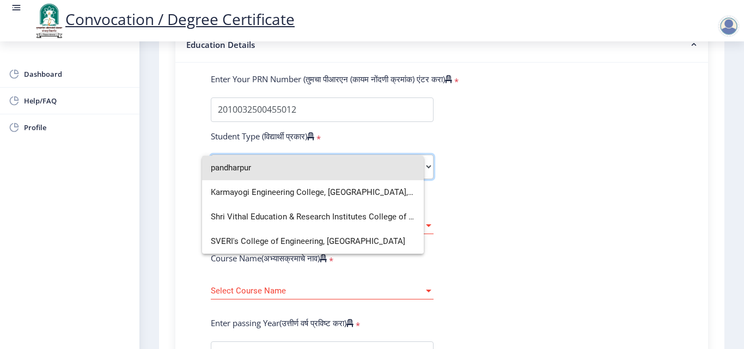
click at [278, 166] on select "Select Student Type Regular External" at bounding box center [322, 167] width 223 height 25
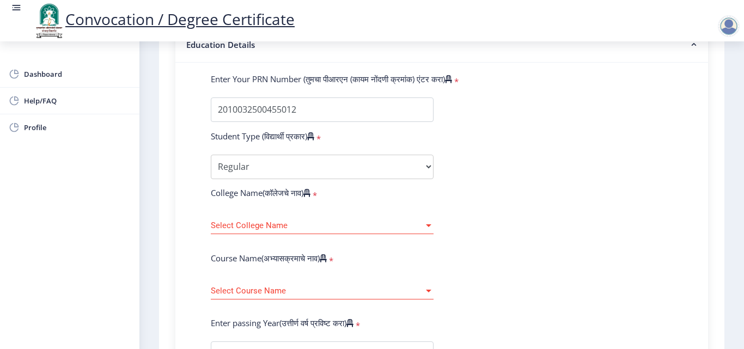
click at [288, 164] on select "Select Student Type Regular External" at bounding box center [322, 167] width 223 height 25
click at [290, 223] on span "Select College Name" at bounding box center [317, 225] width 213 height 9
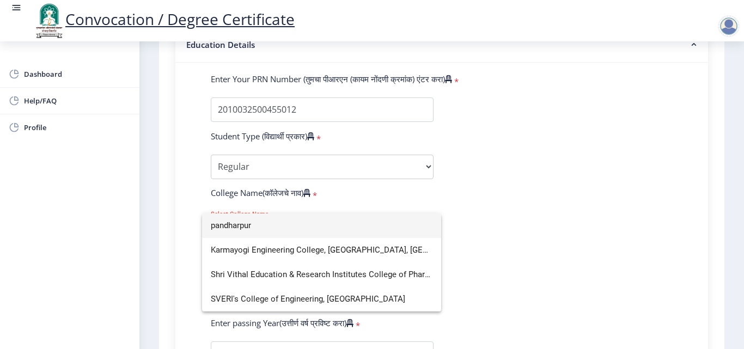
click at [253, 226] on input "pandharpur" at bounding box center [322, 226] width 222 height 25
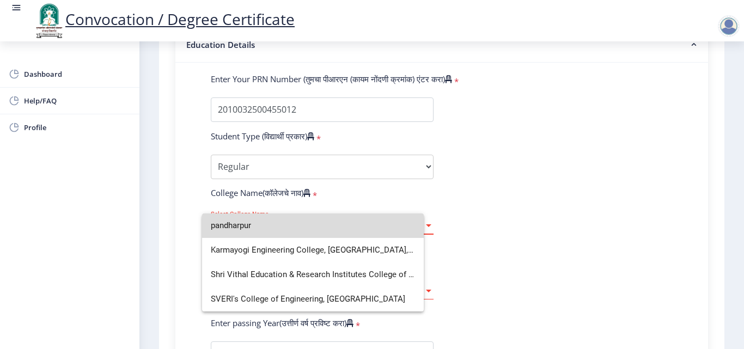
click at [253, 226] on span "Select College Name" at bounding box center [317, 225] width 213 height 9
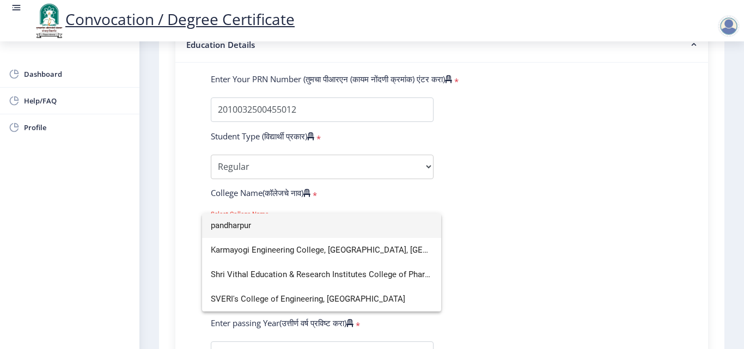
click at [475, 210] on div at bounding box center [372, 174] width 744 height 349
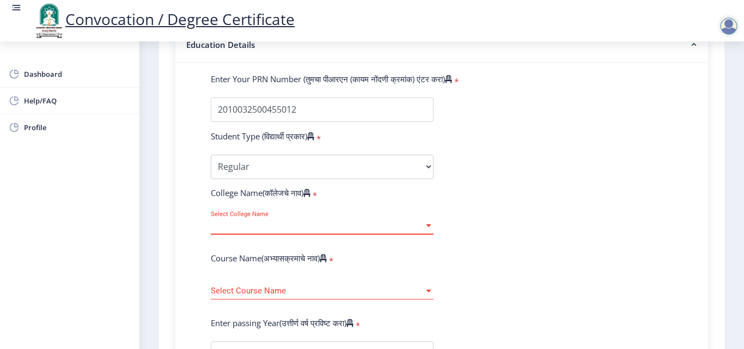
click at [262, 224] on span "Select College Name" at bounding box center [317, 225] width 213 height 9
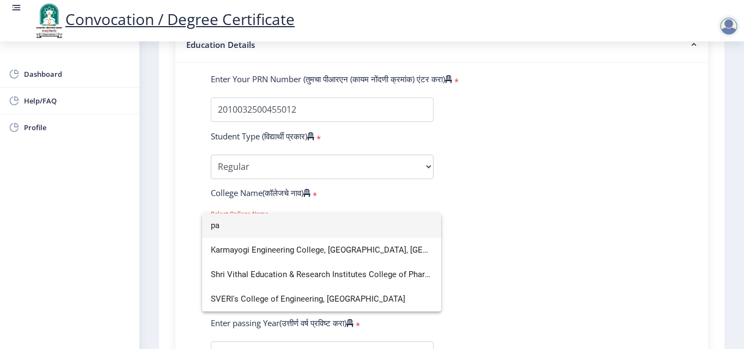
type input "p"
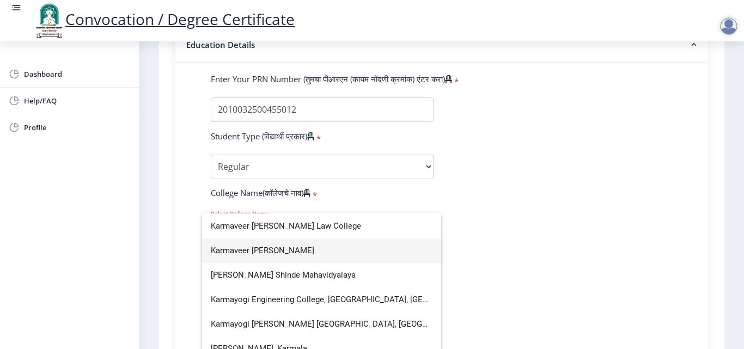
scroll to position [32, 0]
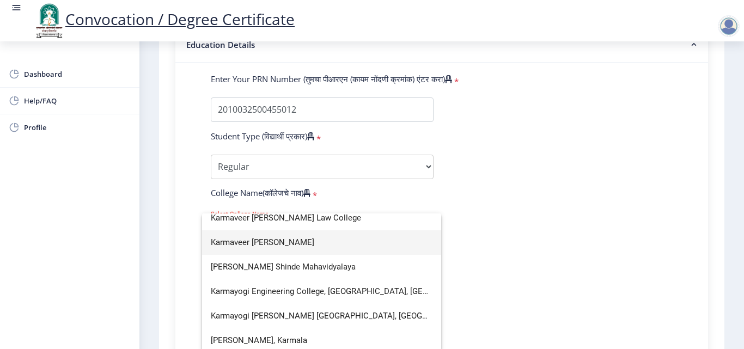
type input "karm"
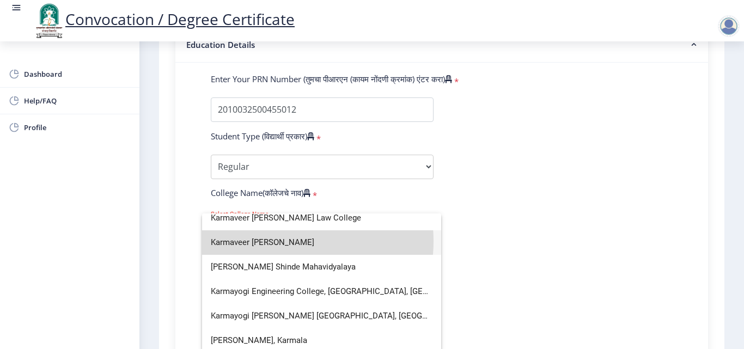
click at [279, 241] on span "Karmaveer [PERSON_NAME]" at bounding box center [322, 242] width 222 height 25
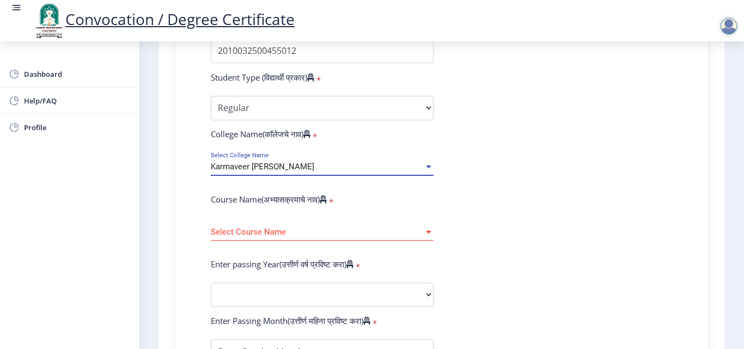
scroll to position [381, 0]
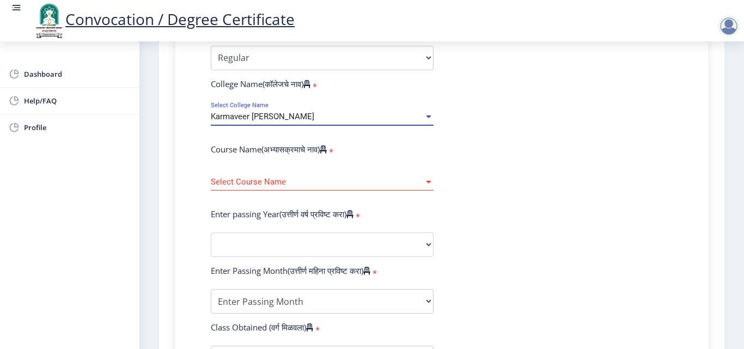
click at [269, 179] on span "Select Course Name" at bounding box center [317, 182] width 213 height 9
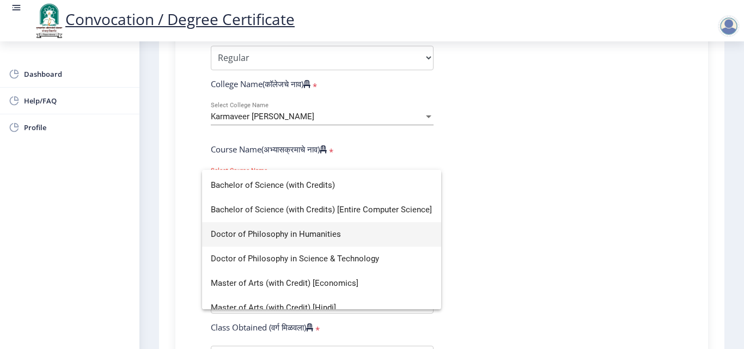
scroll to position [0, 0]
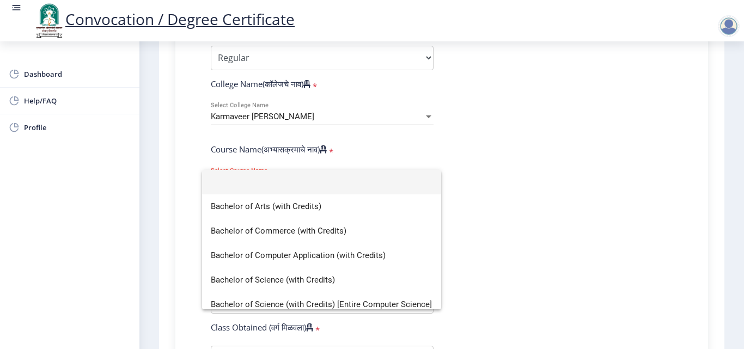
click at [527, 172] on div at bounding box center [372, 174] width 744 height 349
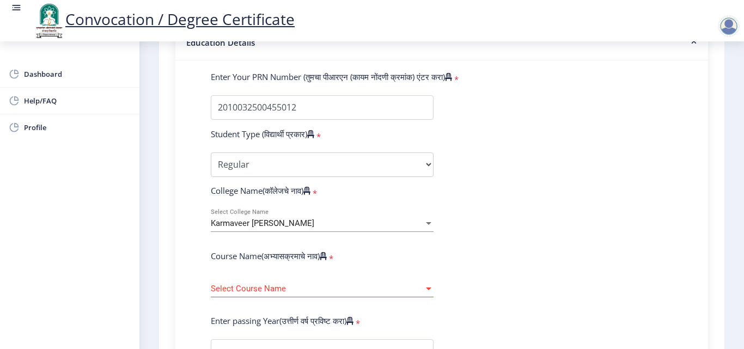
scroll to position [272, 0]
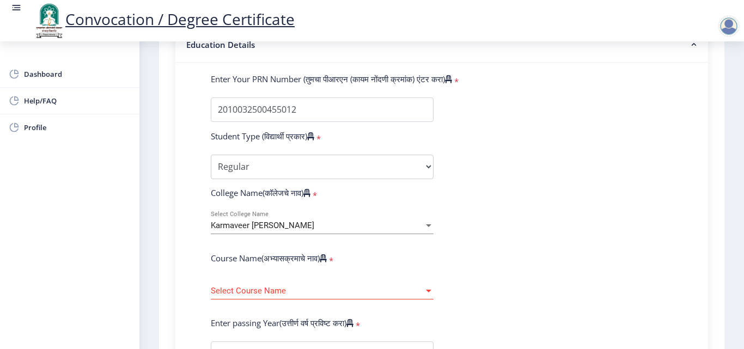
click at [269, 223] on span "Karmaveer [PERSON_NAME]" at bounding box center [262, 226] width 103 height 10
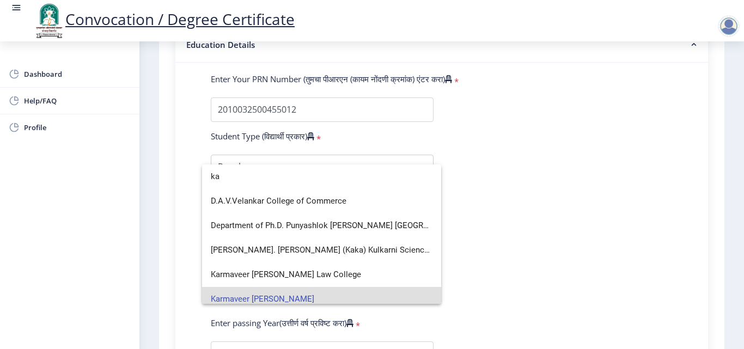
type input "k"
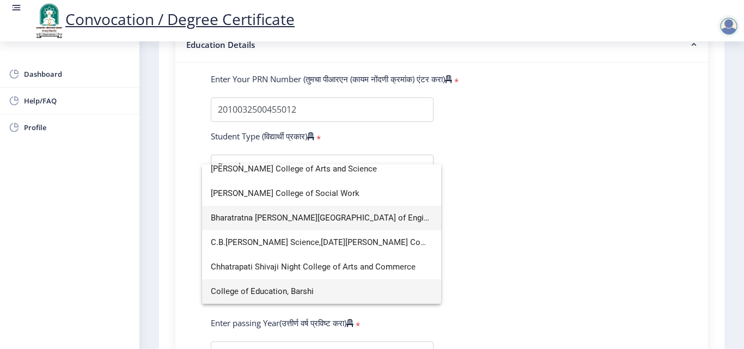
scroll to position [185, 0]
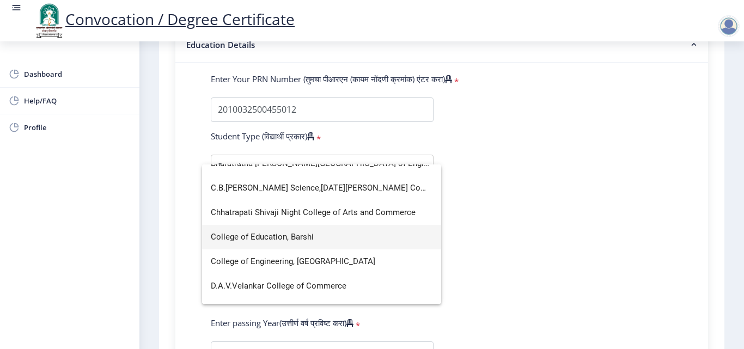
type input "College"
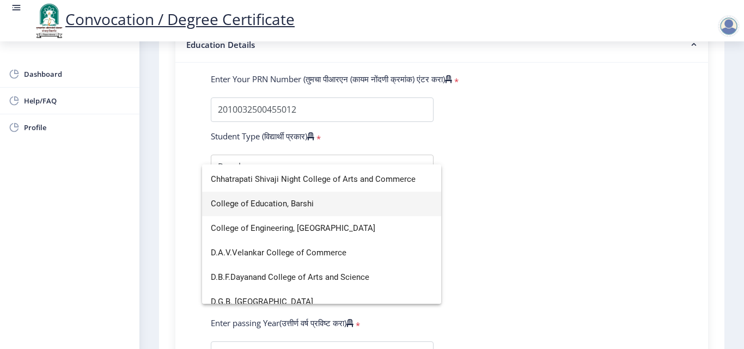
scroll to position [327, 0]
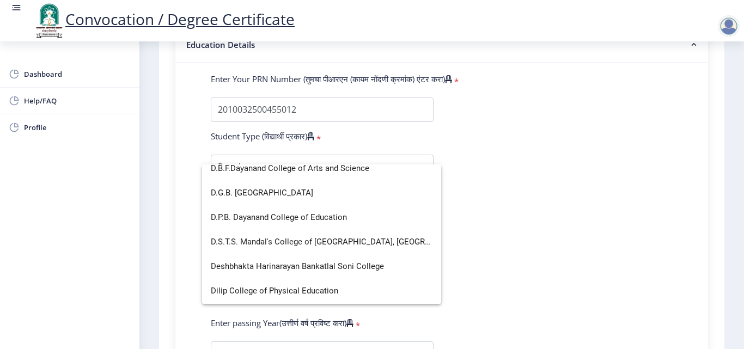
click at [535, 217] on div at bounding box center [372, 174] width 744 height 349
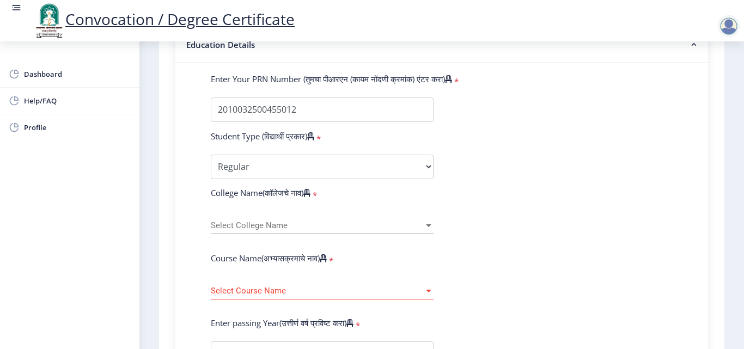
click at [735, 29] on div at bounding box center [729, 26] width 22 height 22
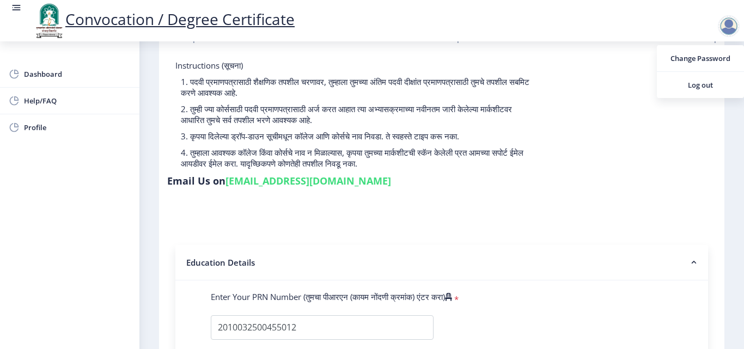
scroll to position [218, 0]
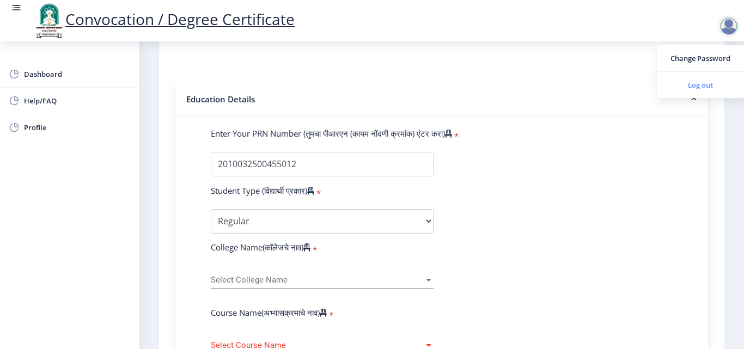
click at [694, 86] on span "Log out" at bounding box center [701, 84] width 70 height 13
